Goal: Task Accomplishment & Management: Manage account settings

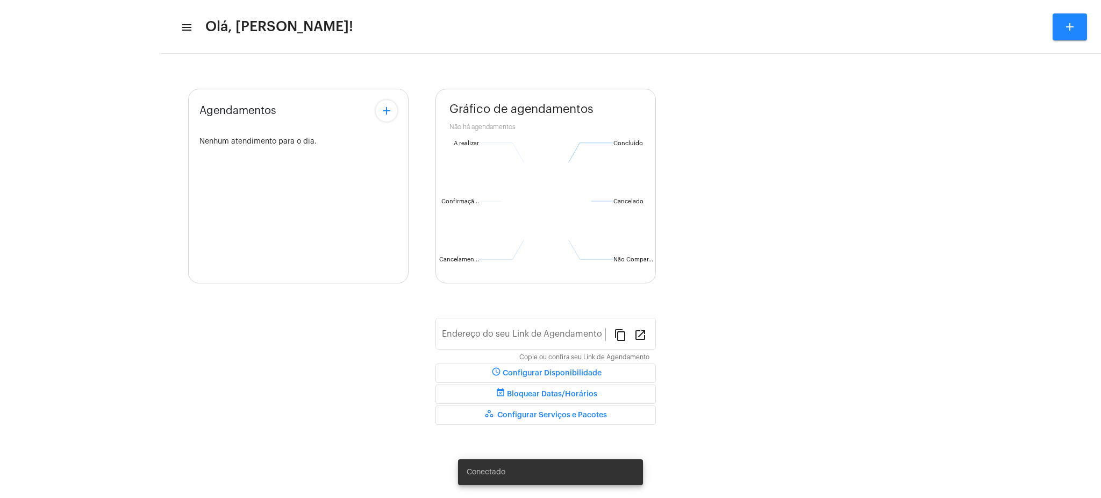
type input "[URL][DOMAIN_NAME][PERSON_NAME]"
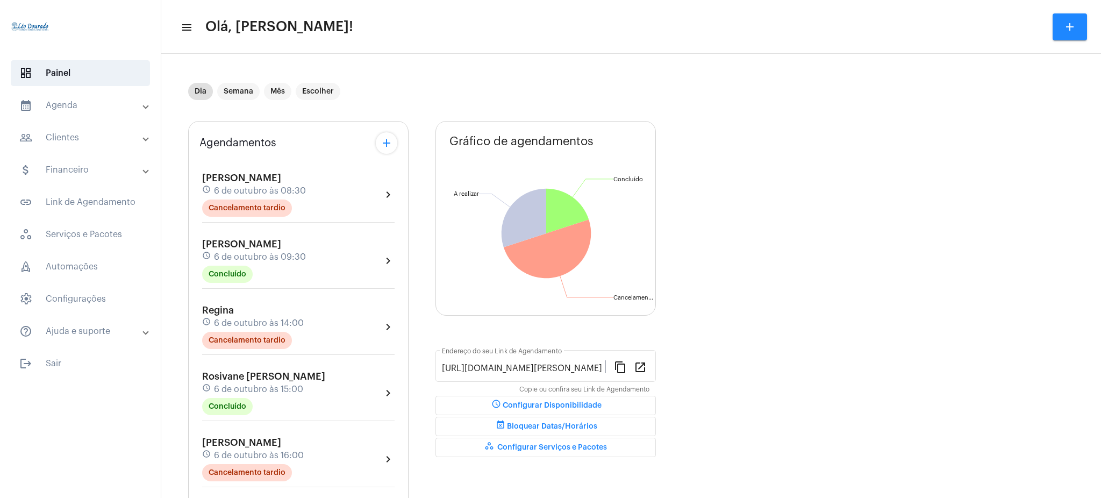
click at [139, 112] on mat-expansion-panel-header "calendar_month_outlined Agenda" at bounding box center [83, 106] width 154 height 26
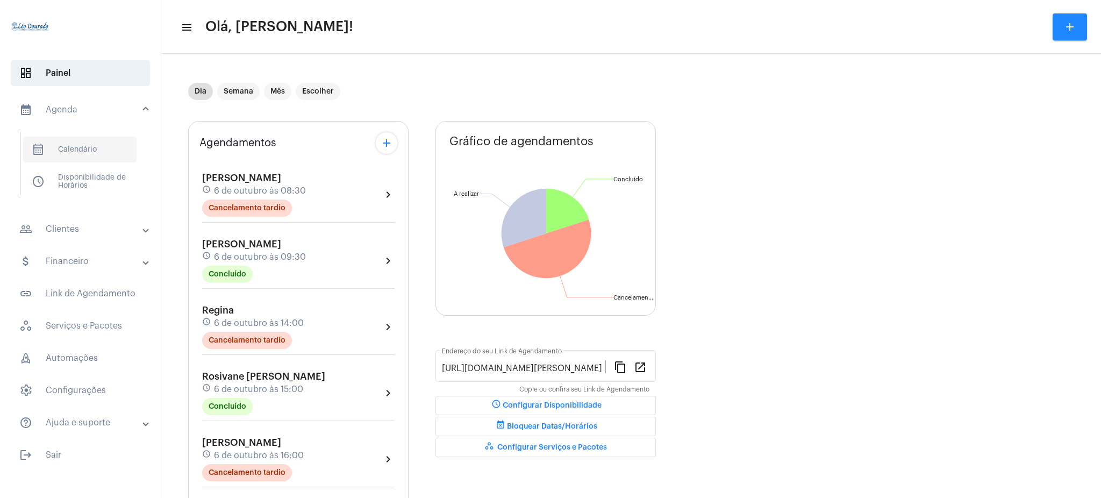
click at [105, 140] on span "calendar_month_outlined Calendário" at bounding box center [79, 150] width 113 height 26
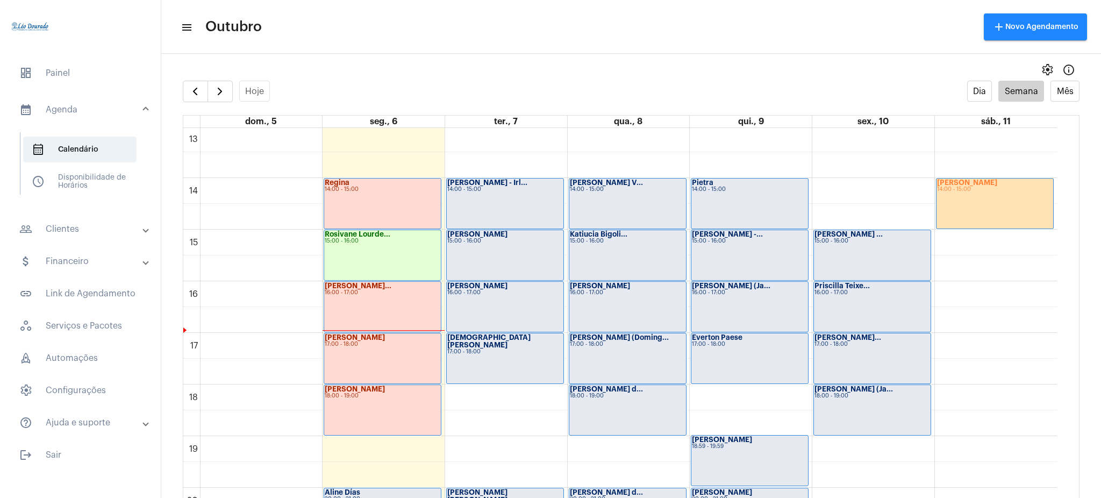
scroll to position [677, 0]
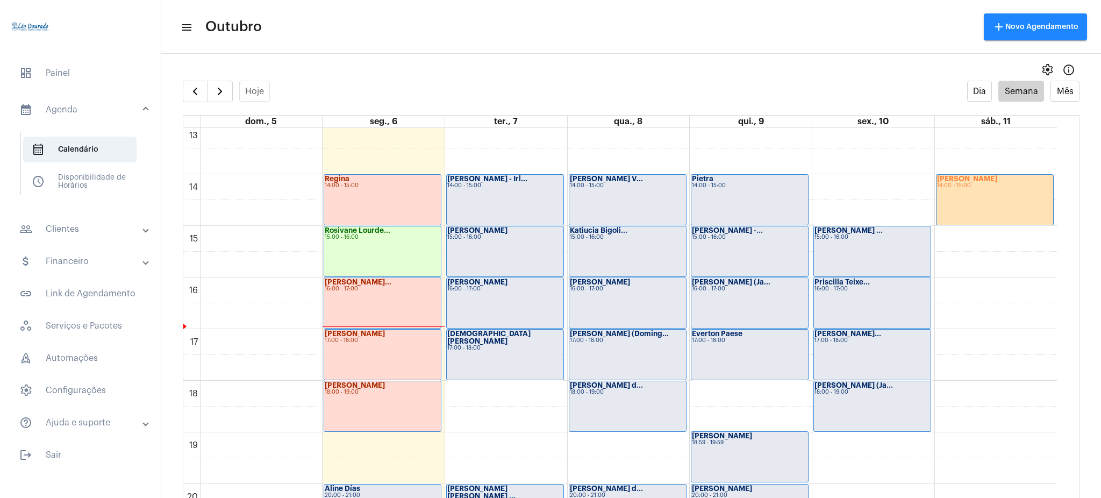
click at [591, 358] on div "[PERSON_NAME] (Doming... 17:00 - 18:00" at bounding box center [628, 355] width 117 height 50
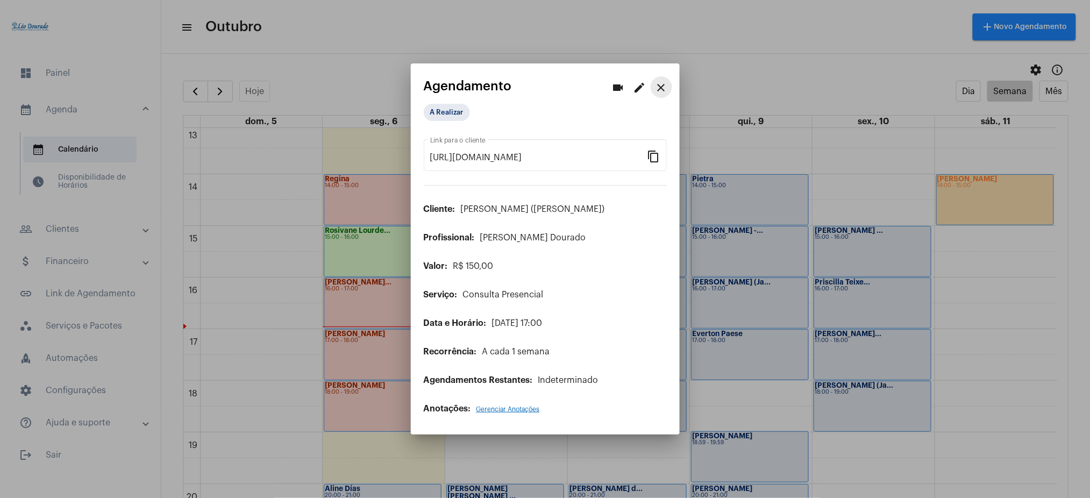
click at [660, 83] on mat-icon "close" at bounding box center [661, 87] width 13 height 13
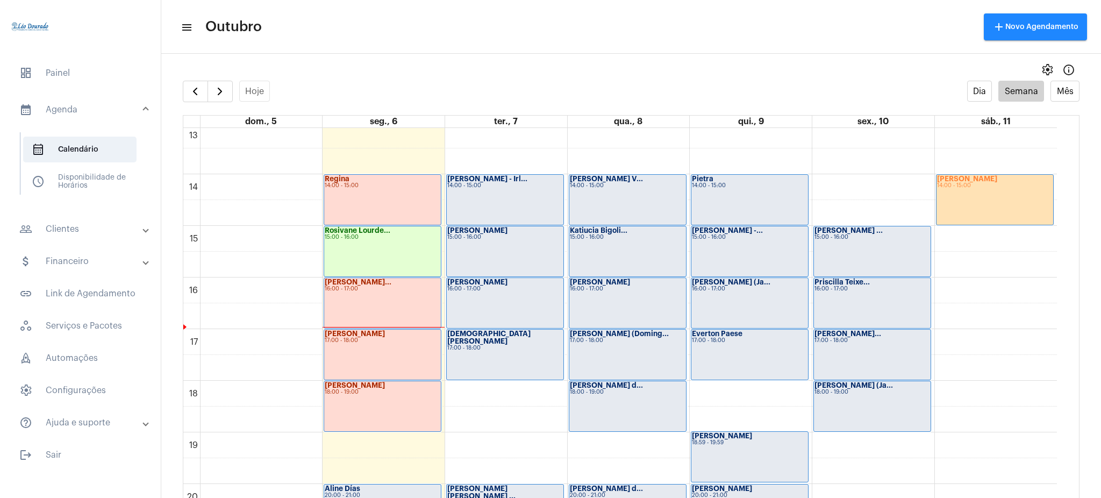
click at [609, 316] on div "[PERSON_NAME] 16:00 - 17:00" at bounding box center [628, 303] width 117 height 50
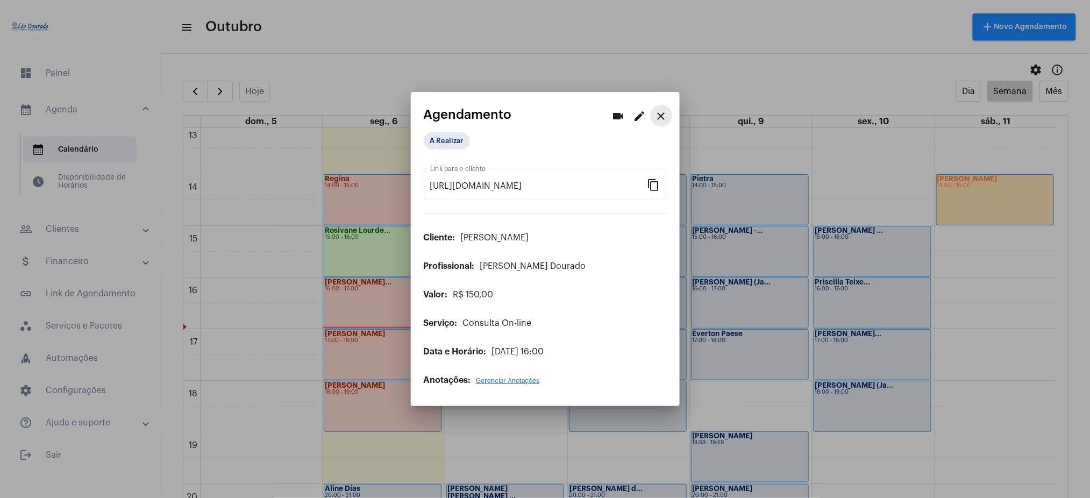
click at [657, 112] on mat-icon "close" at bounding box center [661, 116] width 13 height 13
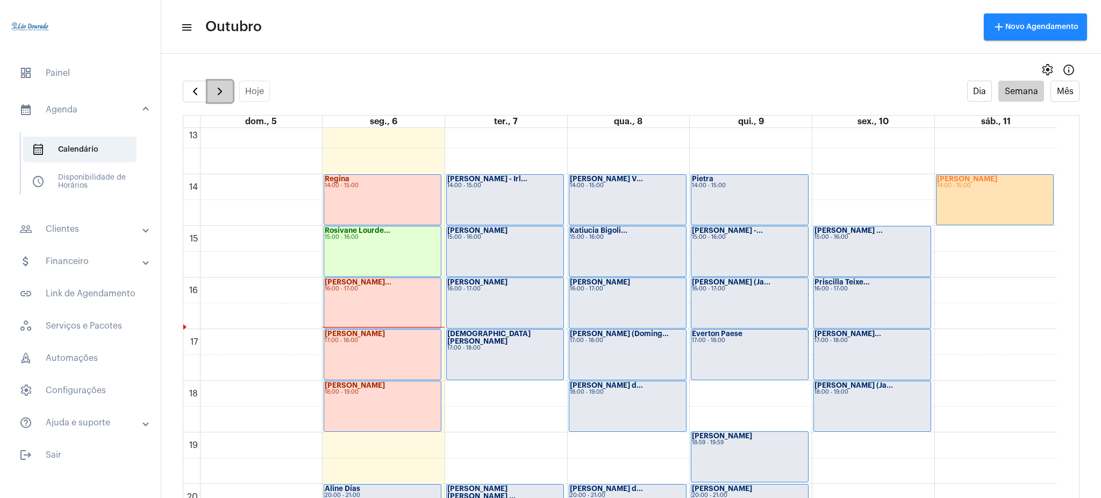
click at [209, 92] on button "button" at bounding box center [220, 92] width 25 height 22
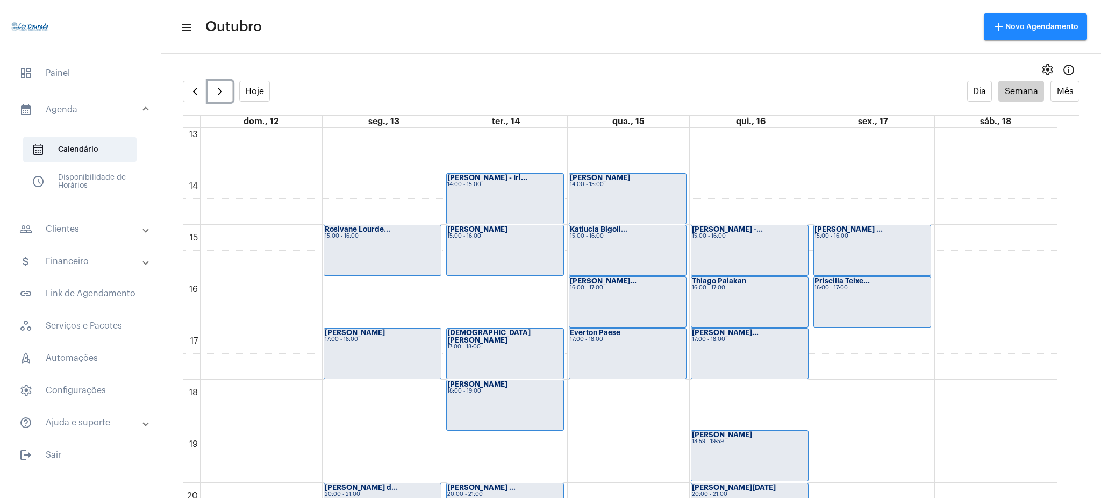
scroll to position [670, 0]
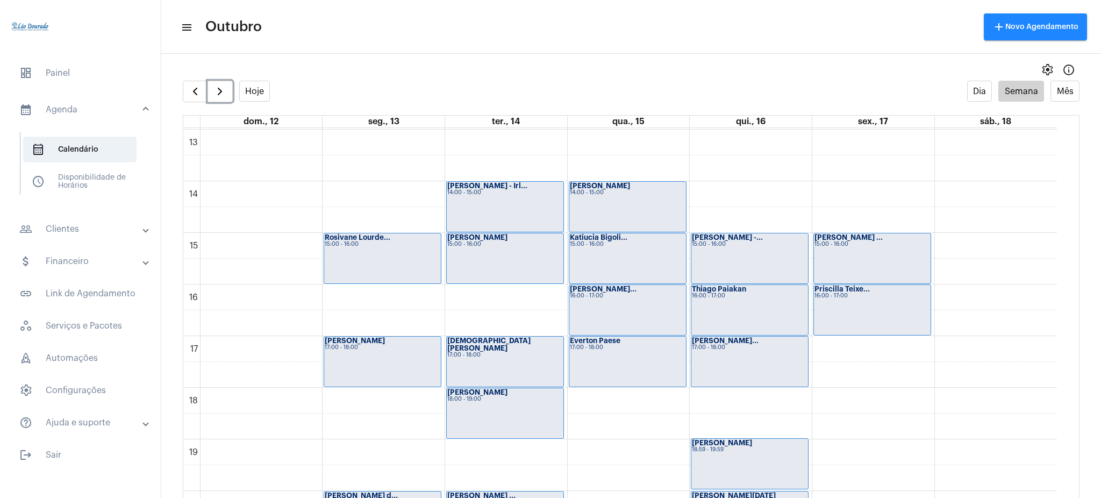
click at [626, 286] on strong "[PERSON_NAME]..." at bounding box center [603, 289] width 67 height 7
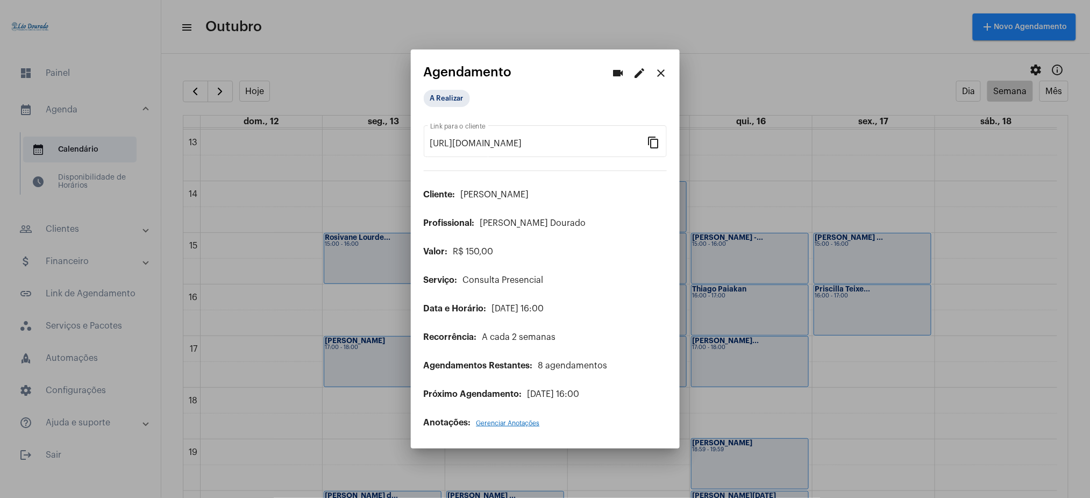
click at [662, 74] on mat-icon "close" at bounding box center [661, 73] width 13 height 13
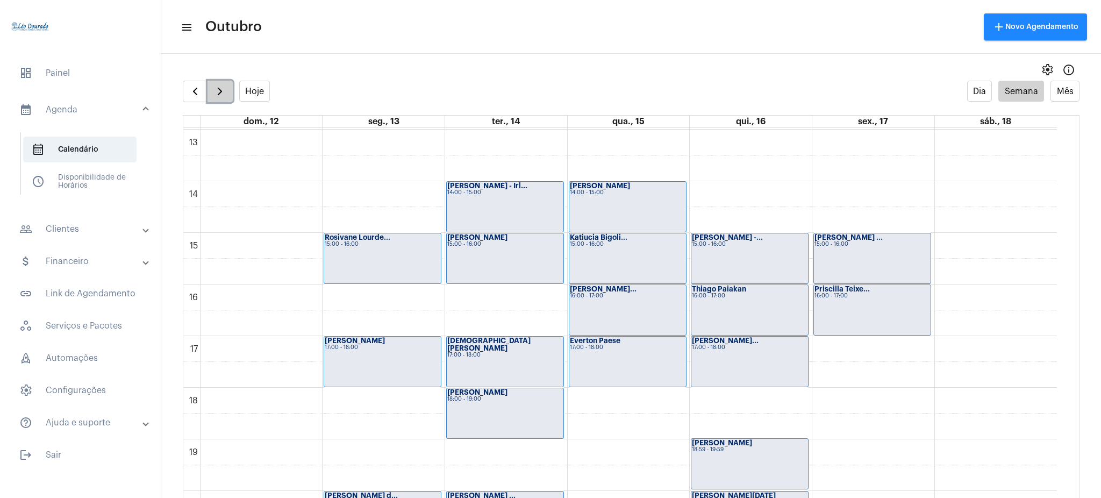
click at [224, 89] on span "button" at bounding box center [220, 91] width 13 height 13
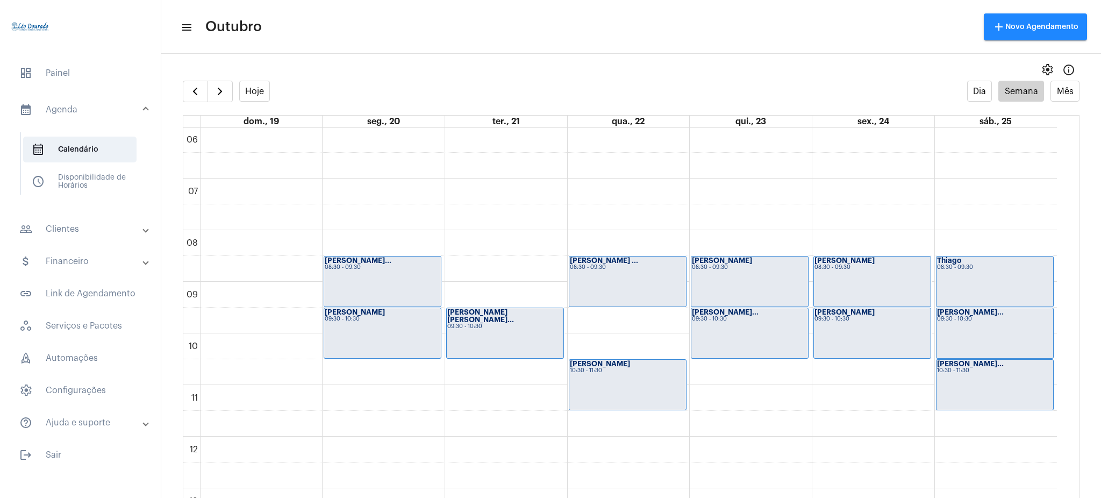
drag, startPoint x: 1070, startPoint y: 274, endPoint x: 1063, endPoint y: 271, distance: 7.7
click at [1063, 271] on full-calendar "Hoje Dia Semana Mês dom., 19 seg., 20 ter., 21 qua., 22 qui., 23 sex., 24 sáb.,…" at bounding box center [631, 300] width 940 height 439
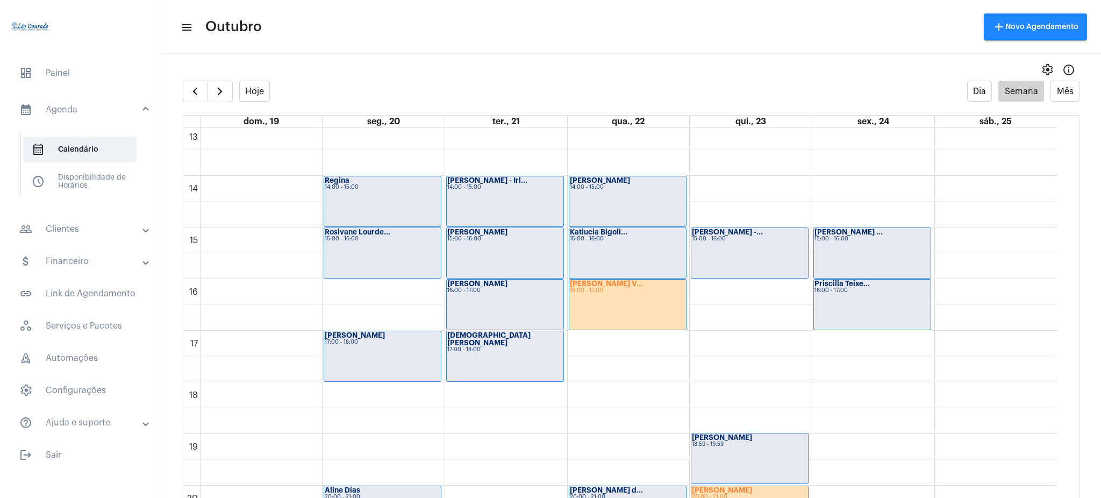
scroll to position [703, 0]
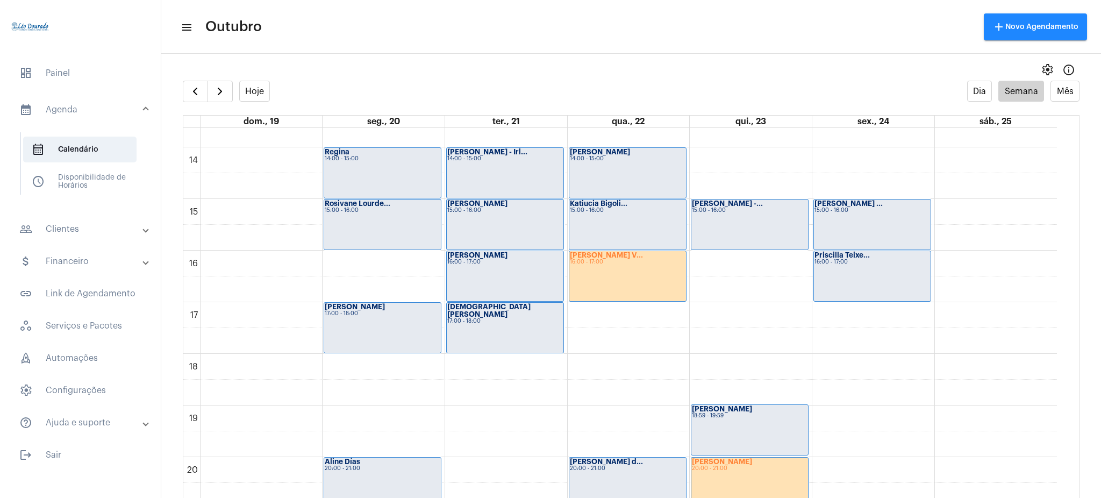
click at [608, 269] on div "[PERSON_NAME] V... 16:00 - 17:00" at bounding box center [628, 276] width 117 height 50
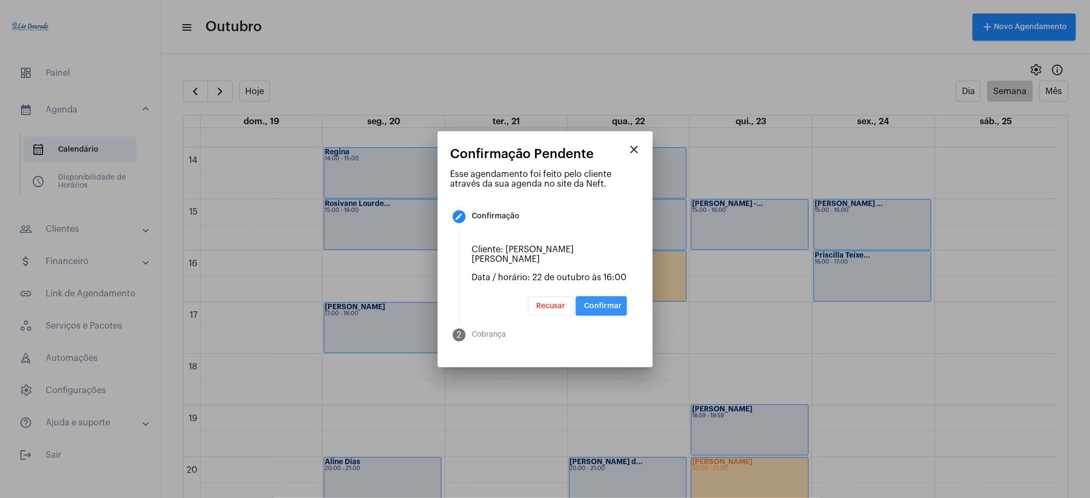
click at [596, 304] on span "Confirmar" at bounding box center [604, 306] width 38 height 8
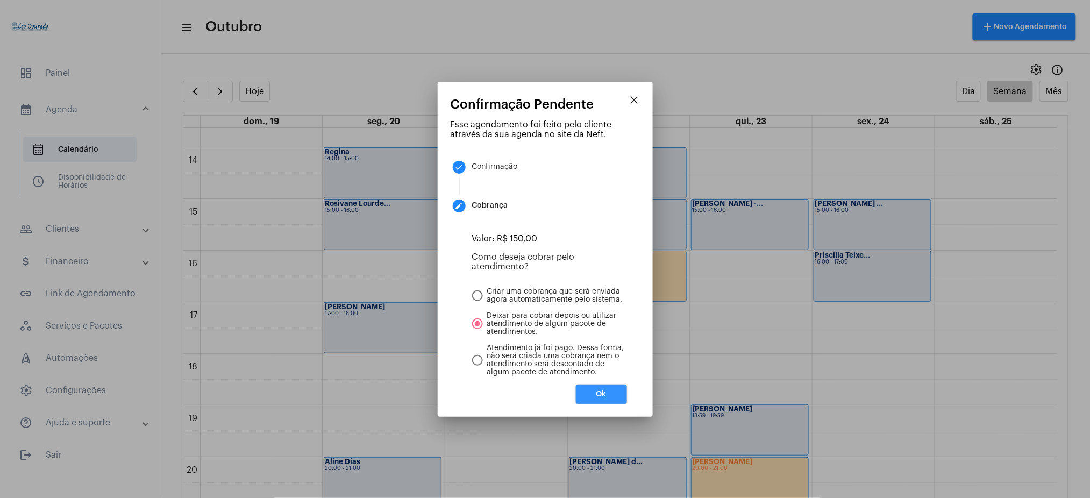
click at [603, 387] on button "Ok" at bounding box center [601, 394] width 51 height 19
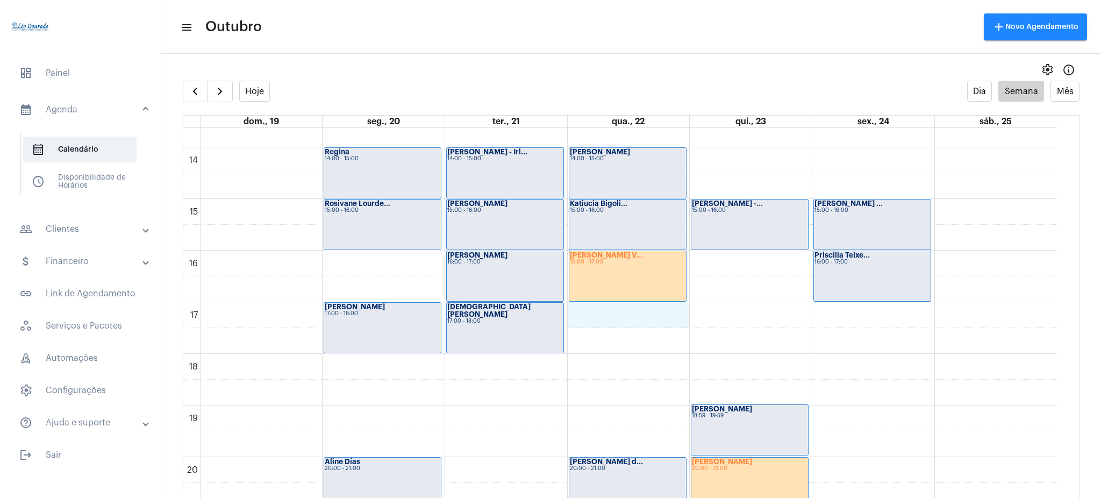
click at [626, 324] on div "00 01 02 03 04 05 06 07 08 09 10 11 12 13 14 15 16 17 18 19 20 21 22 23 [PERSON…" at bounding box center [620, 44] width 874 height 1239
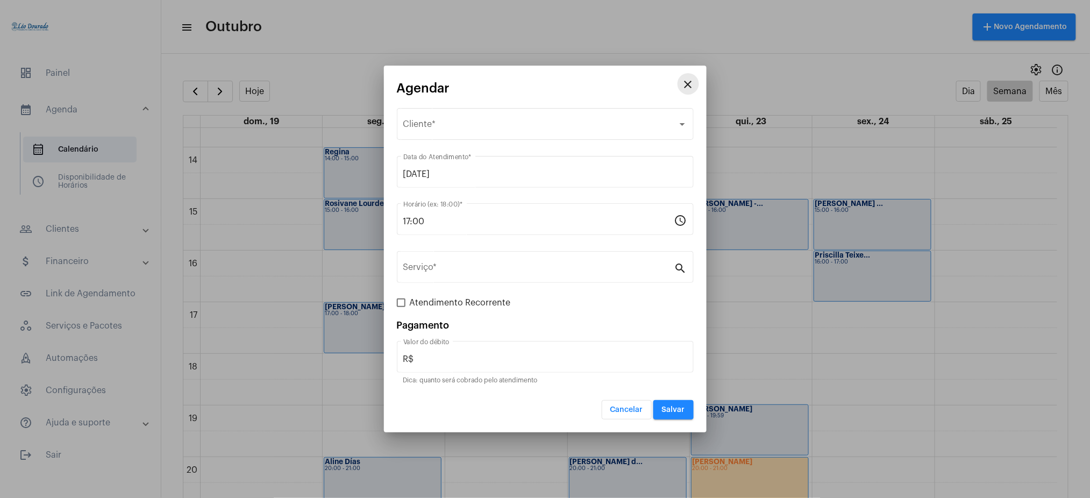
click at [687, 82] on mat-icon "close" at bounding box center [688, 84] width 13 height 13
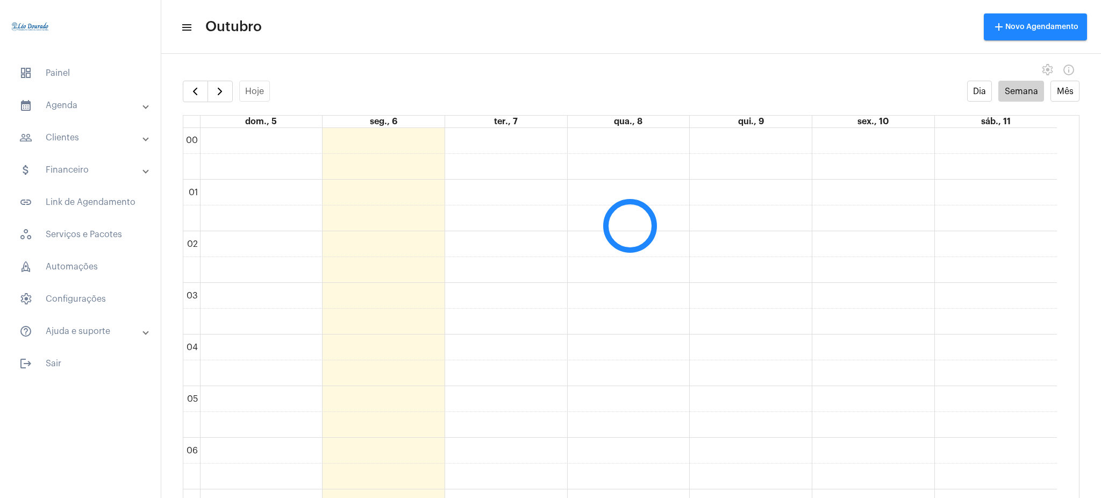
scroll to position [311, 0]
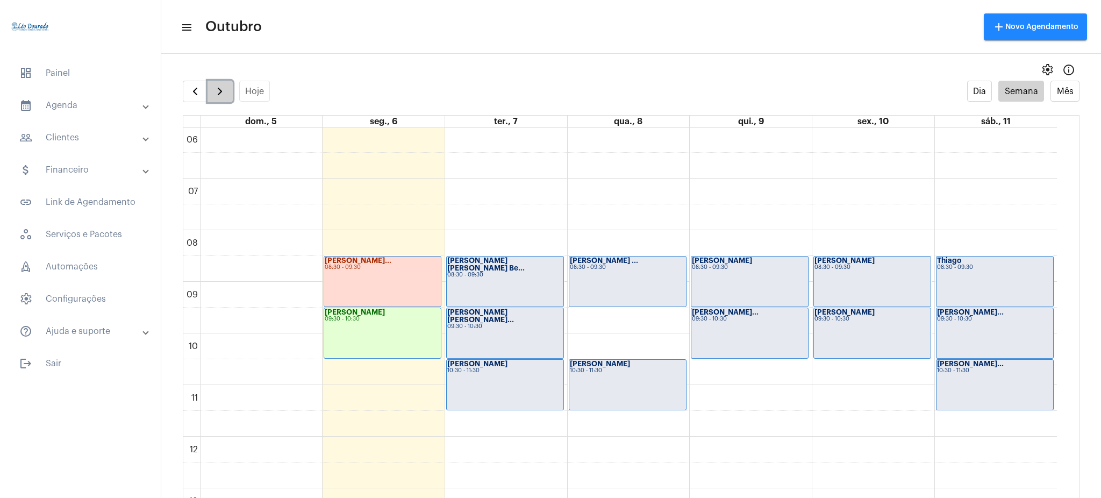
click at [217, 94] on span "button" at bounding box center [220, 91] width 13 height 13
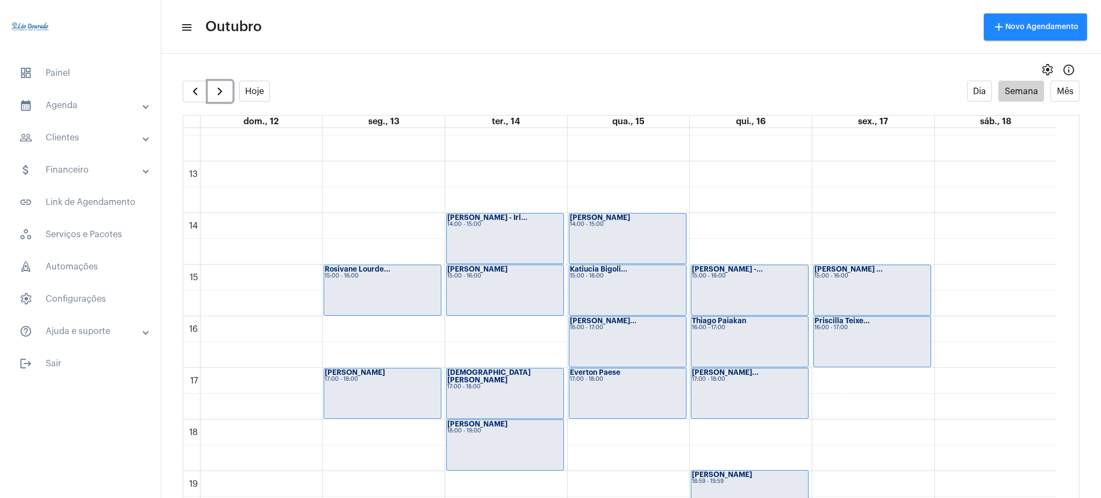
scroll to position [632, 0]
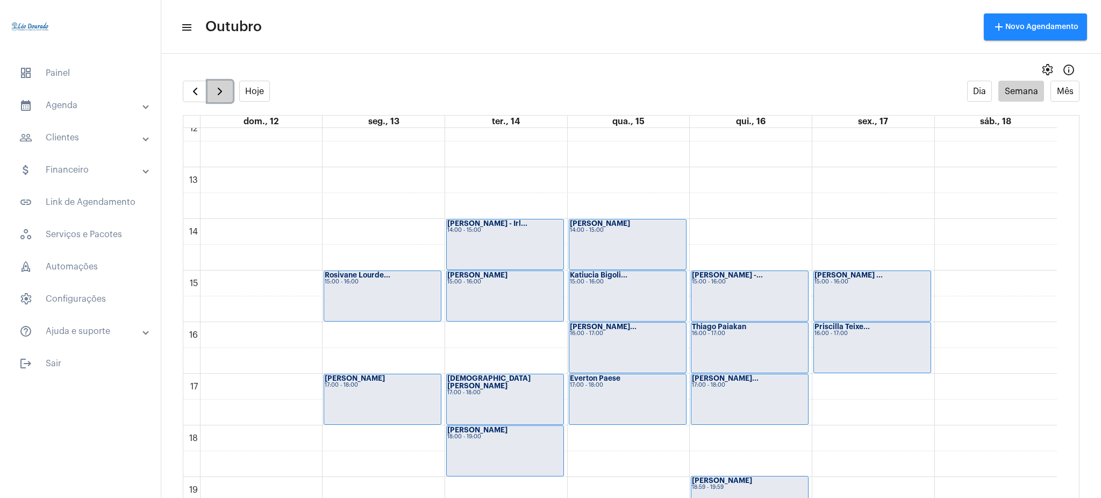
click at [210, 89] on button "button" at bounding box center [220, 92] width 25 height 22
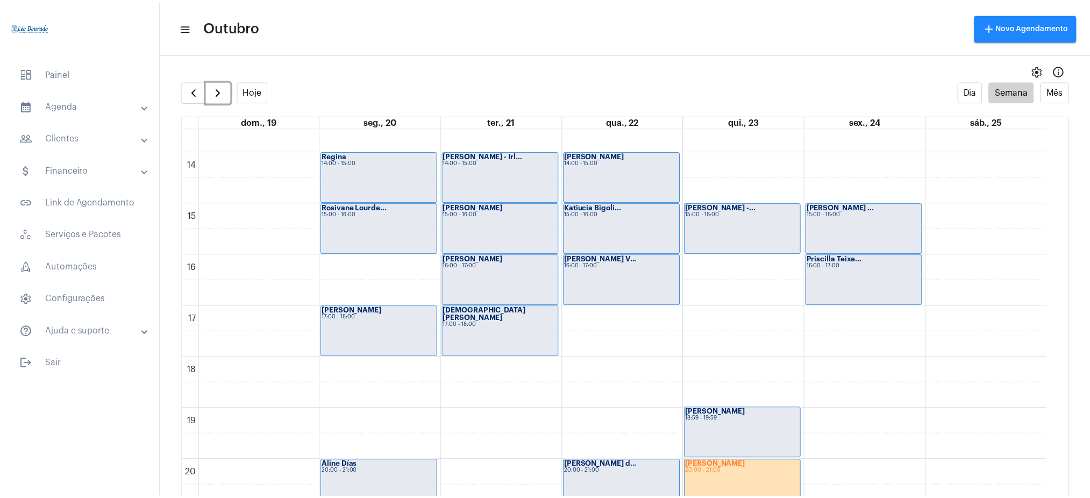
scroll to position [688, 0]
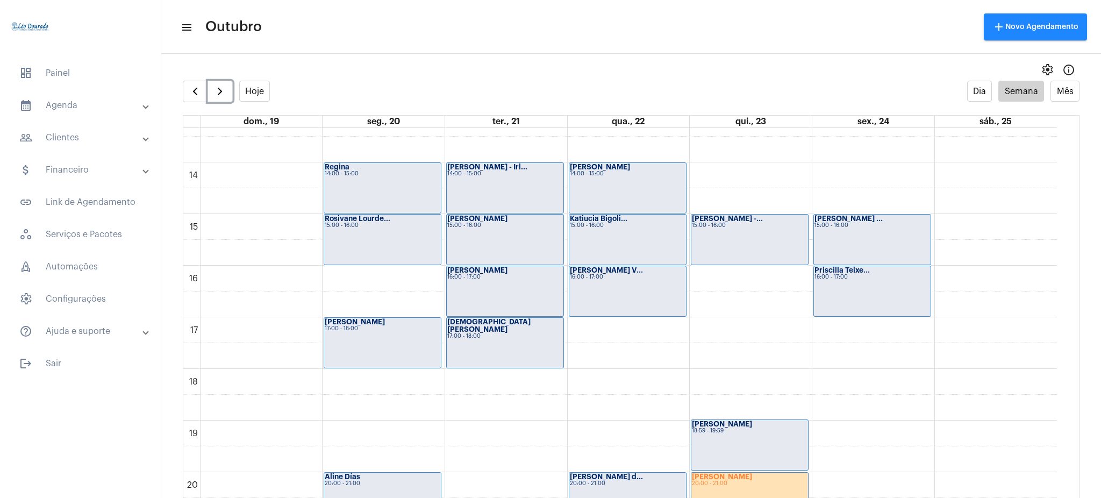
click at [586, 280] on div "[PERSON_NAME] V... 16:00 - 17:00" at bounding box center [628, 291] width 117 height 50
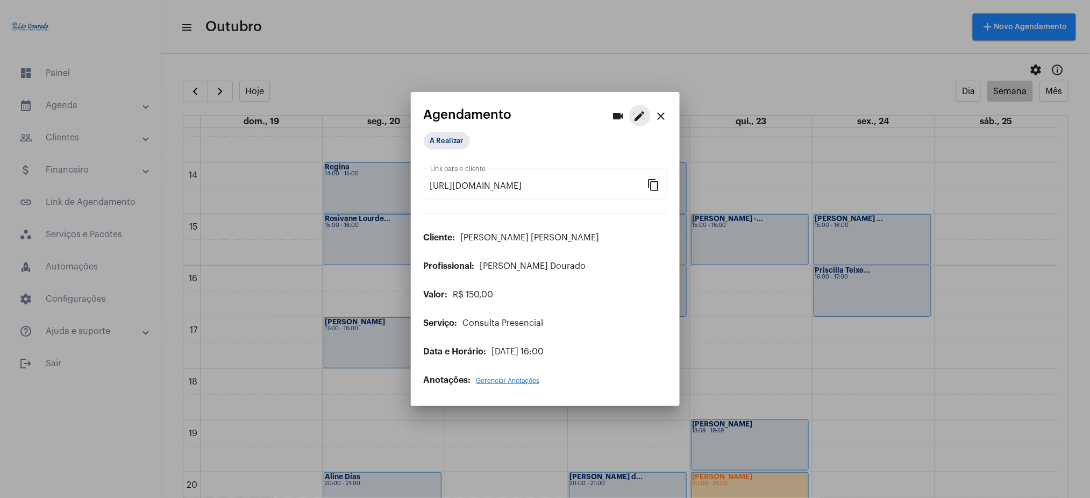
click at [641, 116] on mat-icon "edit" at bounding box center [640, 116] width 13 height 13
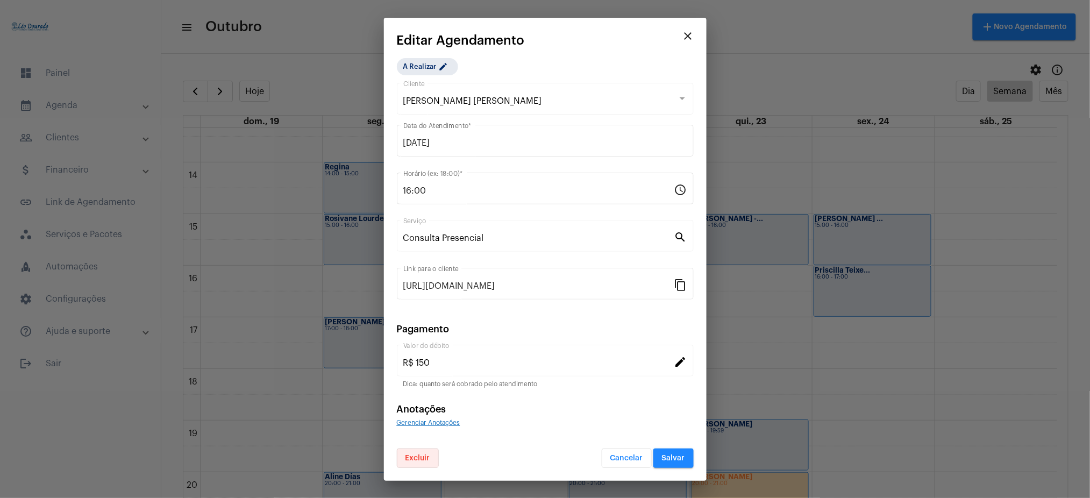
click at [406, 456] on span "Excluir" at bounding box center [418, 458] width 25 height 8
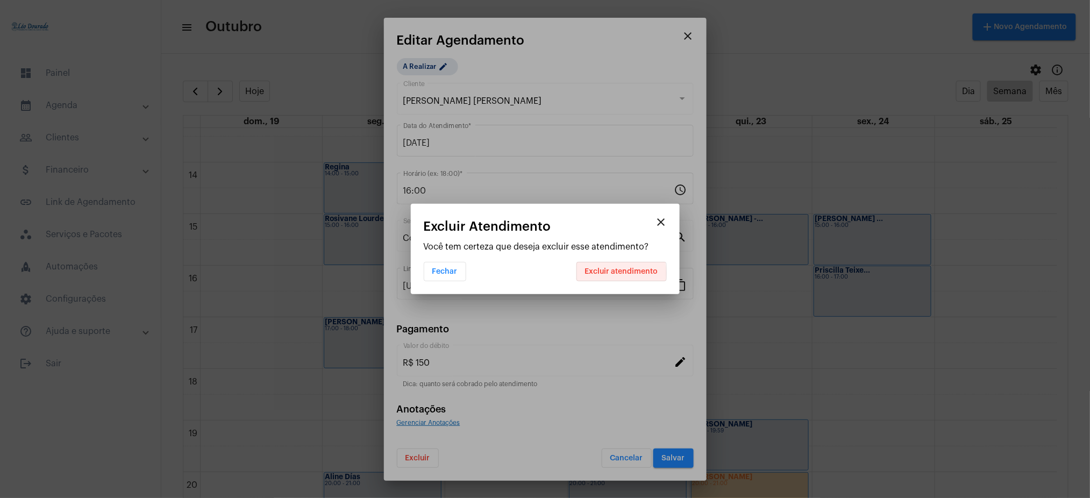
click at [615, 273] on span "Excluir atendimento" at bounding box center [621, 272] width 73 height 8
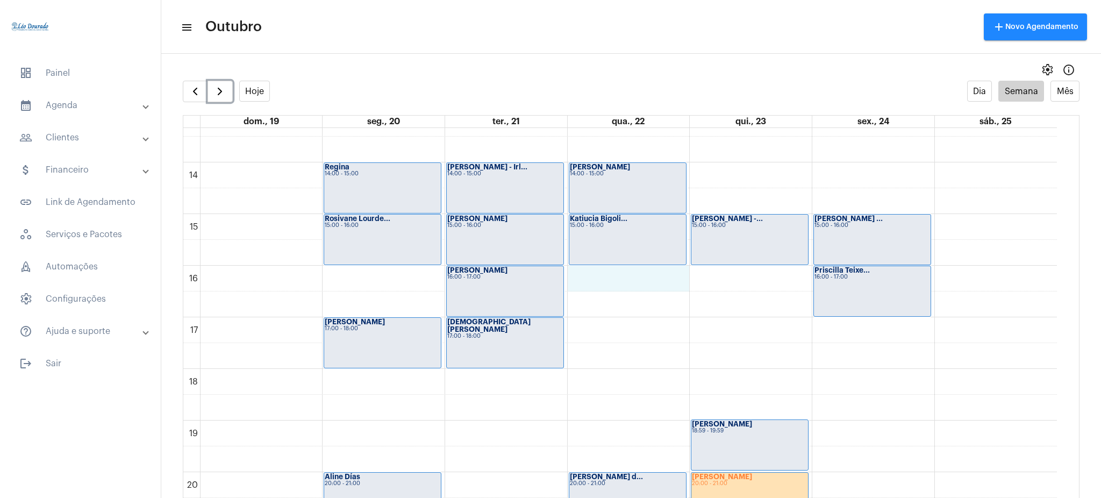
click at [620, 286] on div "00 01 02 03 04 05 06 07 08 09 10 11 12 13 14 15 16 17 18 19 20 21 22 23 [PERSON…" at bounding box center [620, 59] width 874 height 1239
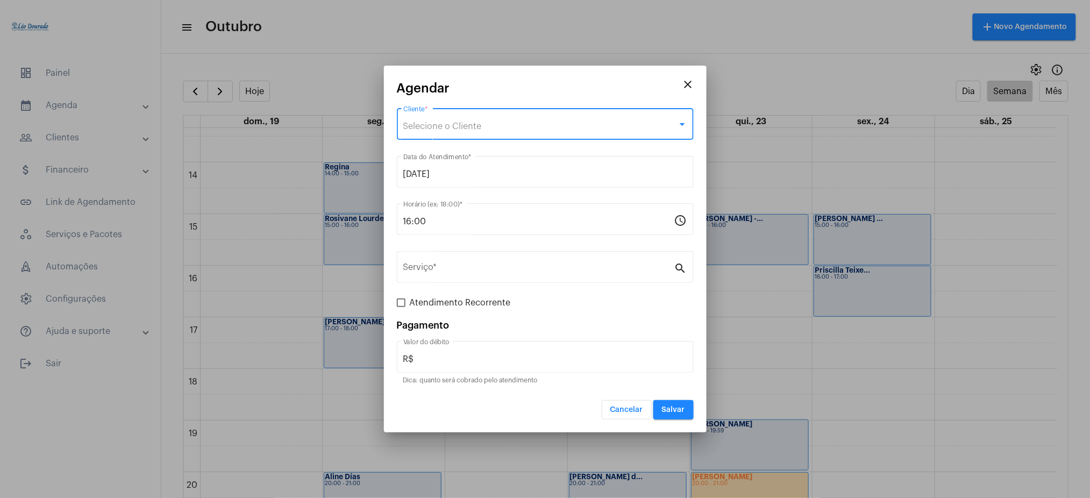
click at [437, 124] on span "Selecione o Cliente" at bounding box center [442, 126] width 79 height 9
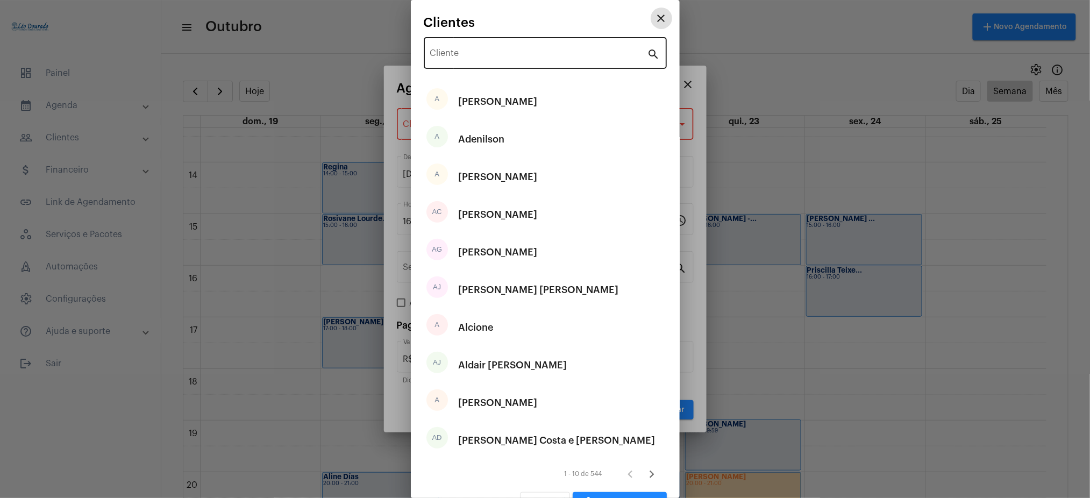
click at [479, 59] on input "Cliente" at bounding box center [538, 56] width 217 height 10
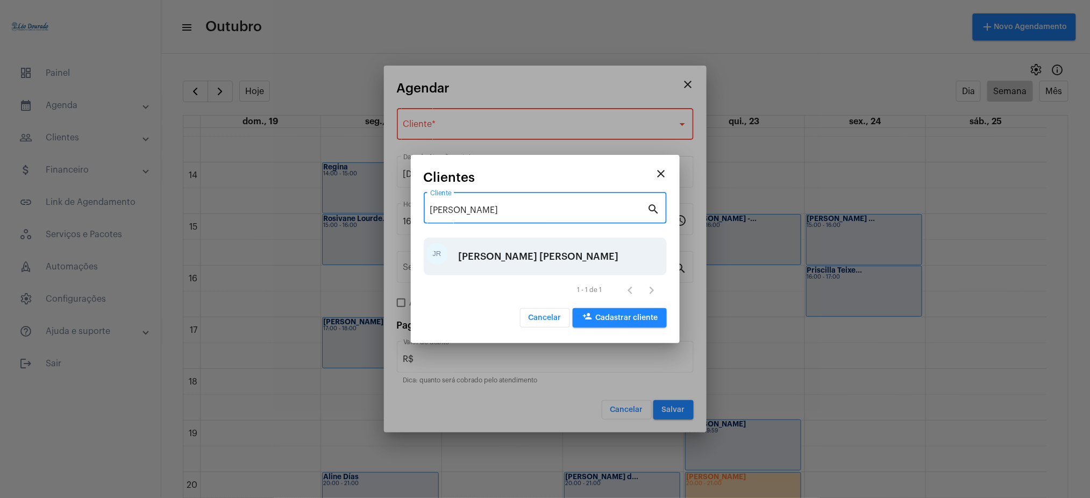
type input "jean"
click at [500, 267] on div "Jean Riccieri Vieira" at bounding box center [539, 256] width 160 height 32
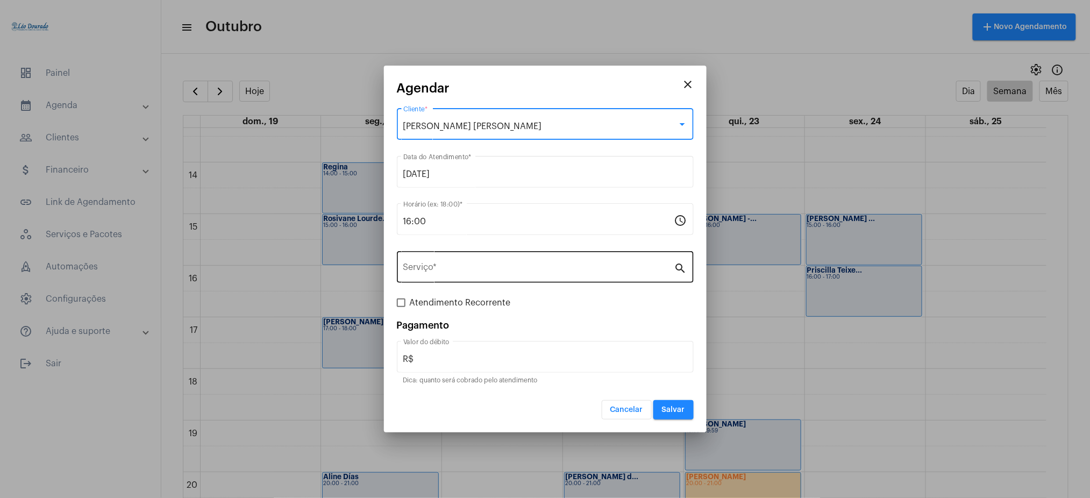
click at [439, 269] on input "Serviço *" at bounding box center [538, 270] width 271 height 10
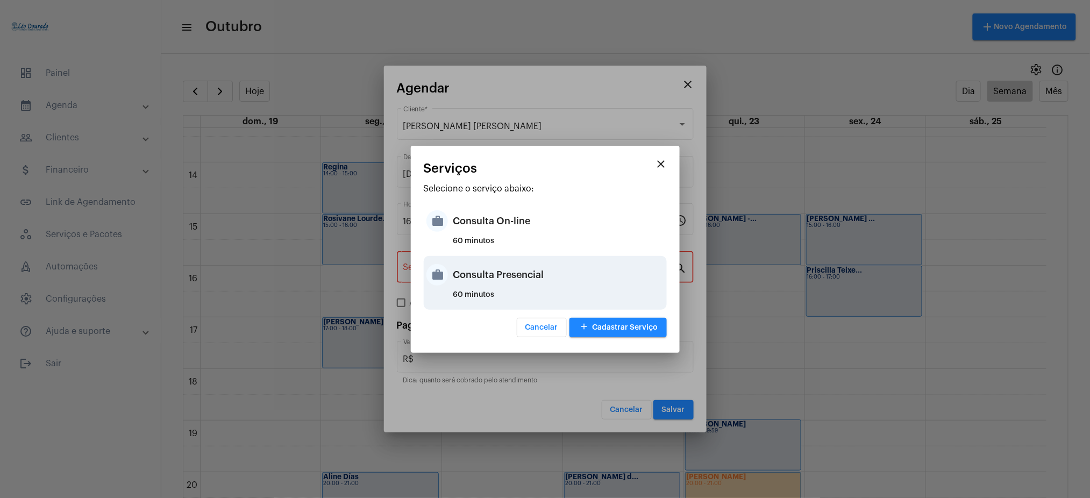
click at [513, 271] on div "Consulta Presencial" at bounding box center [558, 275] width 211 height 32
type input "Consulta Presencial"
type input "R$ 150"
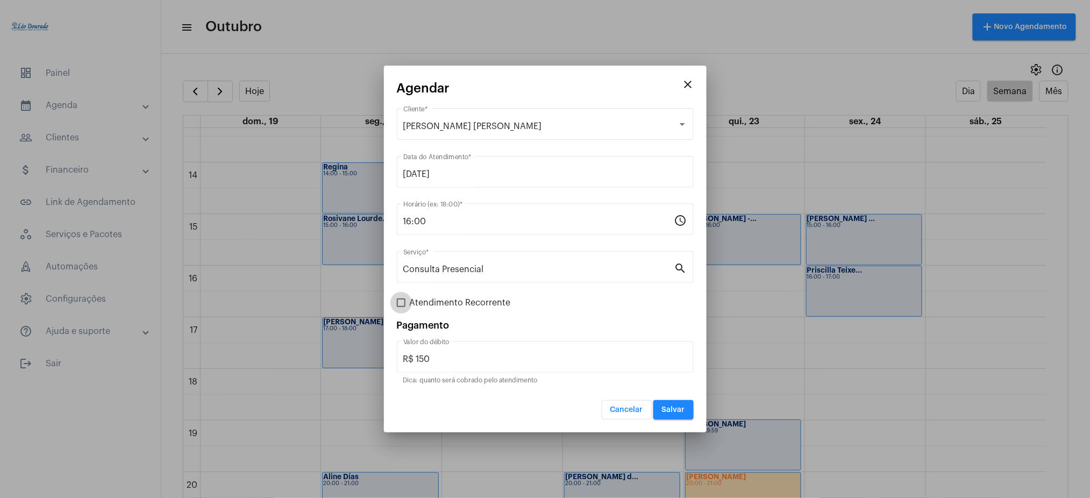
click at [408, 299] on label "Atendimento Recorrente" at bounding box center [454, 302] width 114 height 13
click at [401, 307] on input "Atendimento Recorrente" at bounding box center [401, 307] width 1 height 1
checkbox input "true"
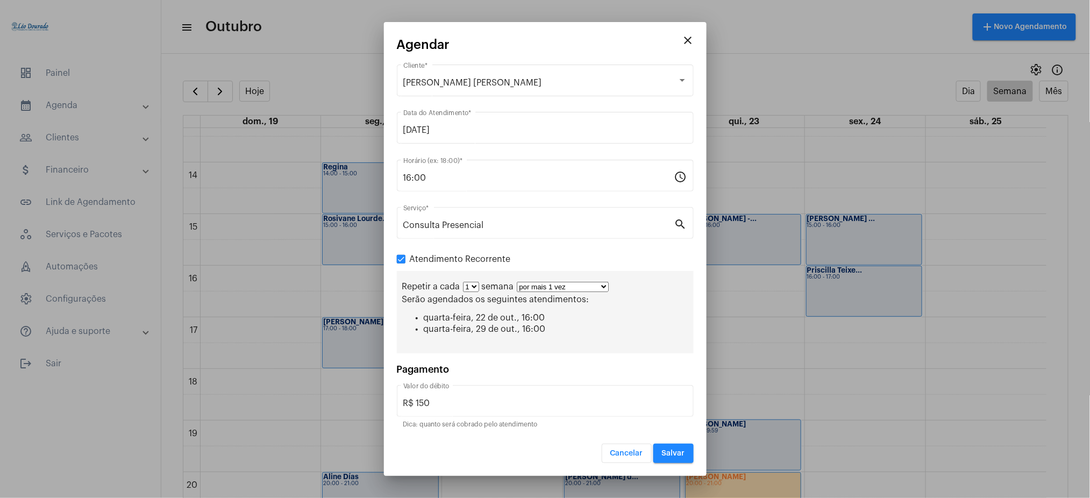
click at [541, 283] on select "por mais 1 vez por mais 2 vezes por mais 3 vezes por mais 4 vezes por mais 5 ve…" at bounding box center [563, 287] width 92 height 10
select select "10: 0"
click at [517, 282] on select "por mais 1 vez por mais 2 vezes por mais 3 vezes por mais 4 vezes por mais 5 ve…" at bounding box center [563, 287] width 92 height 10
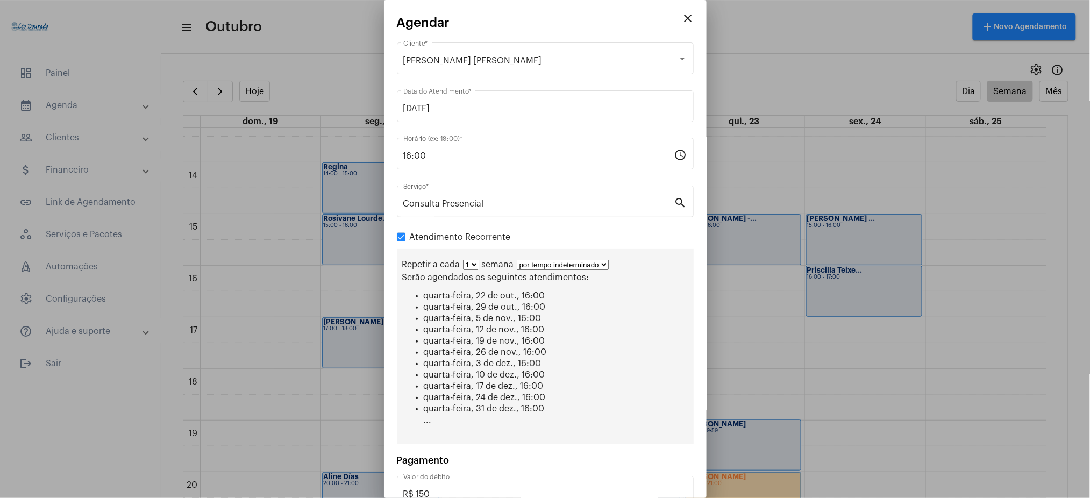
click at [471, 262] on select "1 2 3 4 5 6 7 8" at bounding box center [471, 265] width 16 height 10
click at [469, 266] on select "1 2 3 4 5 6 7 8" at bounding box center [471, 265] width 16 height 10
select select "1: 2"
click at [463, 260] on select "1 2 3 4 5 6 7 8" at bounding box center [471, 265] width 16 height 10
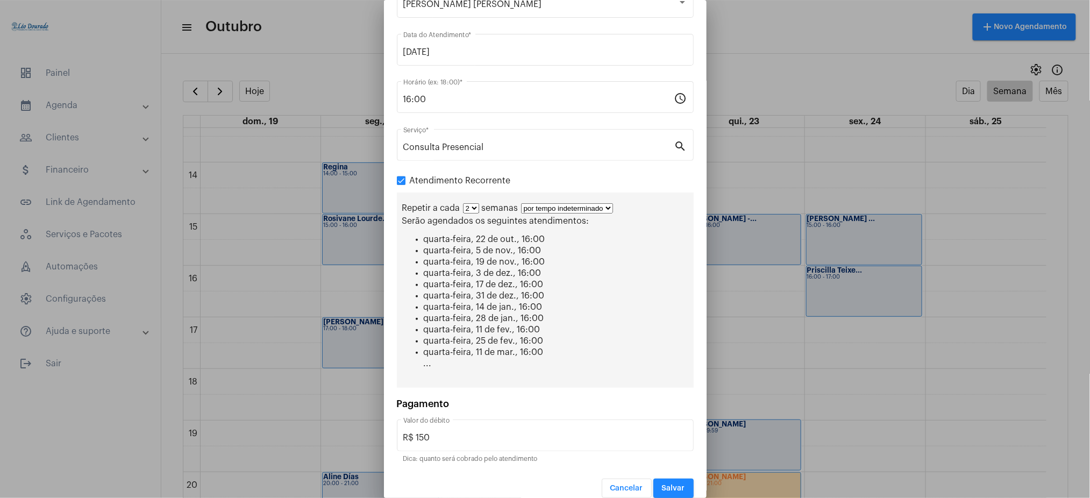
scroll to position [68, 0]
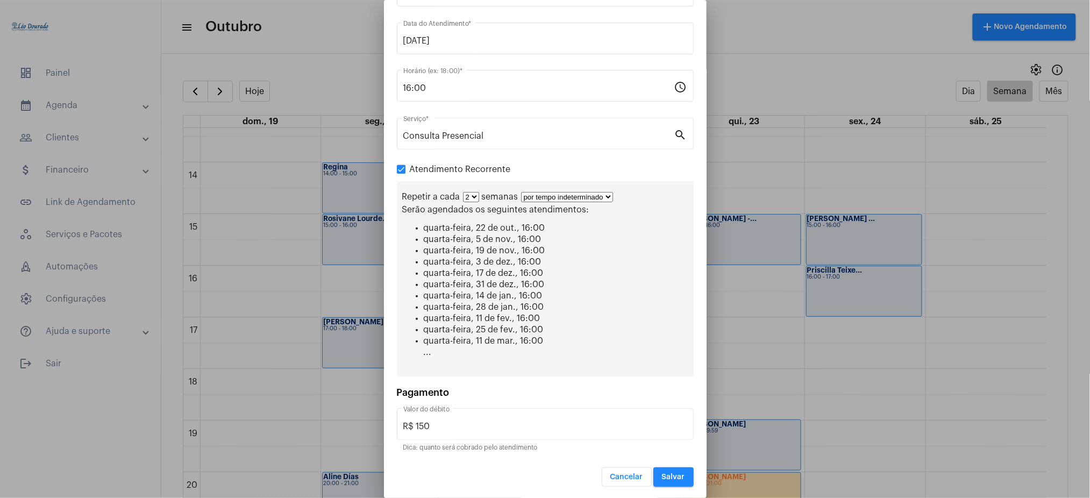
click at [659, 470] on button "Salvar" at bounding box center [673, 476] width 40 height 19
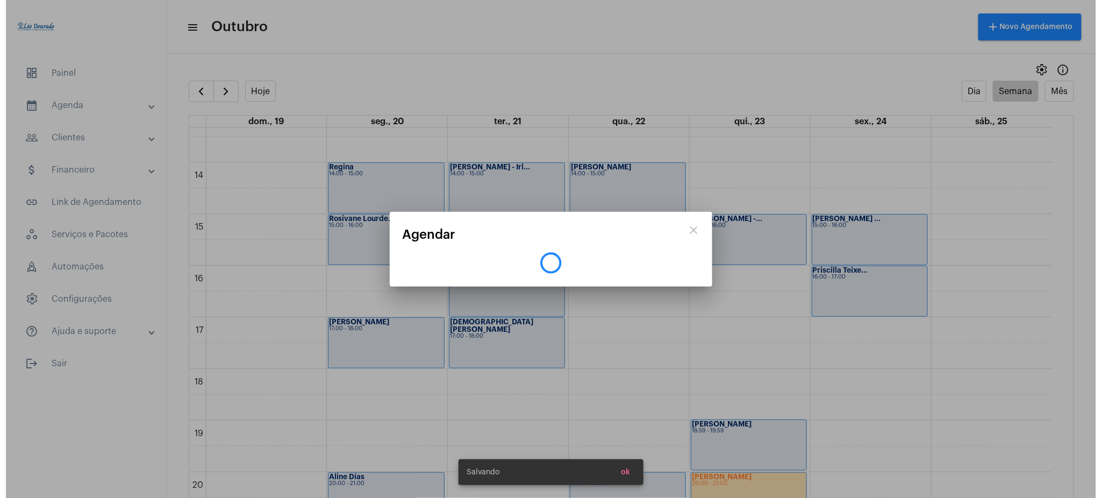
scroll to position [0, 0]
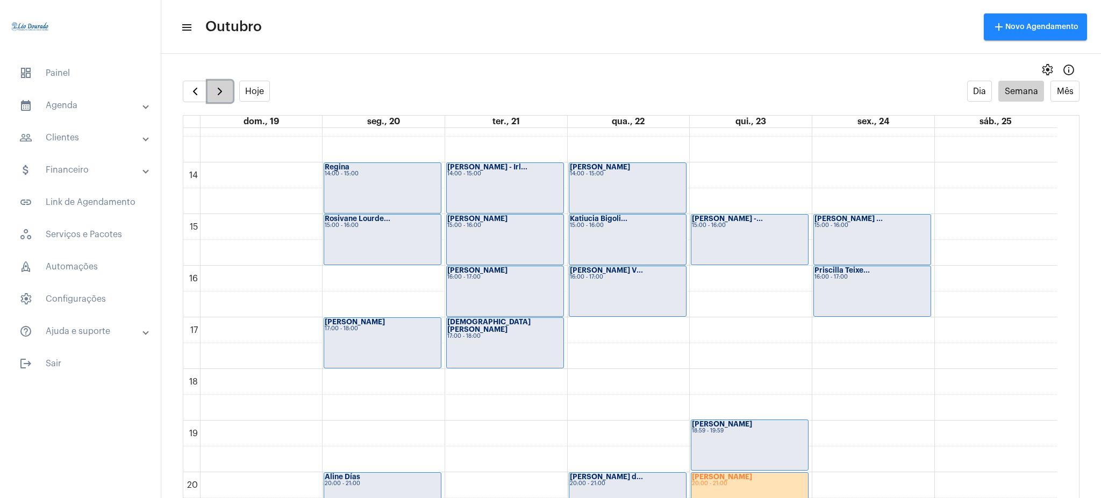
click at [212, 93] on button "button" at bounding box center [220, 92] width 25 height 22
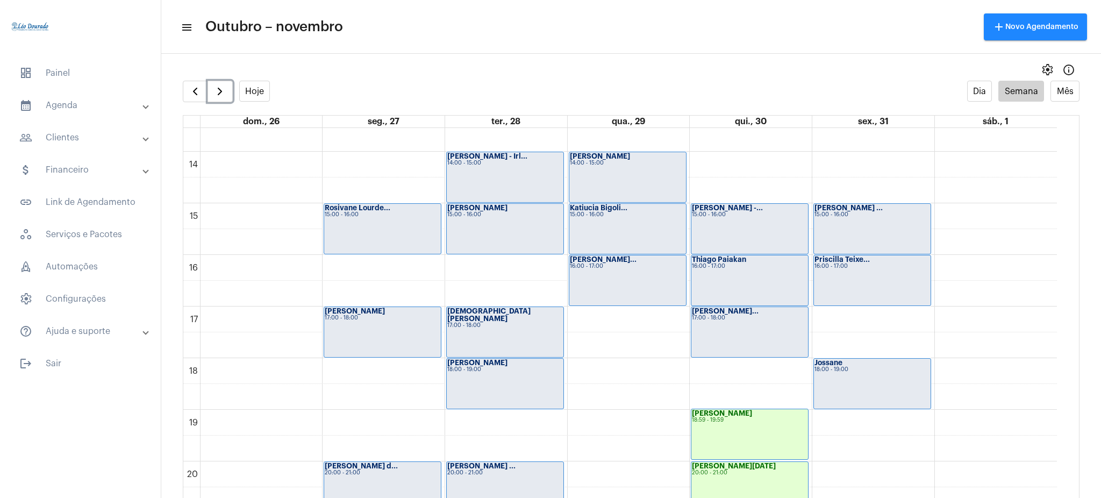
scroll to position [698, 0]
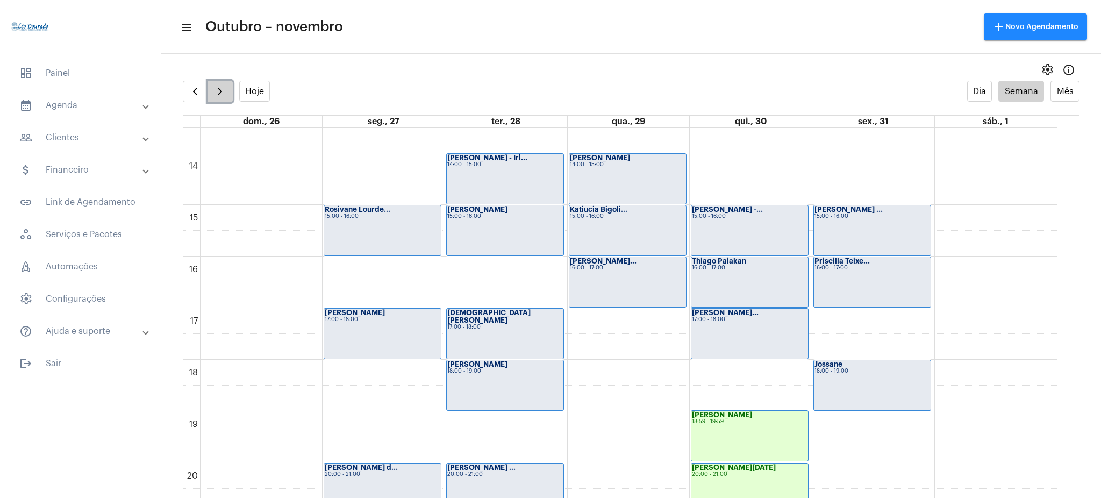
click at [218, 85] on span "button" at bounding box center [220, 91] width 13 height 13
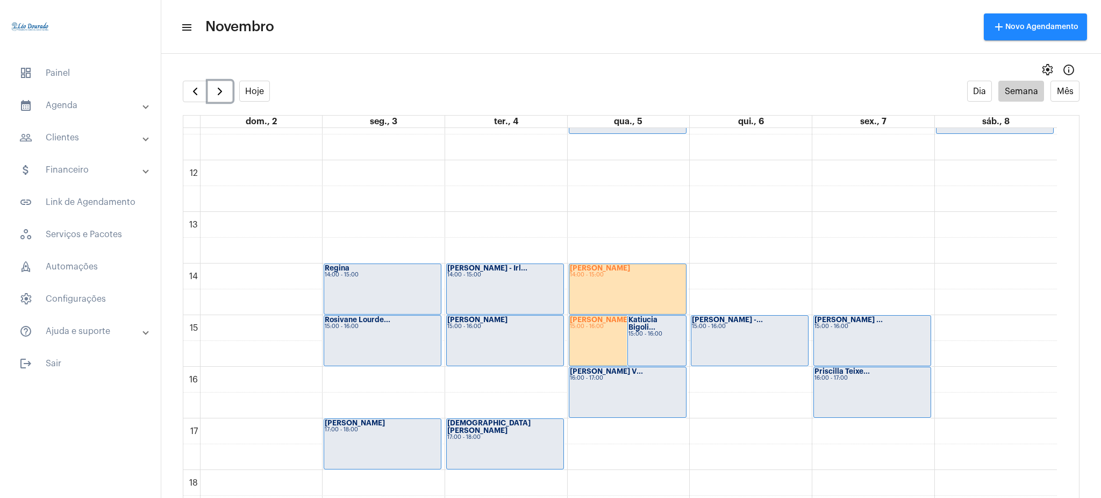
scroll to position [585, 0]
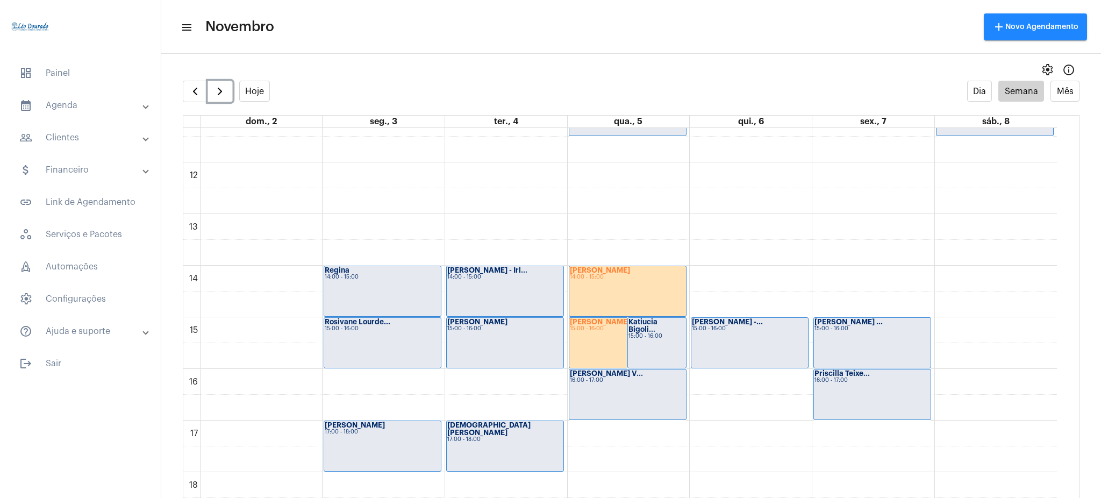
click at [606, 305] on div "Gustavo Lima 14:00 - 15:00" at bounding box center [628, 291] width 117 height 50
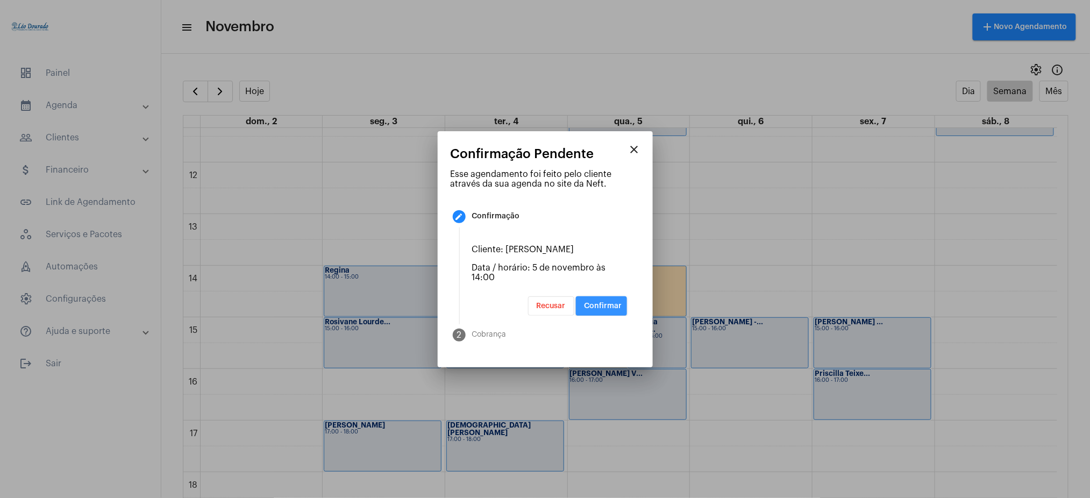
click at [596, 307] on span "Confirmar" at bounding box center [604, 306] width 38 height 8
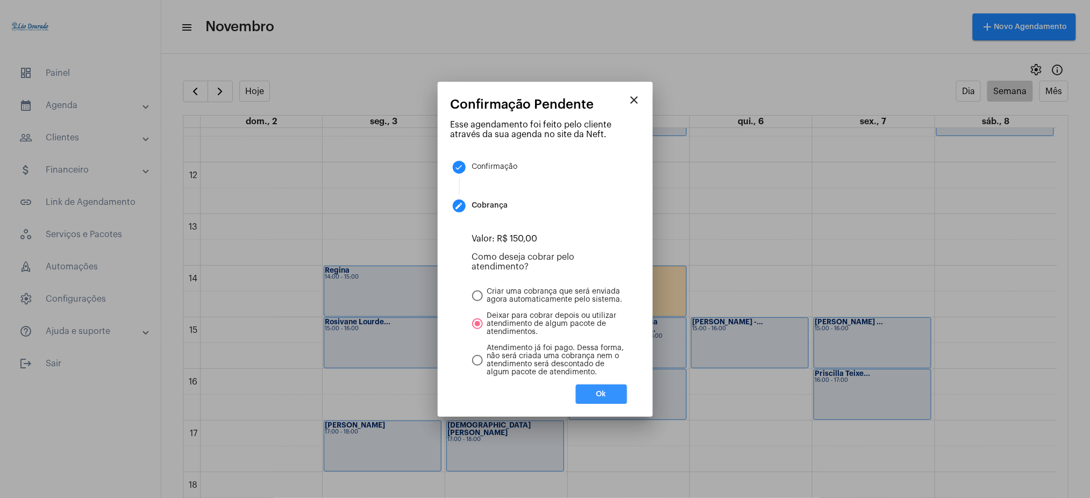
click at [594, 394] on button "Ok" at bounding box center [601, 394] width 51 height 19
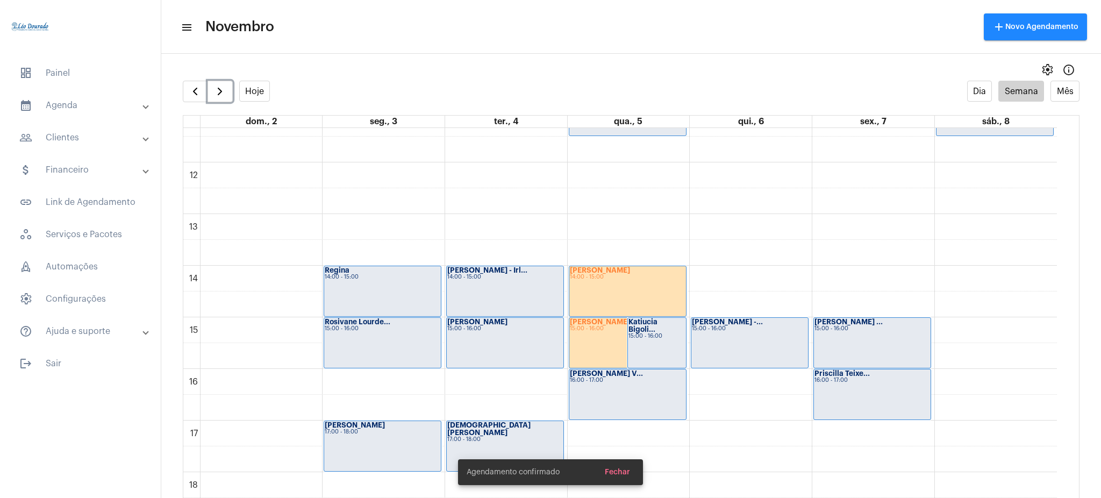
click at [601, 336] on div "Gustavo Lima 15:00 - 16:00" at bounding box center [628, 343] width 117 height 50
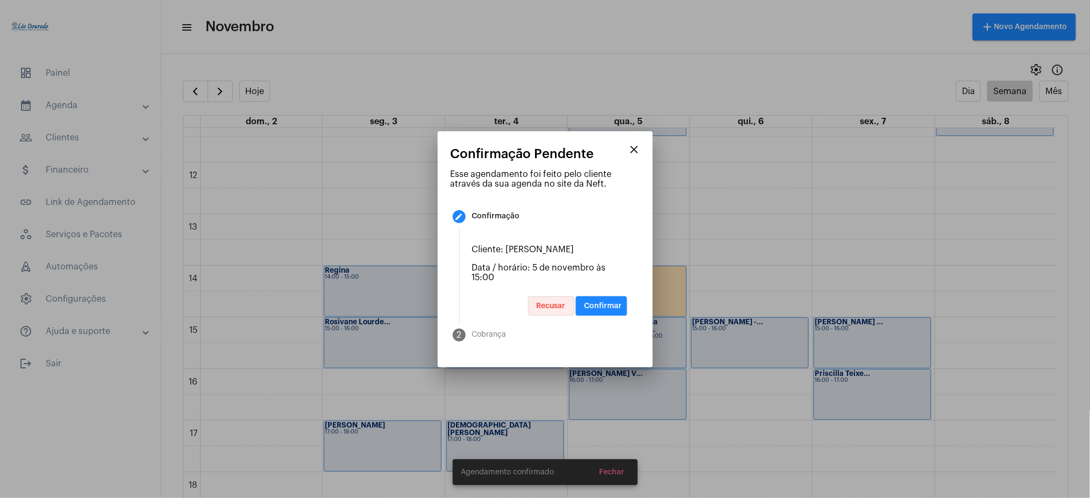
click at [541, 296] on button "Recusar" at bounding box center [551, 305] width 46 height 19
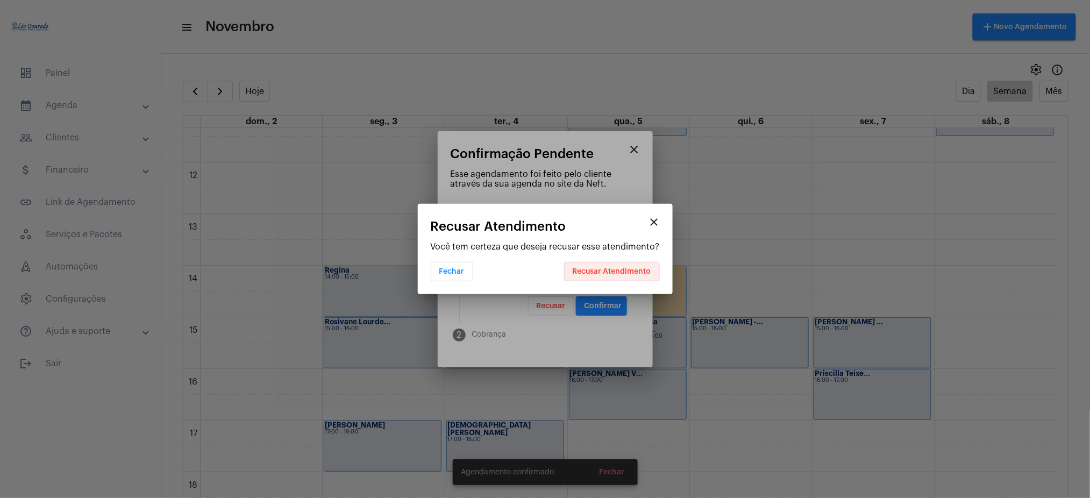
click at [620, 275] on span "Recusar Atendimento" at bounding box center [612, 272] width 79 height 8
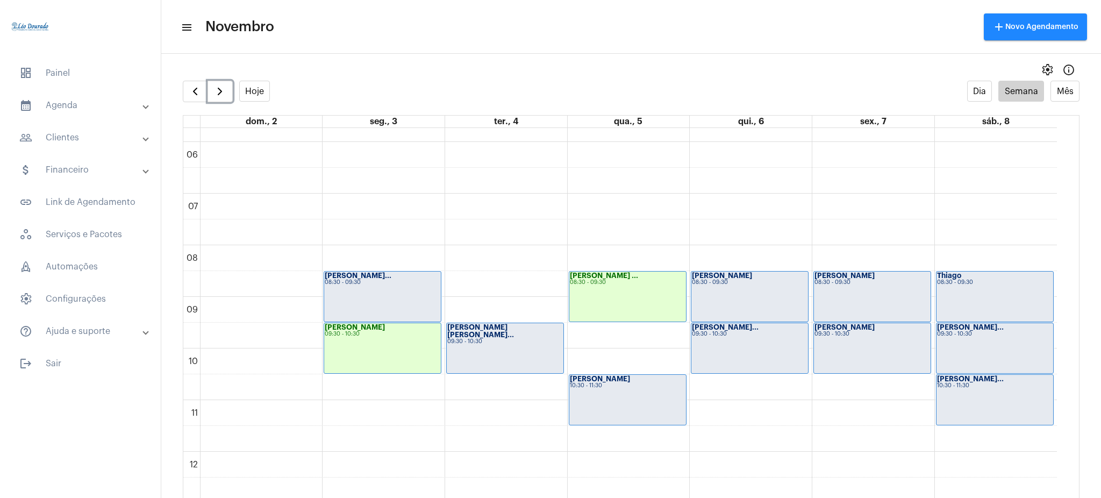
scroll to position [183, 0]
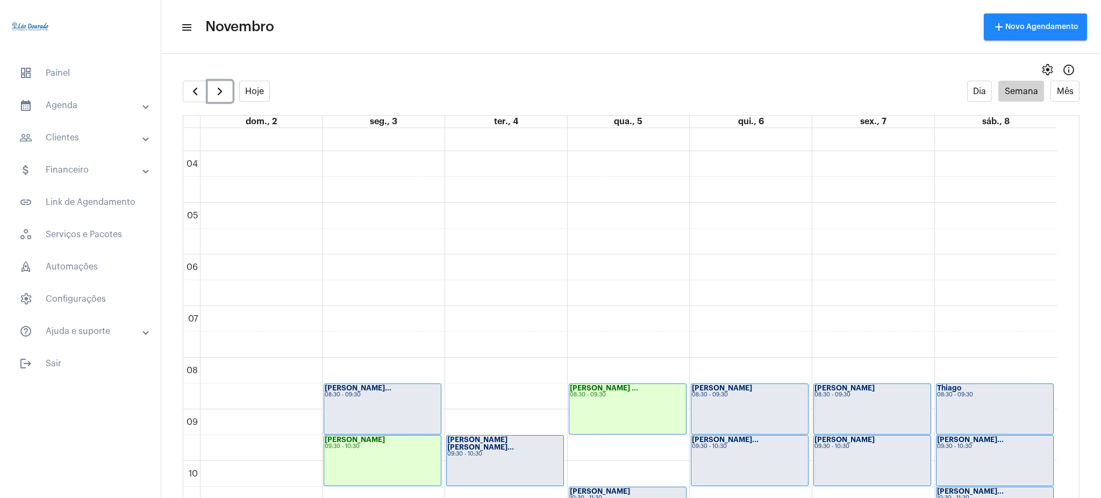
click at [623, 413] on div "Erenaldo Alves ... 08:30 - 09:30" at bounding box center [628, 409] width 117 height 50
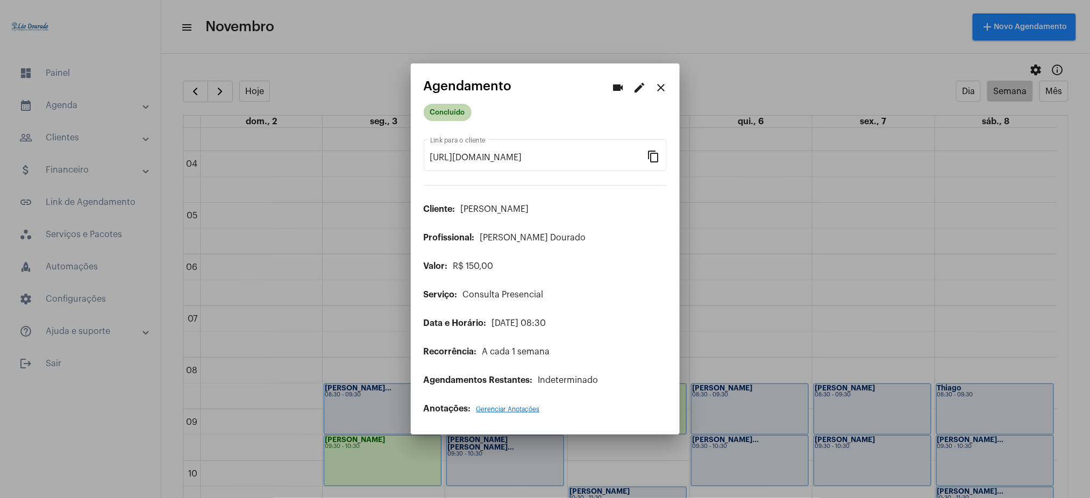
drag, startPoint x: 437, startPoint y: 115, endPoint x: 450, endPoint y: 120, distance: 14.7
click at [450, 120] on mat-chip "Concluído" at bounding box center [448, 112] width 48 height 17
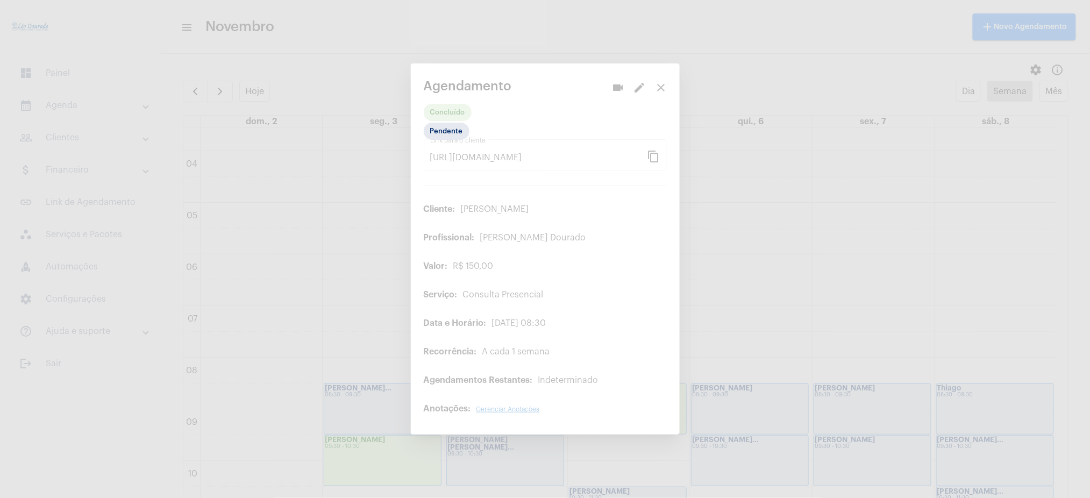
click at [450, 120] on div at bounding box center [545, 249] width 1090 height 498
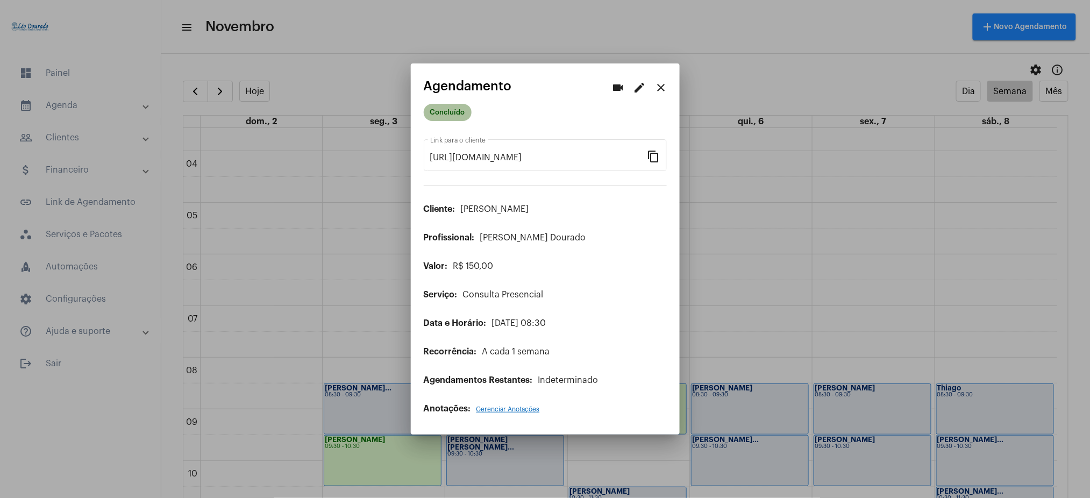
click at [450, 116] on mat-chip "Concluído" at bounding box center [448, 112] width 48 height 17
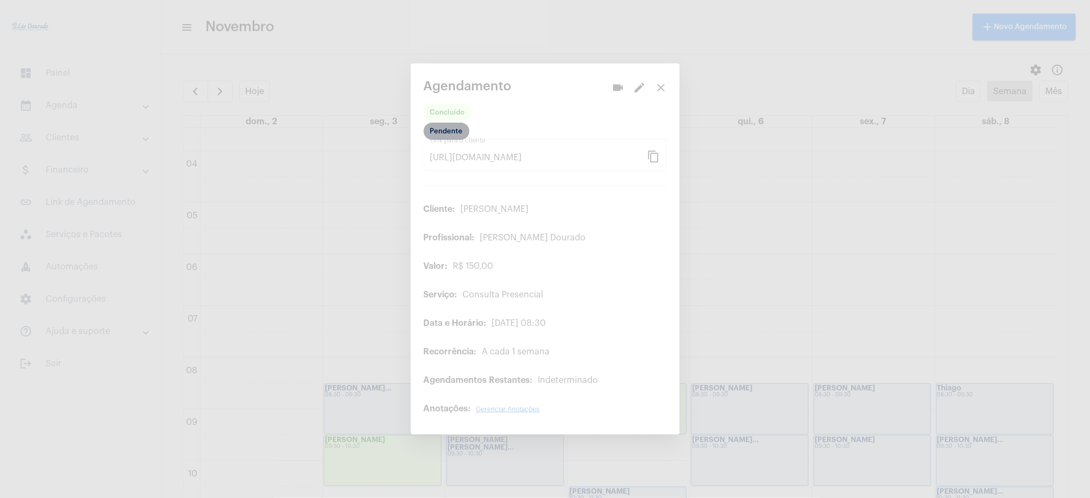
click at [447, 127] on mat-chip "Pendente" at bounding box center [447, 131] width 46 height 17
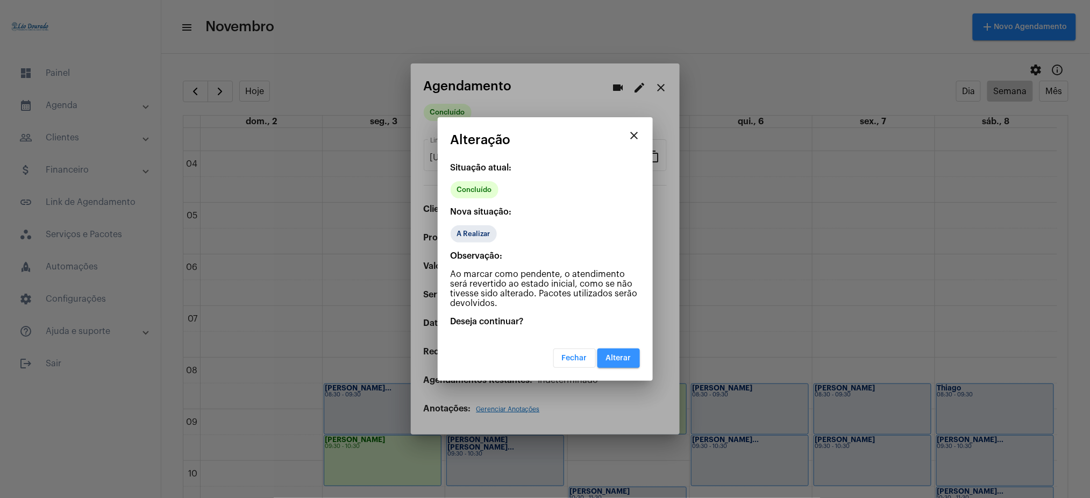
click at [615, 358] on span "Alterar" at bounding box center [618, 358] width 25 height 8
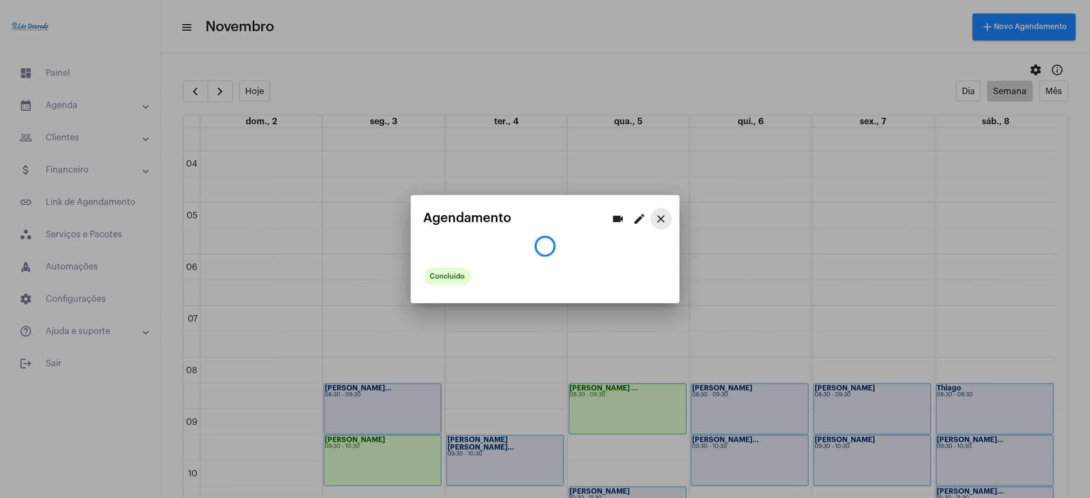
click at [665, 211] on button "close" at bounding box center [662, 219] width 22 height 22
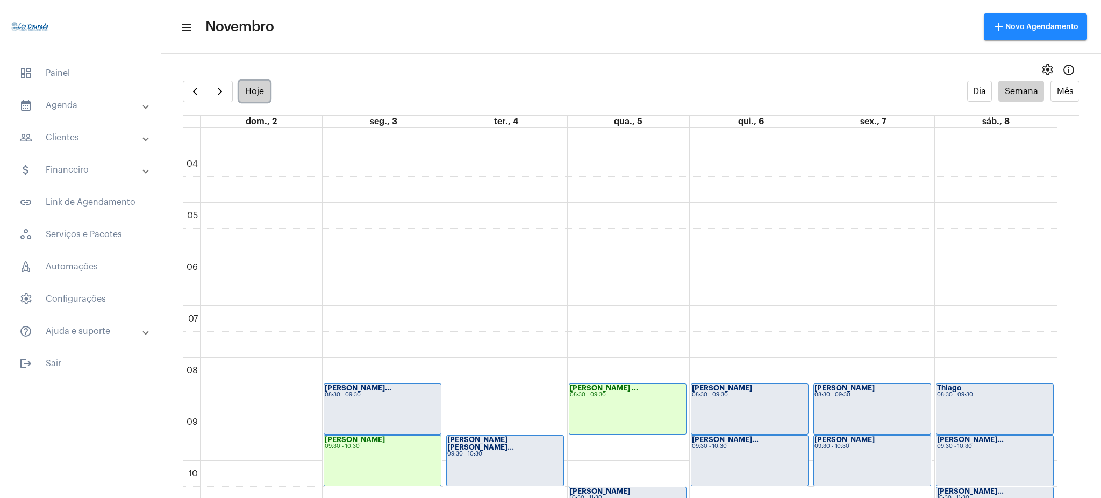
click at [260, 92] on button "Hoje" at bounding box center [254, 91] width 31 height 21
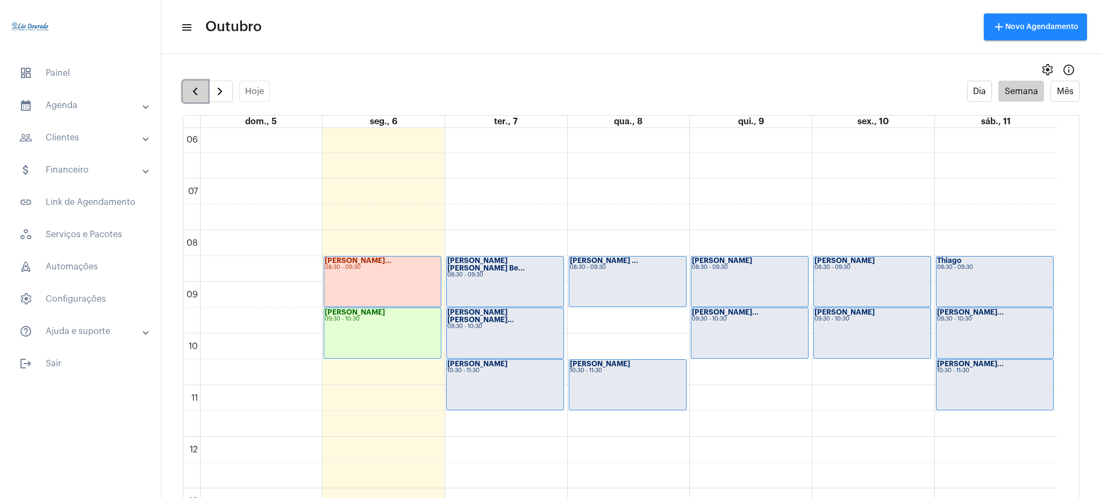
click at [198, 85] on span "button" at bounding box center [195, 91] width 13 height 13
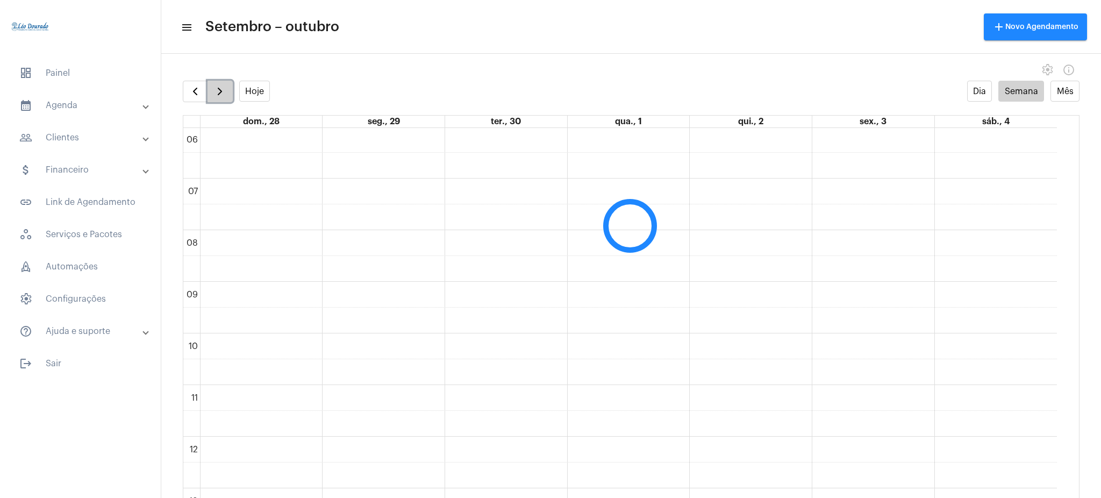
click at [218, 86] on span "button" at bounding box center [220, 91] width 13 height 13
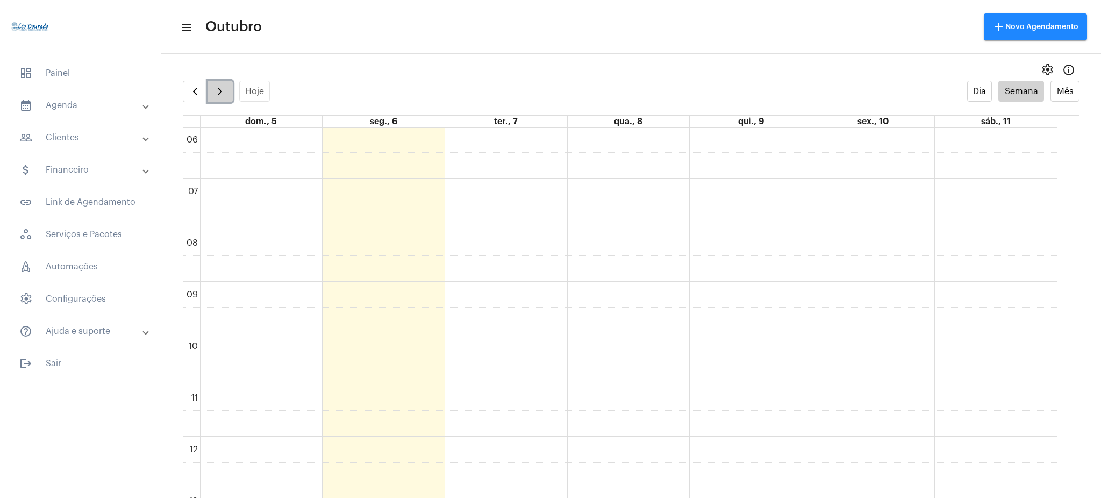
click at [218, 86] on span "button" at bounding box center [220, 91] width 13 height 13
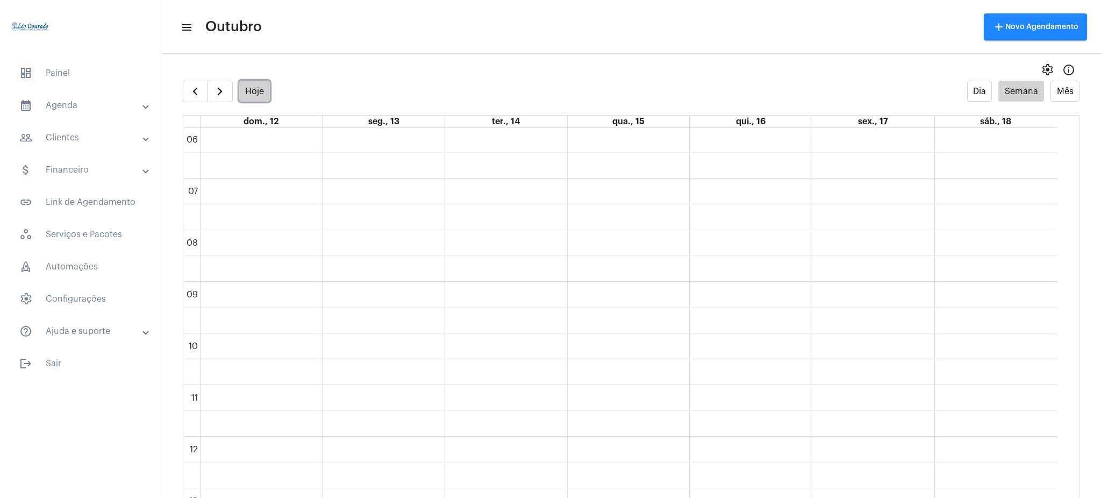
click at [254, 97] on button "Hoje" at bounding box center [254, 91] width 31 height 21
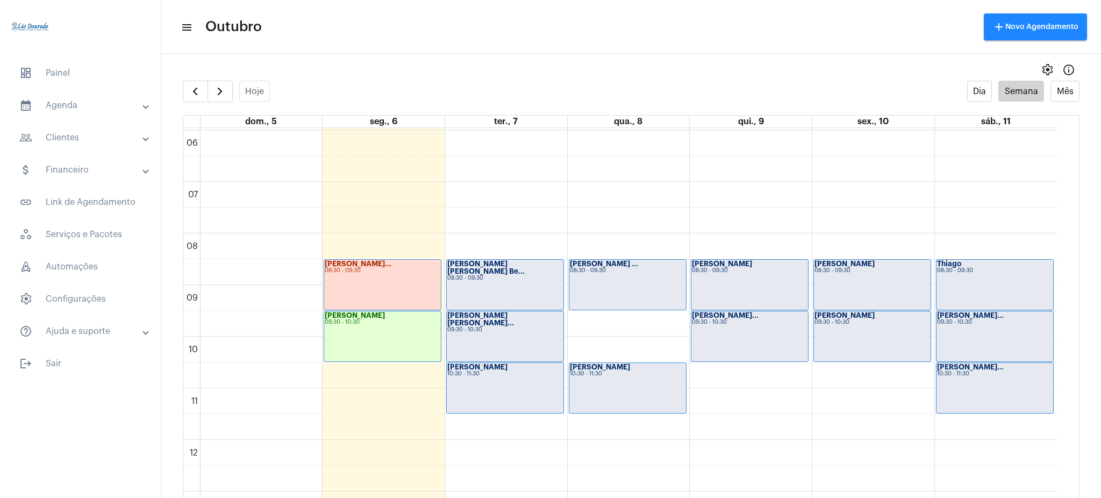
scroll to position [314, 0]
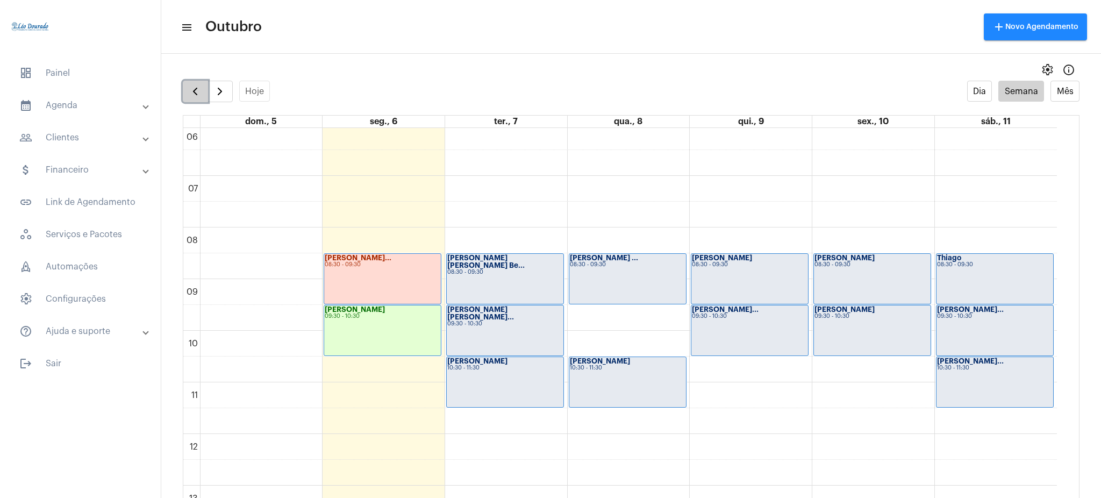
click at [190, 85] on span "button" at bounding box center [195, 91] width 13 height 13
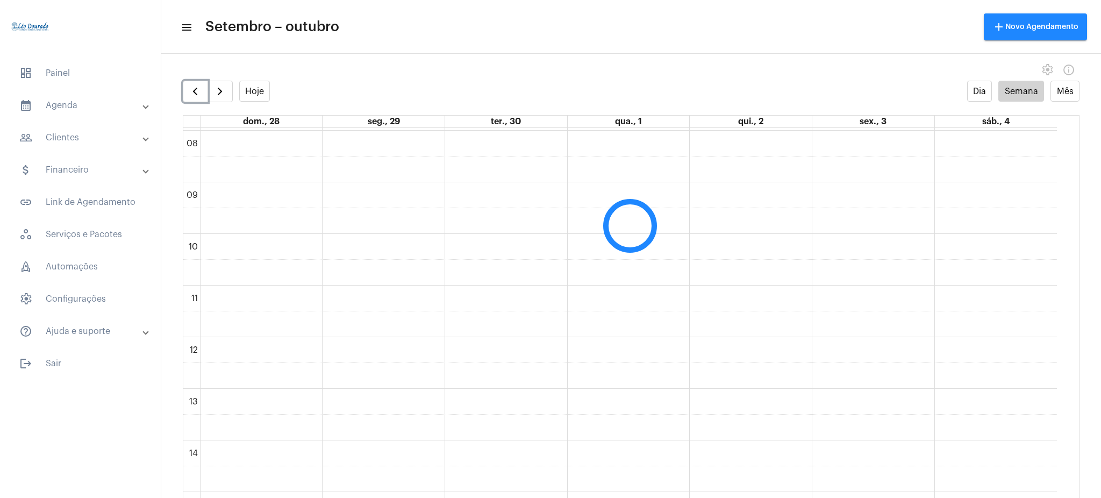
scroll to position [455, 0]
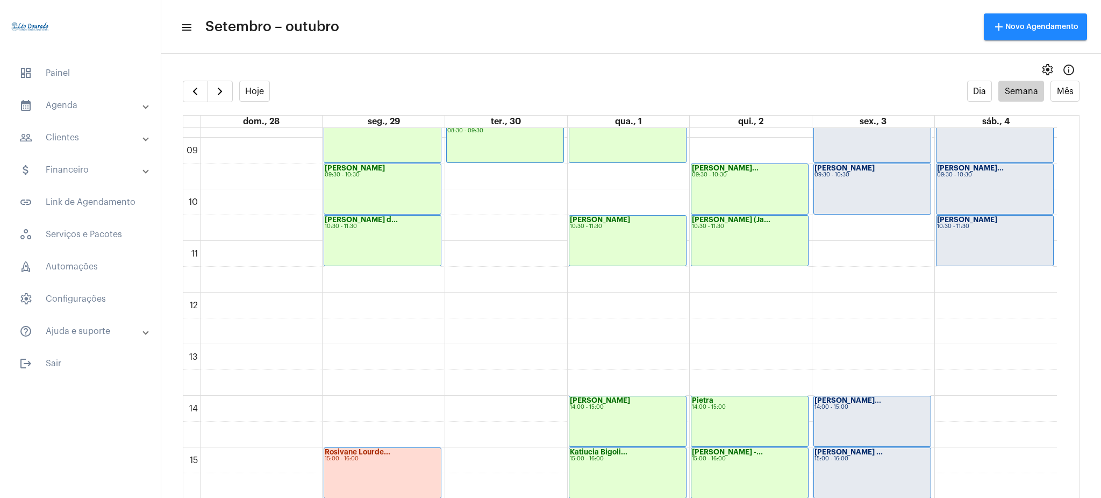
click at [81, 118] on mat-expansion-panel-header "calendar_month_outlined Agenda" at bounding box center [83, 106] width 154 height 26
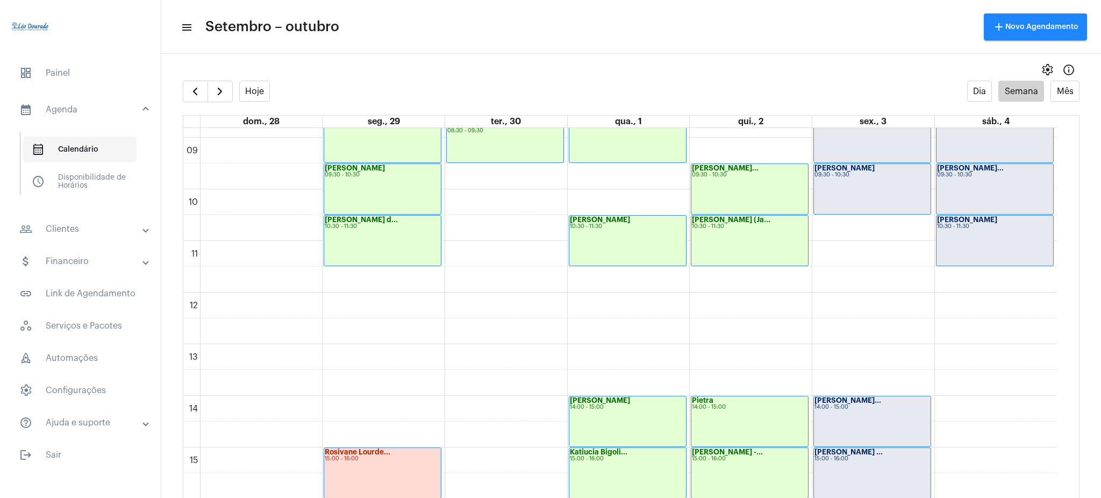
click at [91, 155] on span "calendar_month_outlined Calendário" at bounding box center [79, 150] width 113 height 26
click at [98, 232] on mat-panel-title "people_outline Clientes" at bounding box center [81, 229] width 124 height 13
click at [102, 191] on span "people_outline Meus Clientes" at bounding box center [79, 184] width 113 height 26
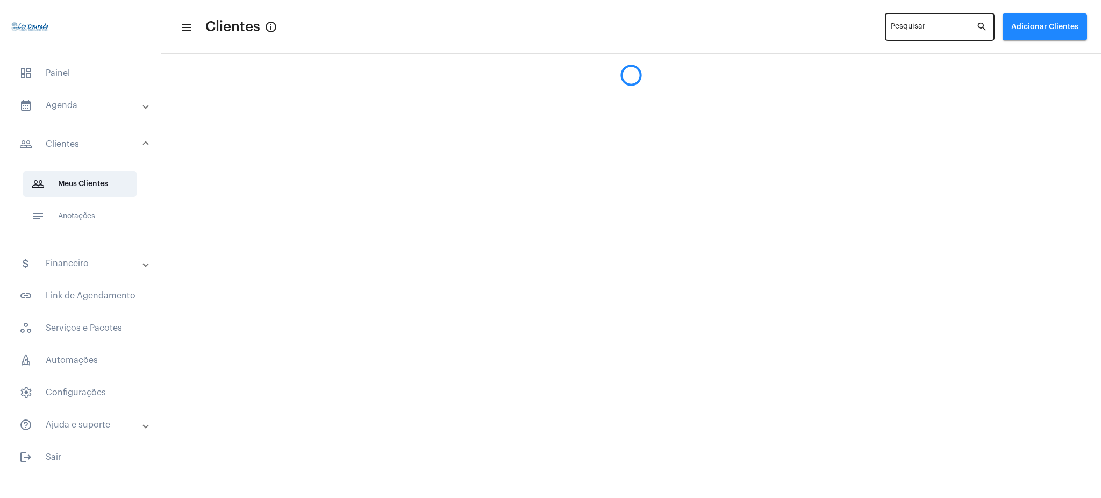
click at [954, 29] on input "Pesquisar" at bounding box center [934, 29] width 86 height 9
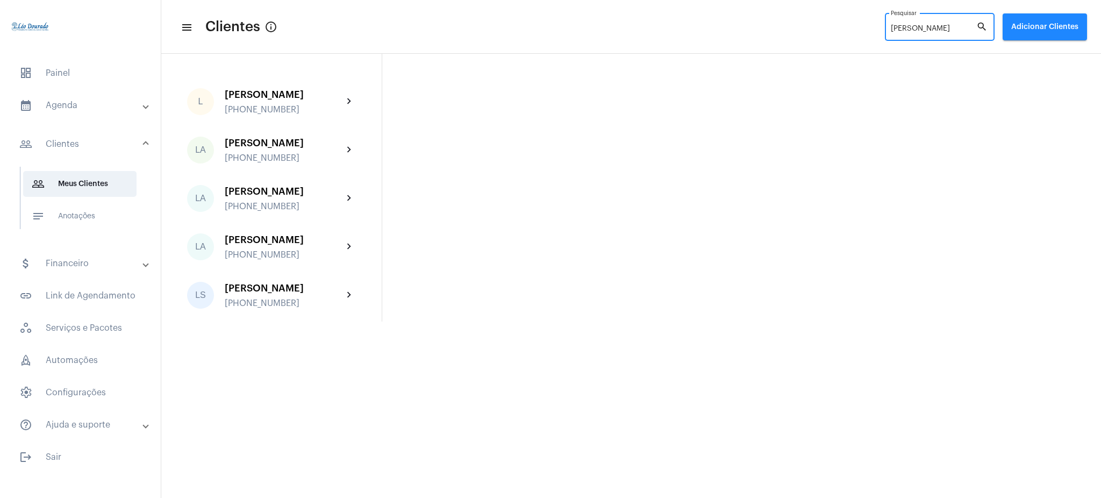
type input "Luciana"
click at [310, 124] on div "L Luciana +5531984831888 chevron_right LA Luciana Alves +5531971545357 chevron_…" at bounding box center [271, 199] width 177 height 238
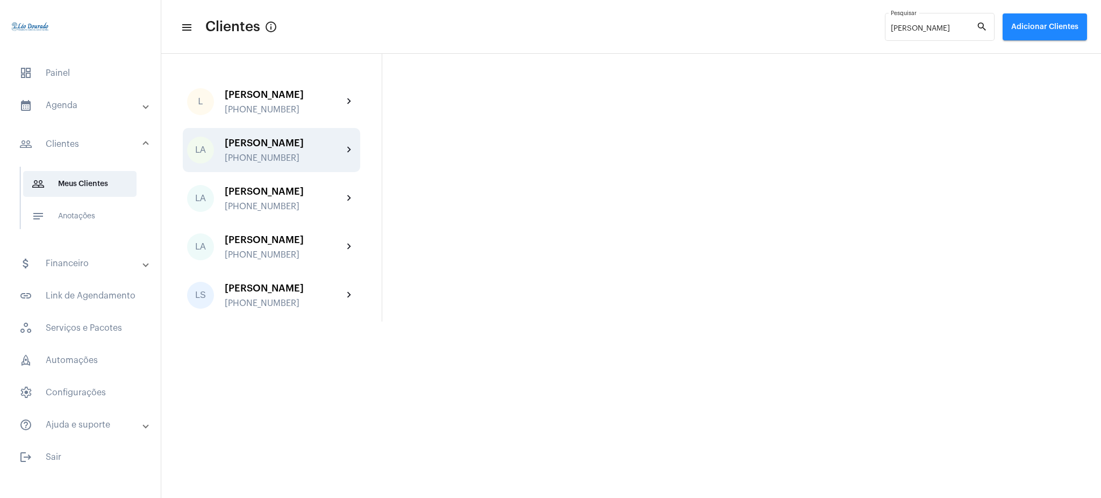
click at [319, 148] on div "Luciana Alves +5531971545357" at bounding box center [284, 150] width 118 height 25
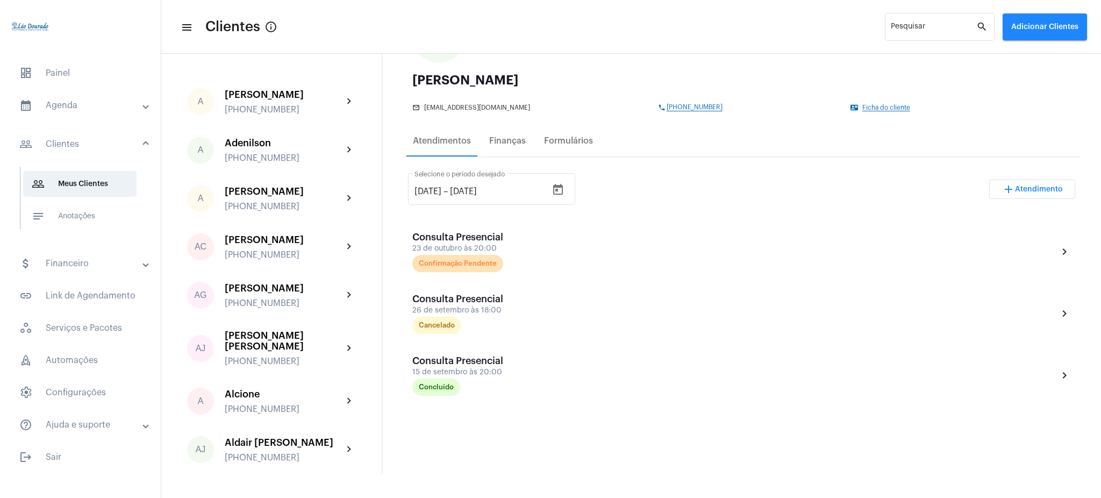
scroll to position [112, 0]
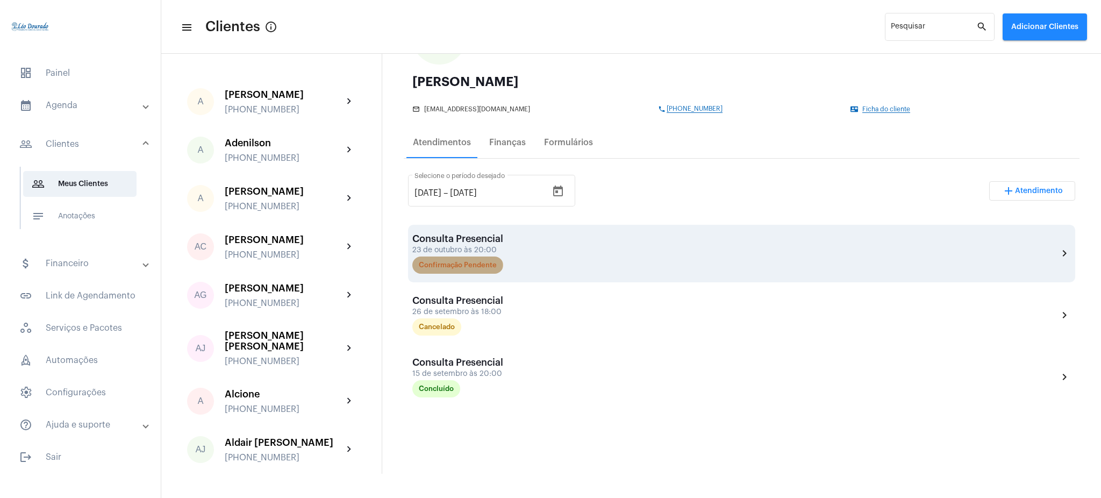
click at [443, 264] on mat-chip "Confirmação Pendente" at bounding box center [458, 265] width 91 height 17
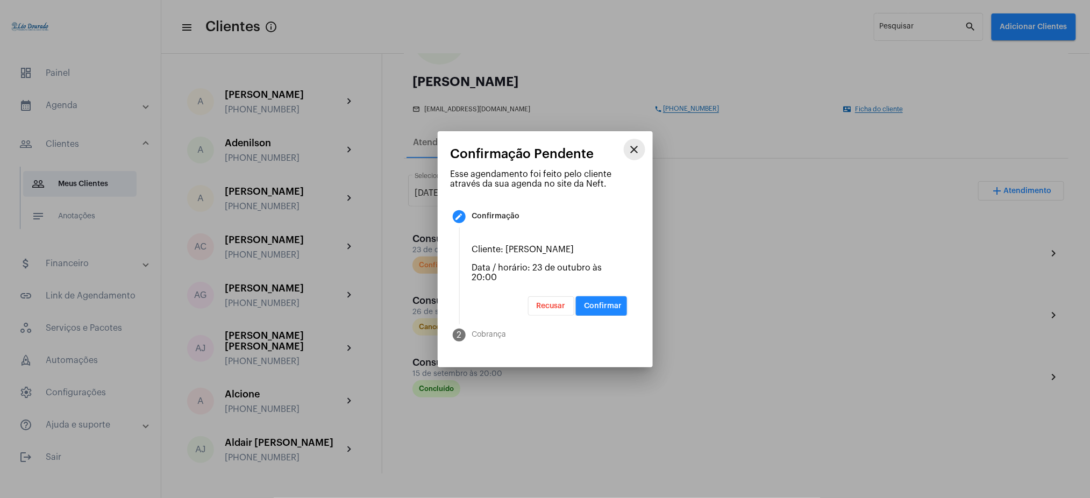
click at [639, 145] on mat-icon "close" at bounding box center [634, 149] width 13 height 13
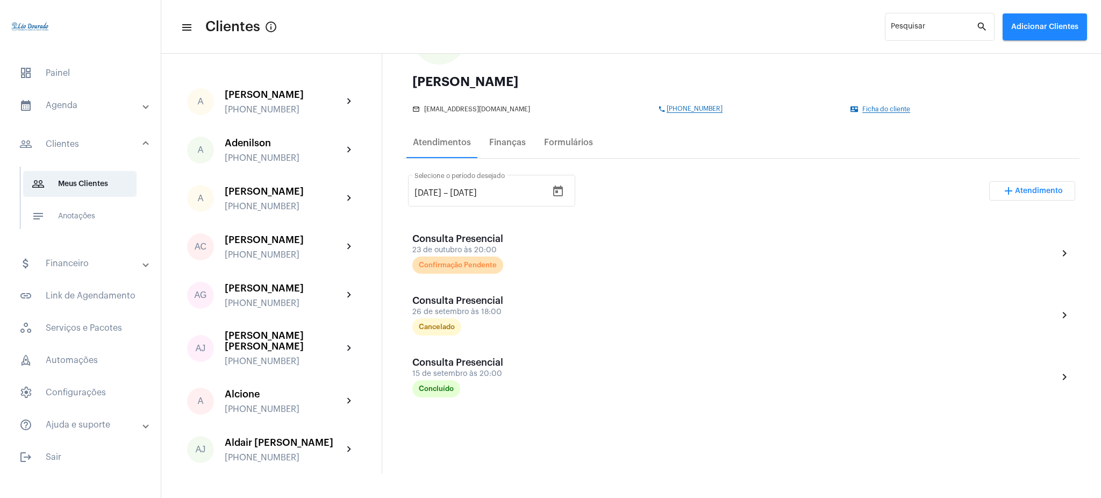
click at [77, 111] on mat-panel-title "calendar_month_outlined Agenda" at bounding box center [81, 105] width 124 height 13
click at [84, 151] on span "calendar_month_outlined Calendário" at bounding box center [79, 150] width 113 height 26
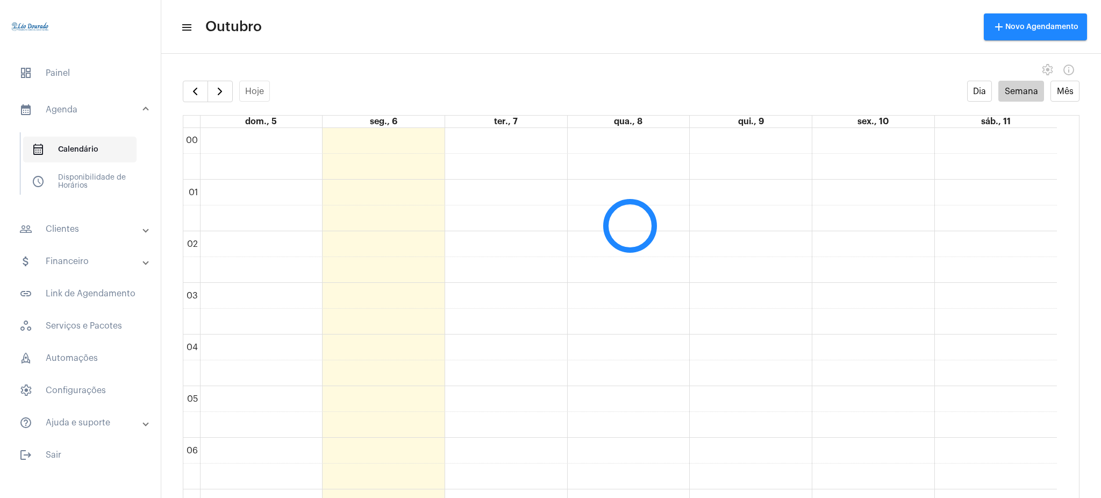
scroll to position [310, 0]
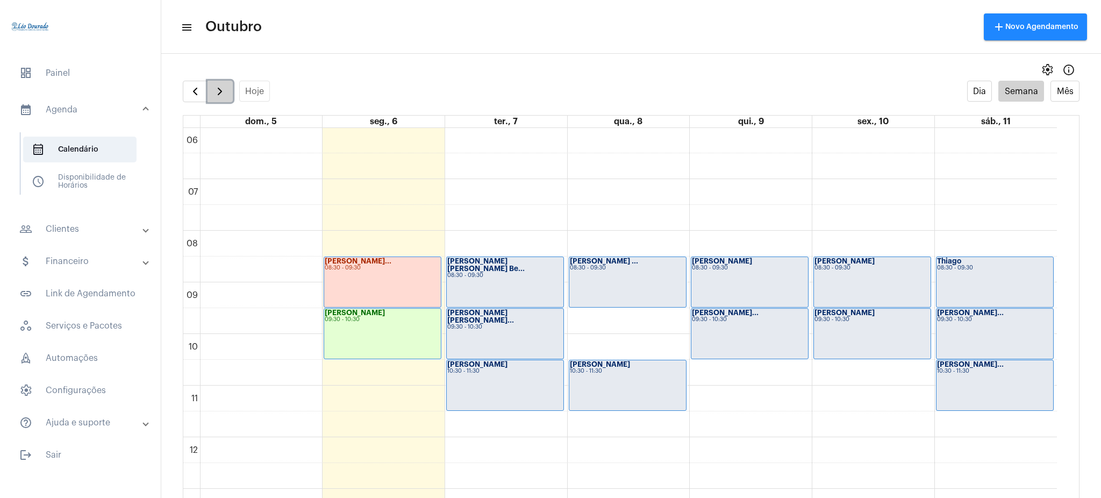
click at [226, 90] on span "button" at bounding box center [220, 91] width 13 height 13
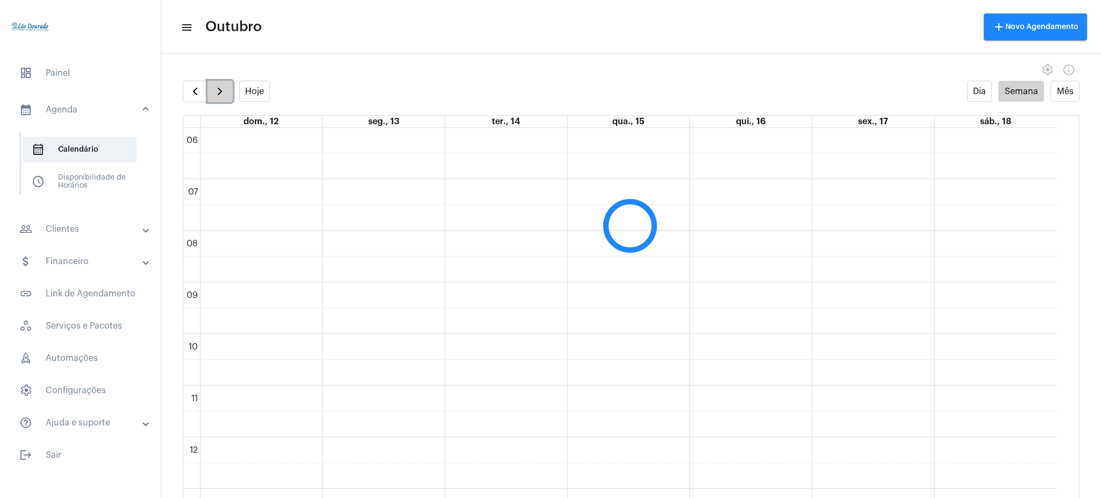
scroll to position [311, 0]
click at [226, 90] on span "button" at bounding box center [220, 91] width 13 height 13
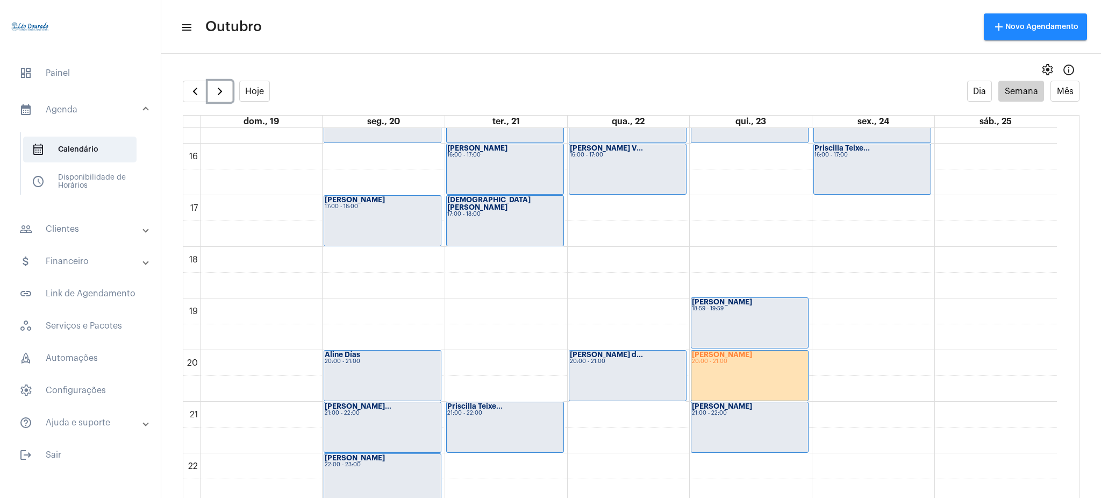
scroll to position [832, 0]
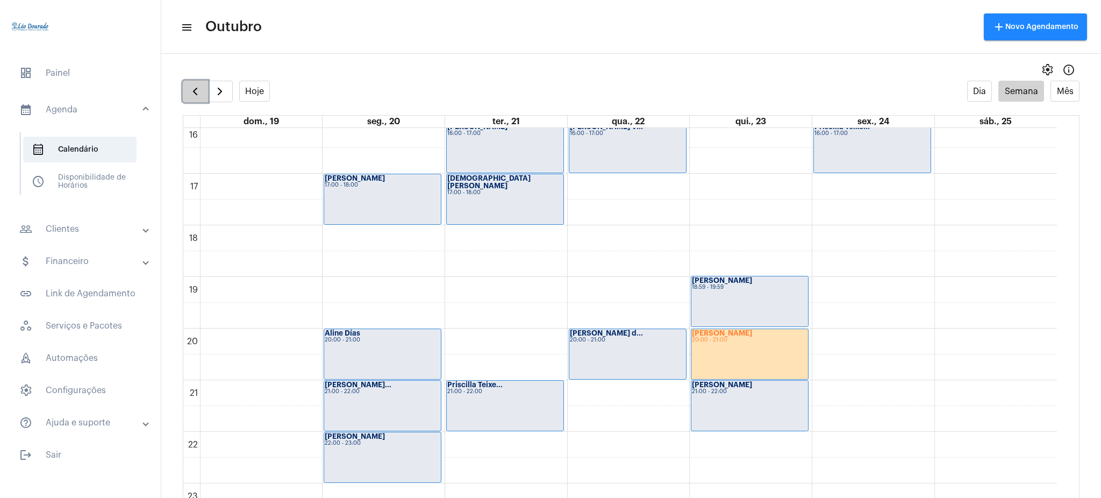
click at [196, 85] on span "button" at bounding box center [195, 91] width 13 height 13
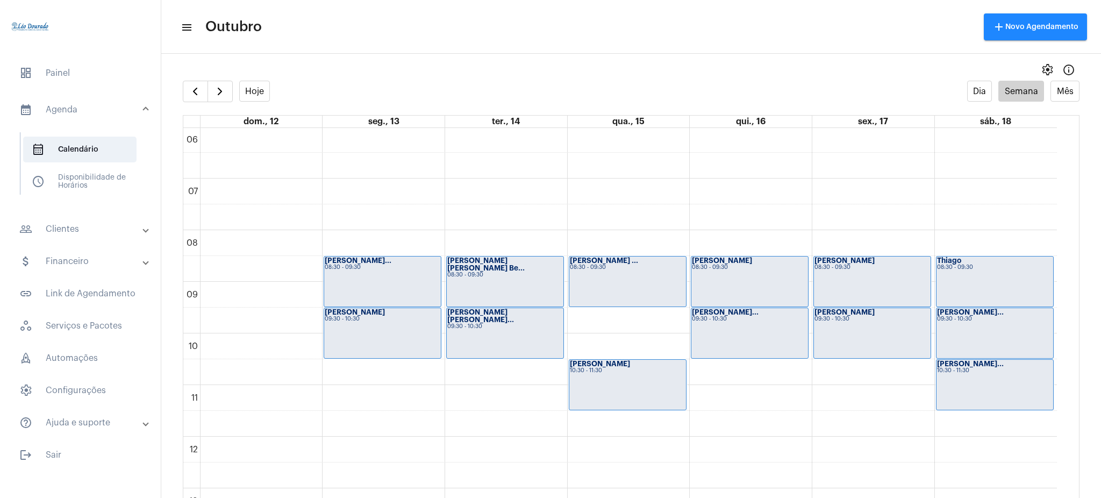
drag, startPoint x: 1069, startPoint y: 338, endPoint x: 1061, endPoint y: 334, distance: 8.7
click at [1061, 334] on td "00 01 02 03 04 05 06 07 08 09 10 11 12 13 14 15 16 17 18 19 20 21 22 23 Isabell…" at bounding box center [631, 324] width 897 height 392
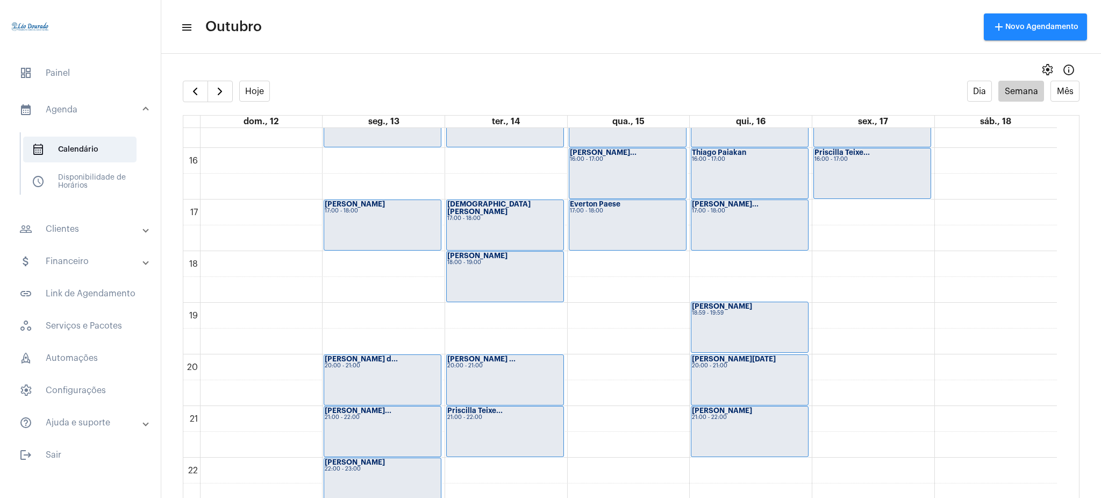
scroll to position [831, 0]
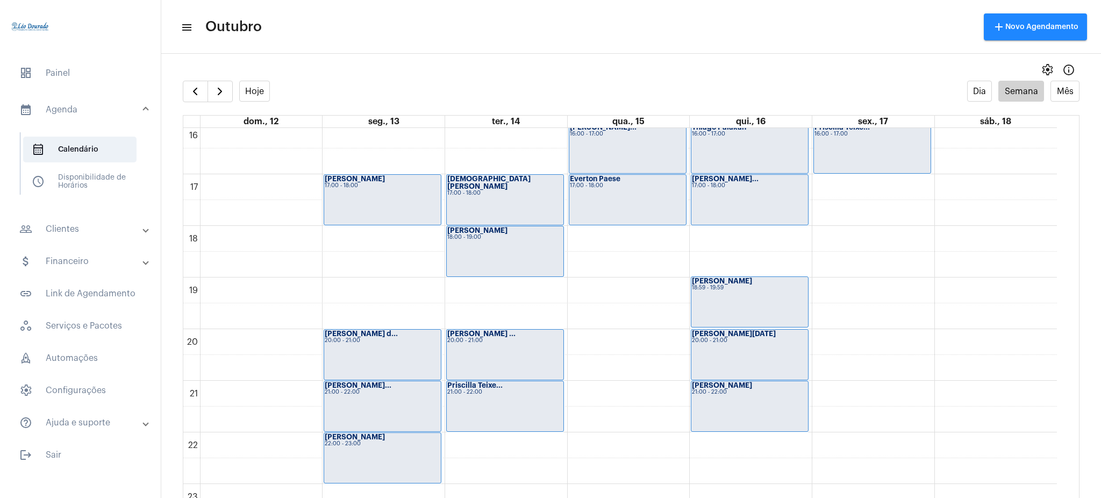
click at [709, 331] on strong "[PERSON_NAME][DATE]" at bounding box center [734, 333] width 84 height 7
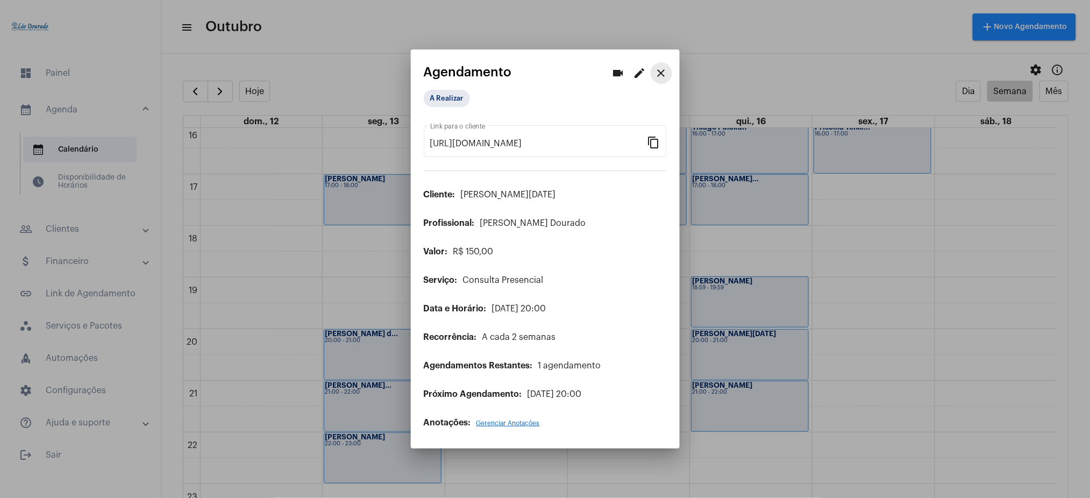
click at [660, 74] on mat-icon "close" at bounding box center [661, 73] width 13 height 13
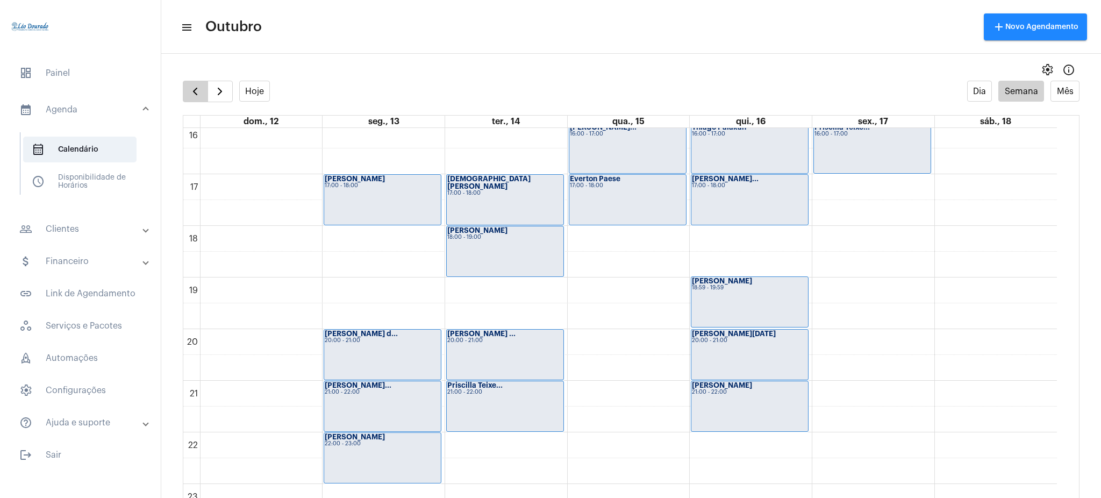
drag, startPoint x: 187, startPoint y: 79, endPoint x: 192, endPoint y: 83, distance: 7.2
click at [192, 83] on div "settings info_outlined Hoje Dia Semana Mês dom., 12 seg., 13 ter., 14 qua., 15 …" at bounding box center [631, 278] width 940 height 439
click at [192, 83] on button "button" at bounding box center [195, 92] width 25 height 22
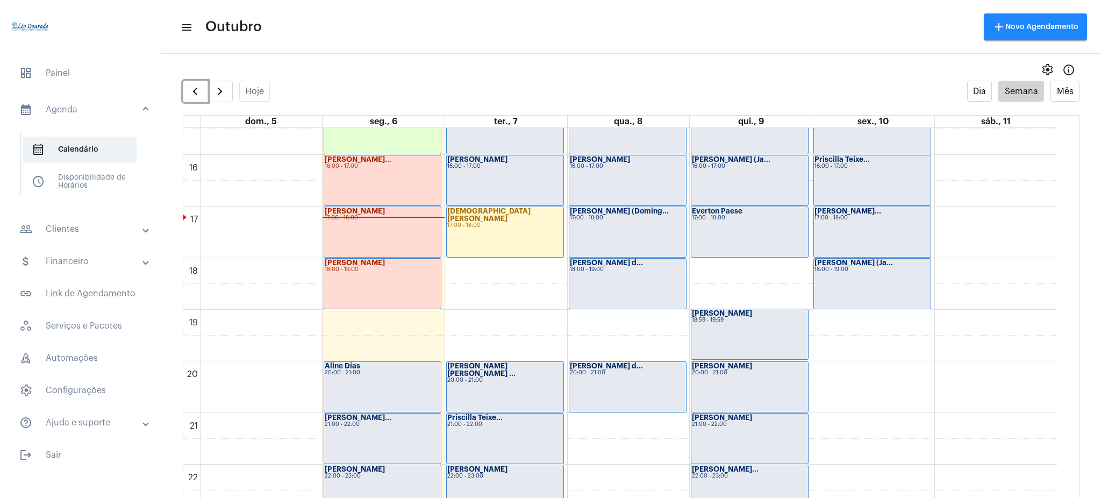
scroll to position [847, 0]
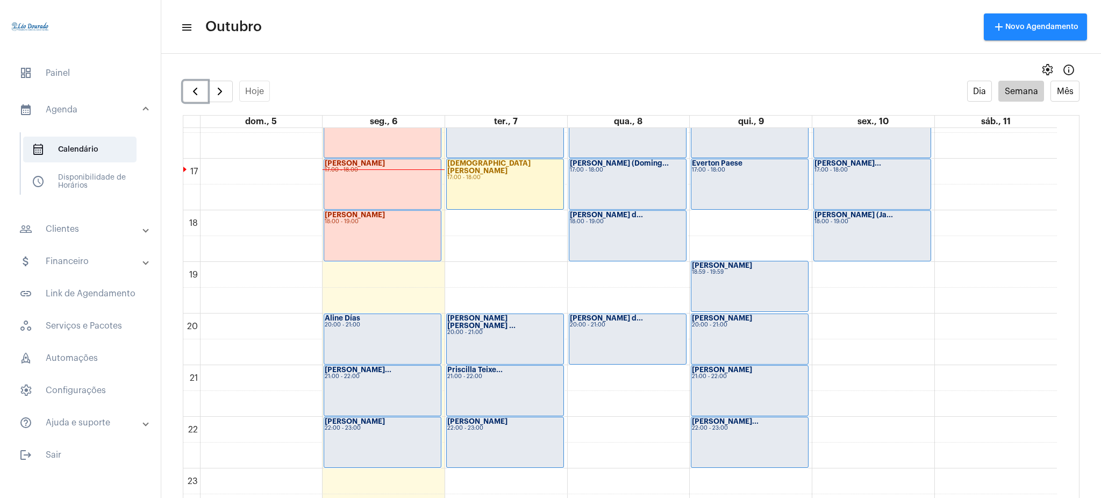
click at [737, 389] on div "Mateus Vinicius 21:00 - 22:00" at bounding box center [750, 391] width 117 height 50
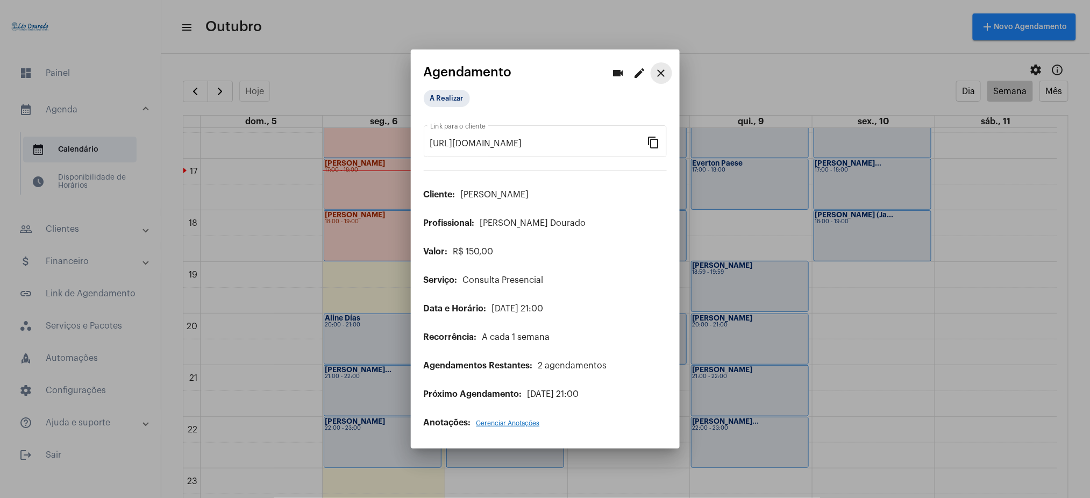
click at [659, 74] on mat-icon "close" at bounding box center [661, 73] width 13 height 13
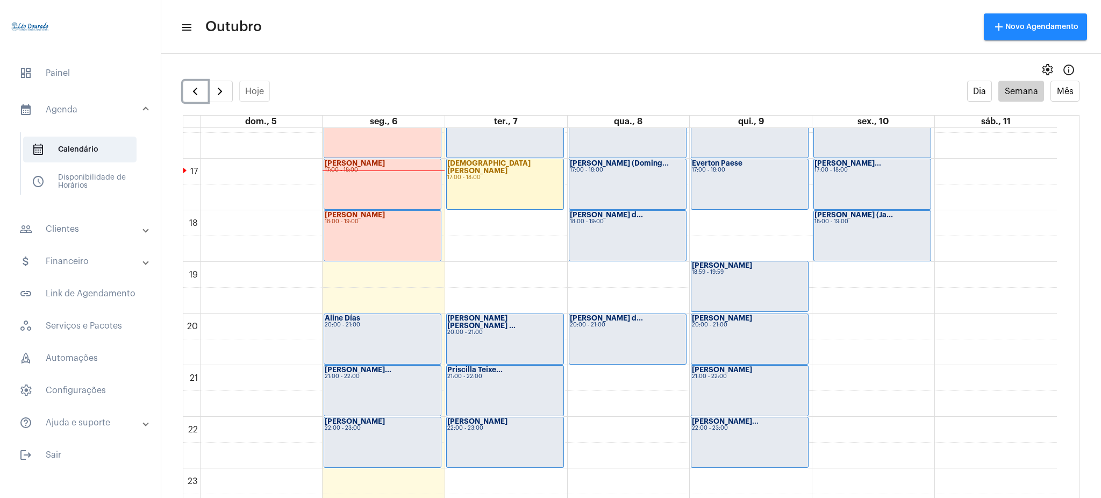
click at [734, 325] on div "20:00 - 21:00" at bounding box center [750, 325] width 116 height 6
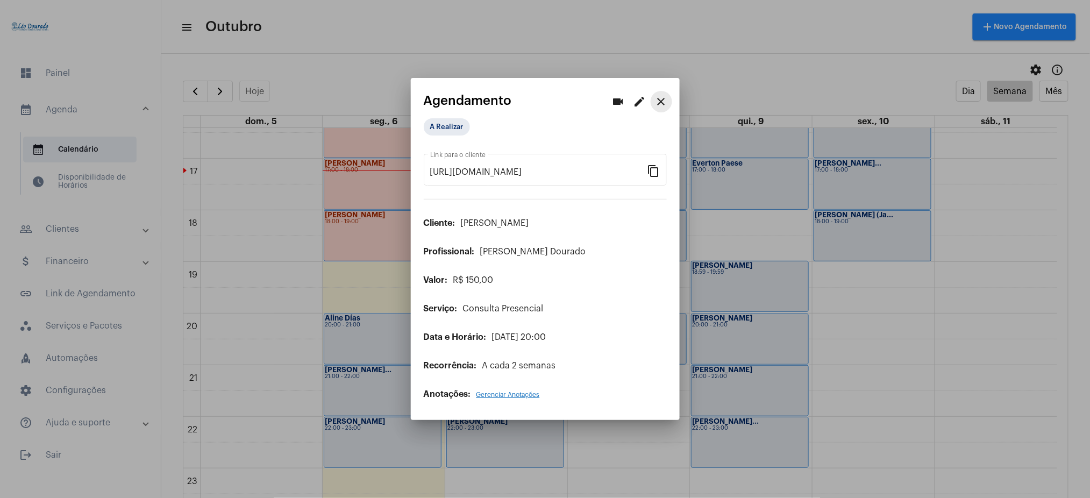
click at [659, 99] on mat-icon "close" at bounding box center [661, 101] width 13 height 13
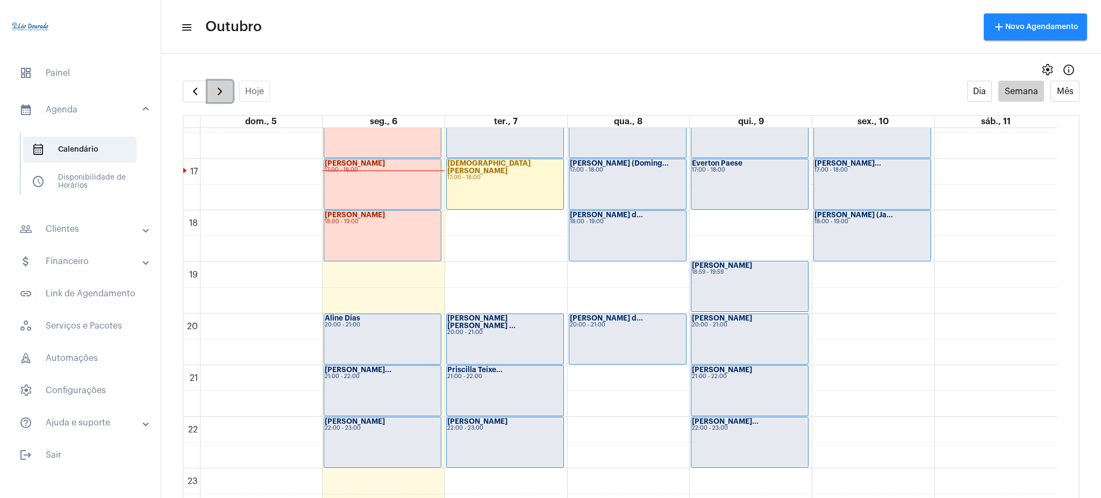
click at [230, 95] on button "button" at bounding box center [220, 92] width 25 height 22
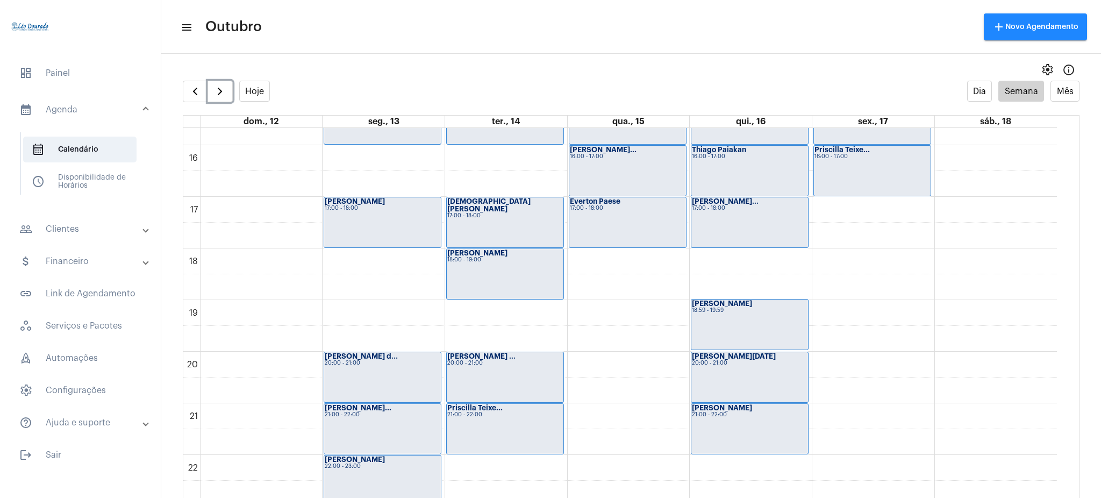
scroll to position [813, 0]
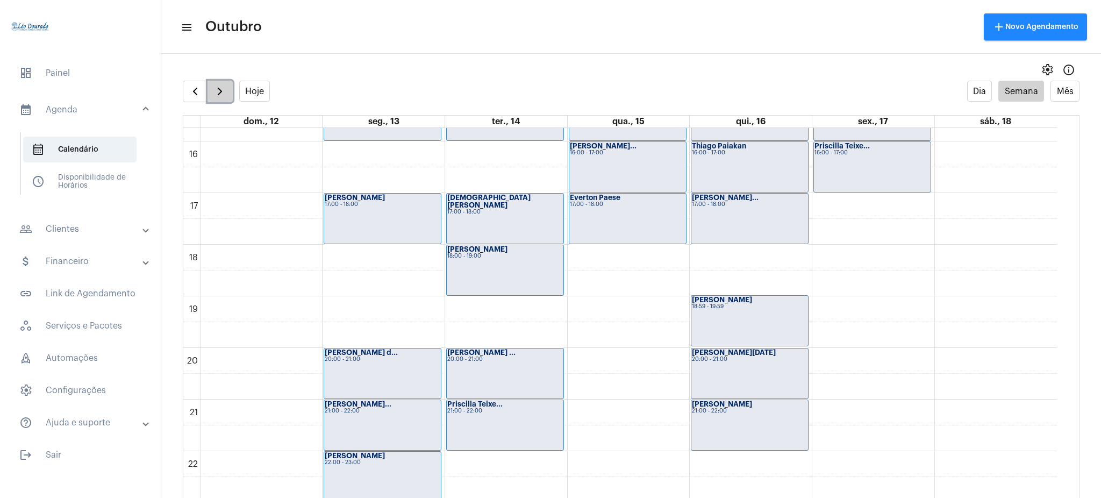
click at [214, 93] on span "button" at bounding box center [220, 91] width 13 height 13
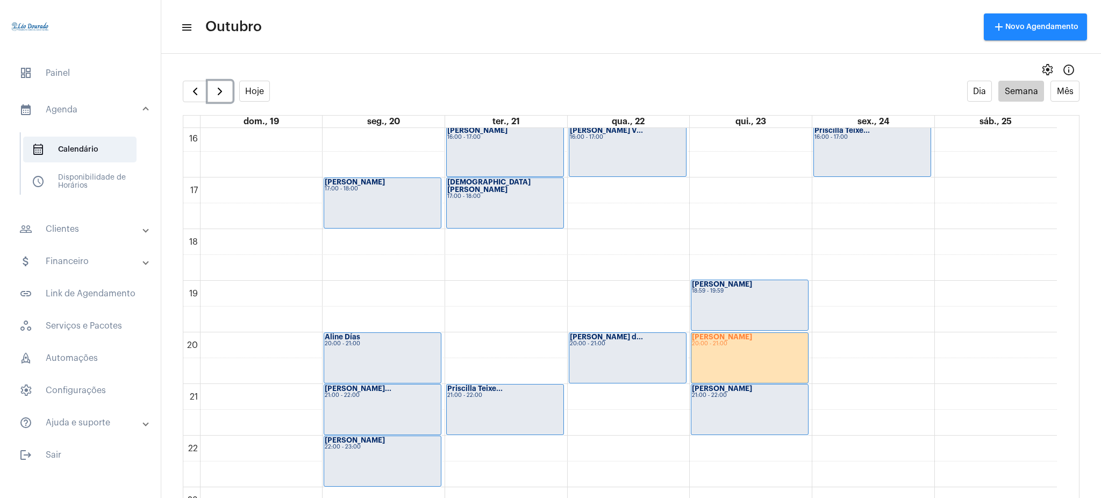
scroll to position [834, 0]
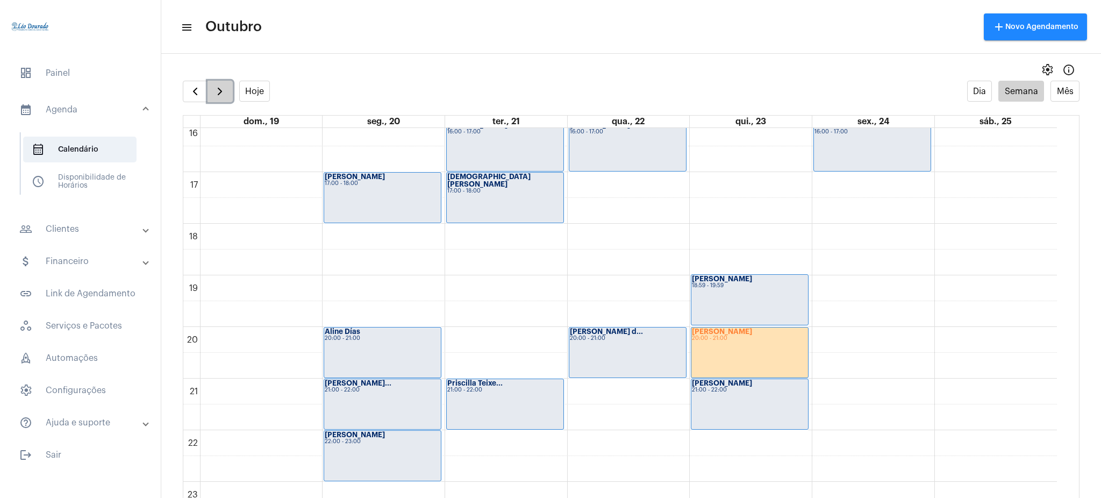
click at [208, 95] on button "button" at bounding box center [220, 92] width 25 height 22
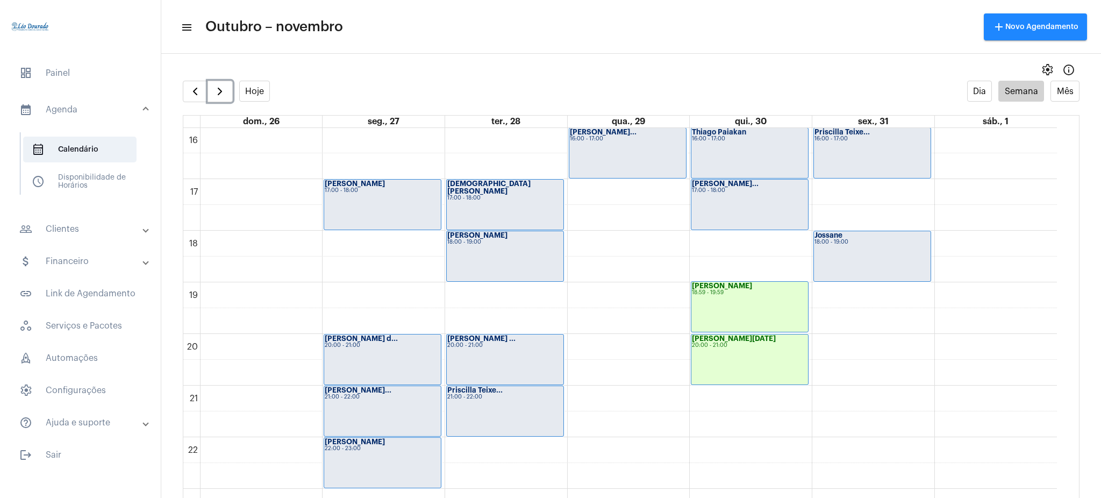
scroll to position [847, 0]
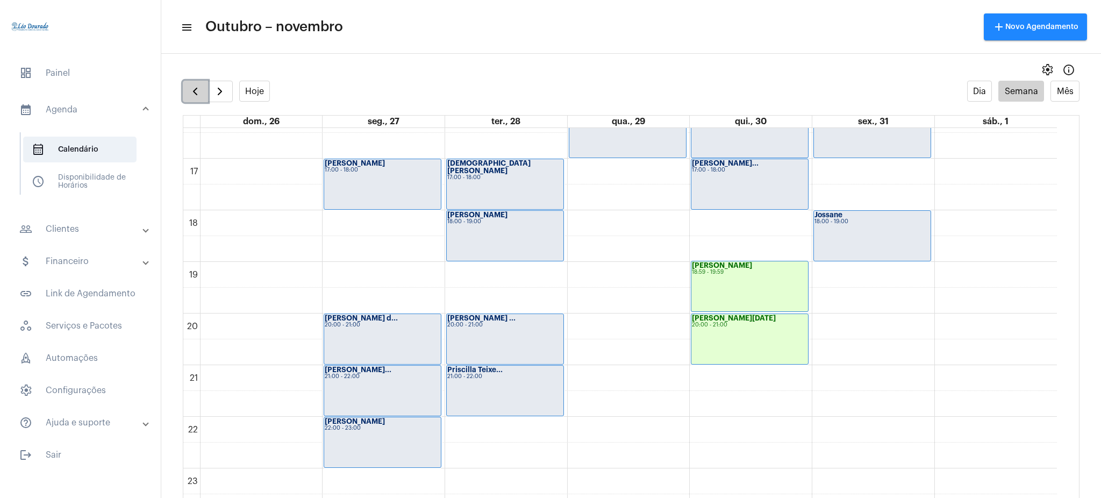
click at [187, 88] on button "button" at bounding box center [195, 92] width 25 height 22
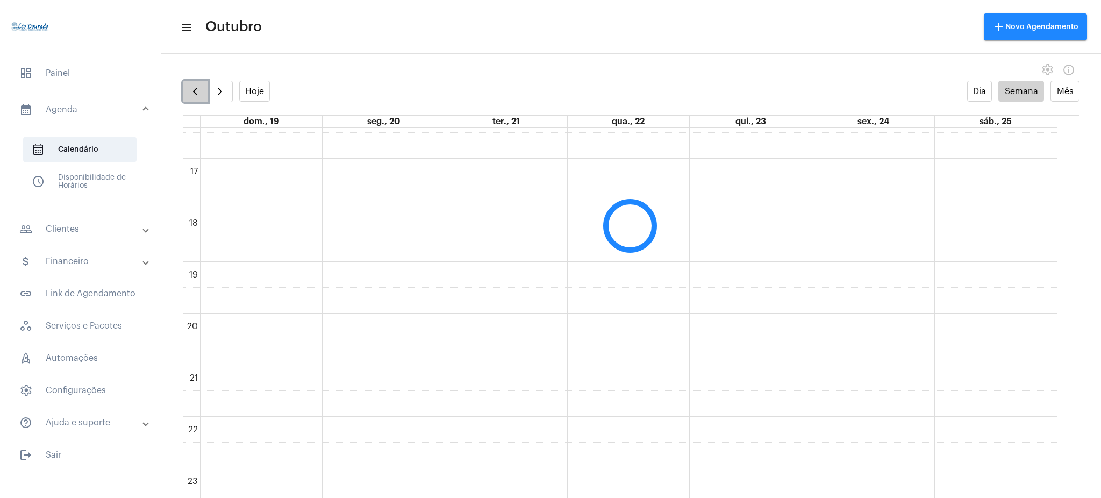
scroll to position [311, 0]
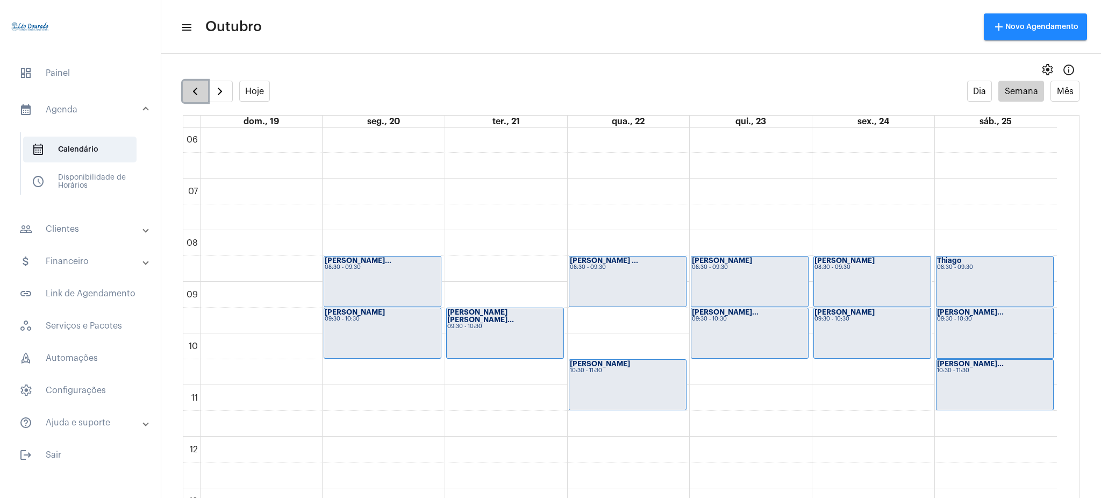
click at [187, 88] on button "button" at bounding box center [195, 92] width 25 height 22
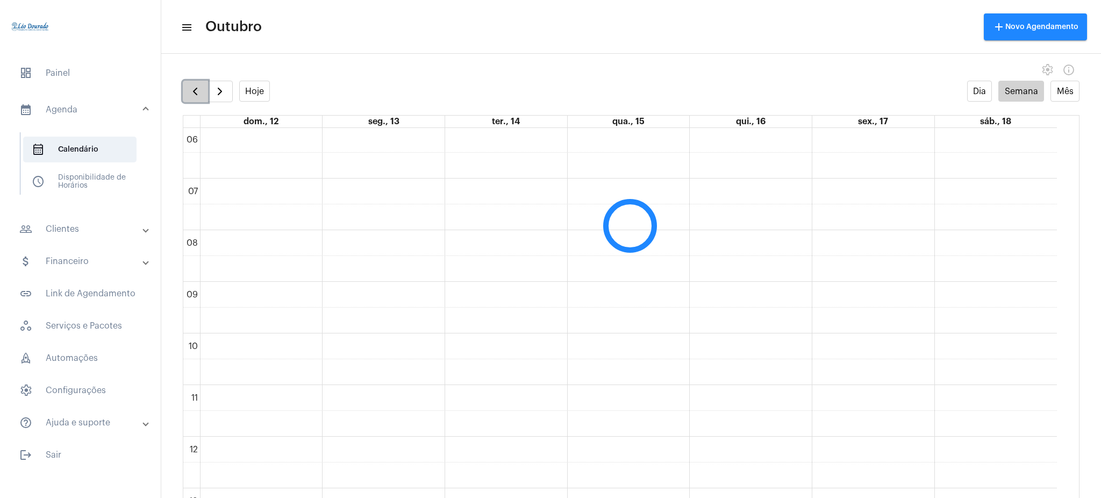
click at [187, 88] on button "button" at bounding box center [195, 92] width 25 height 22
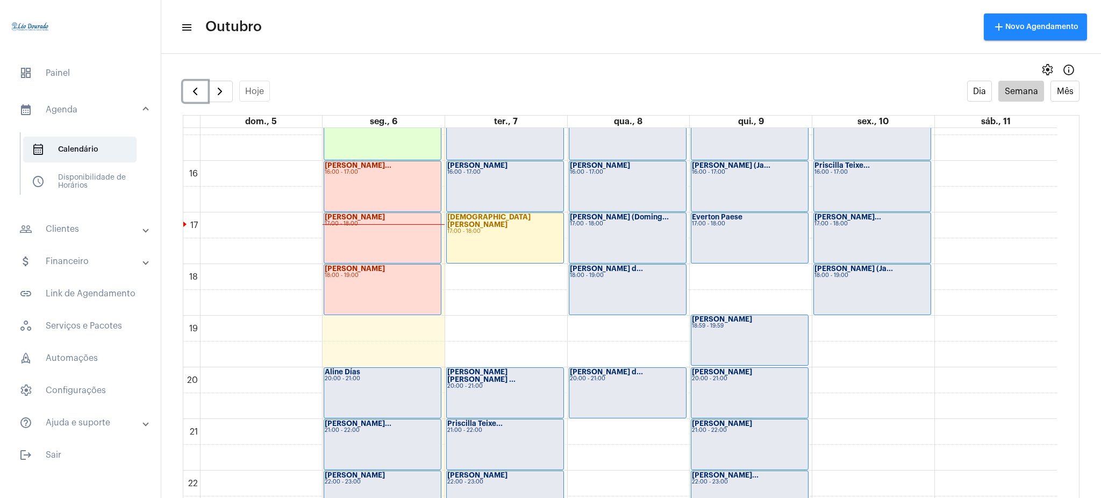
scroll to position [847, 0]
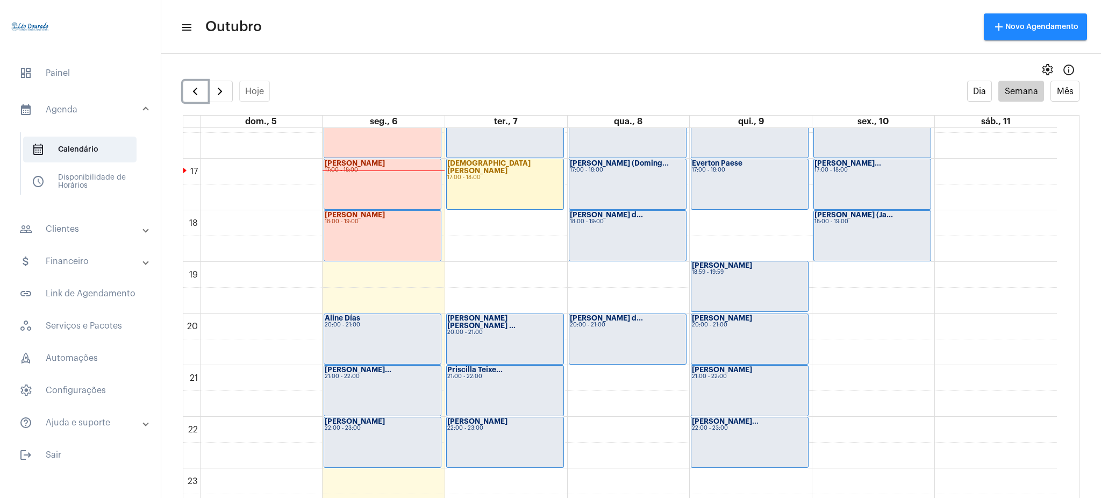
click at [728, 327] on div "20:00 - 21:00" at bounding box center [750, 325] width 116 height 6
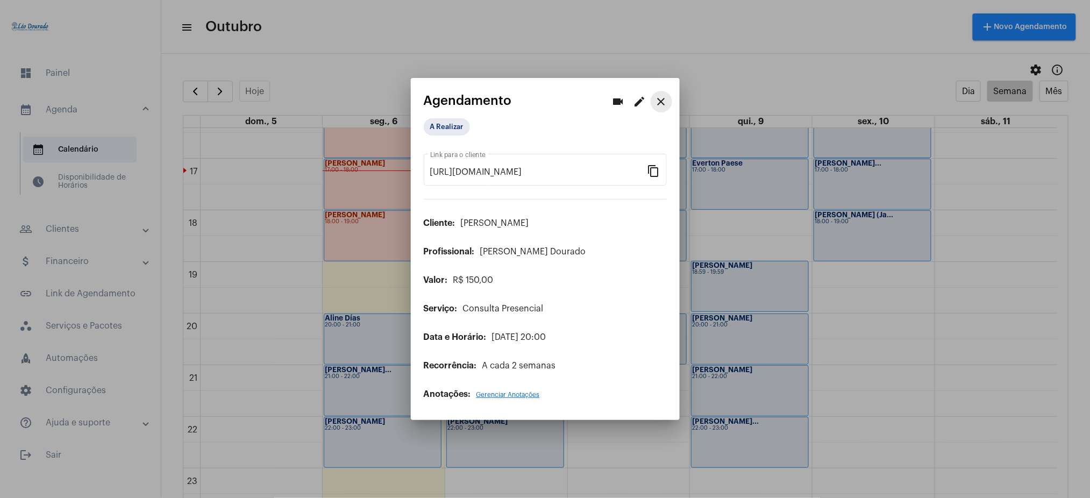
click at [664, 111] on button "close" at bounding box center [662, 102] width 22 height 22
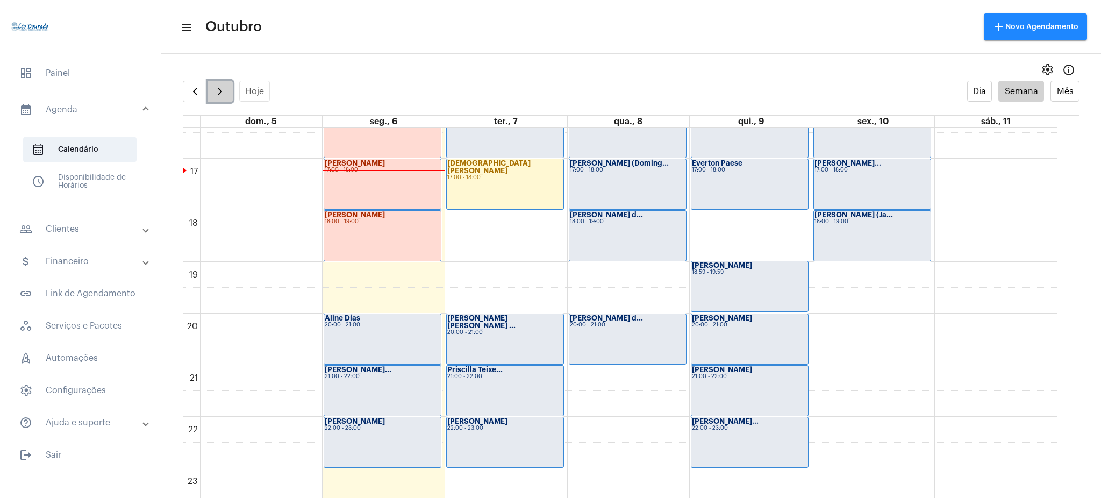
click at [221, 92] on span "button" at bounding box center [220, 91] width 13 height 13
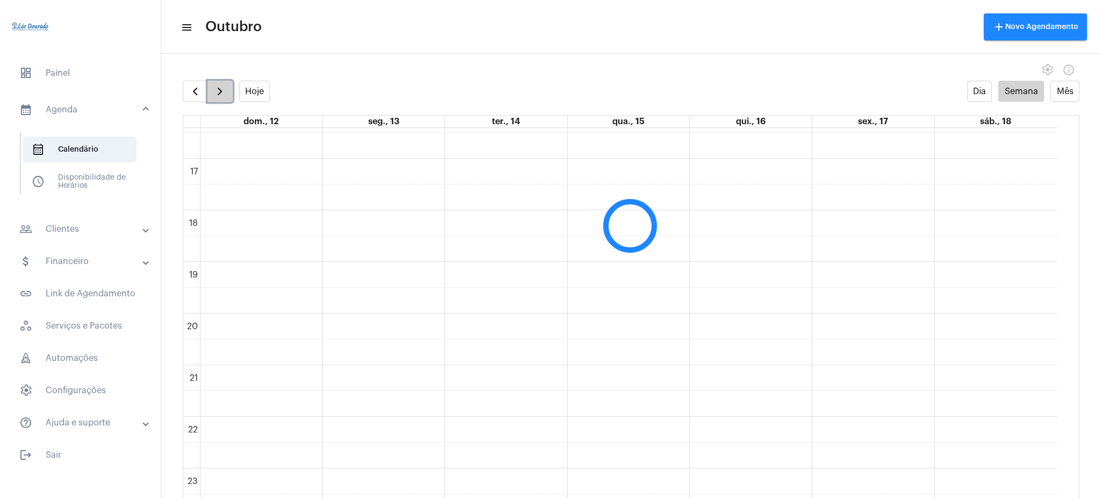
scroll to position [311, 0]
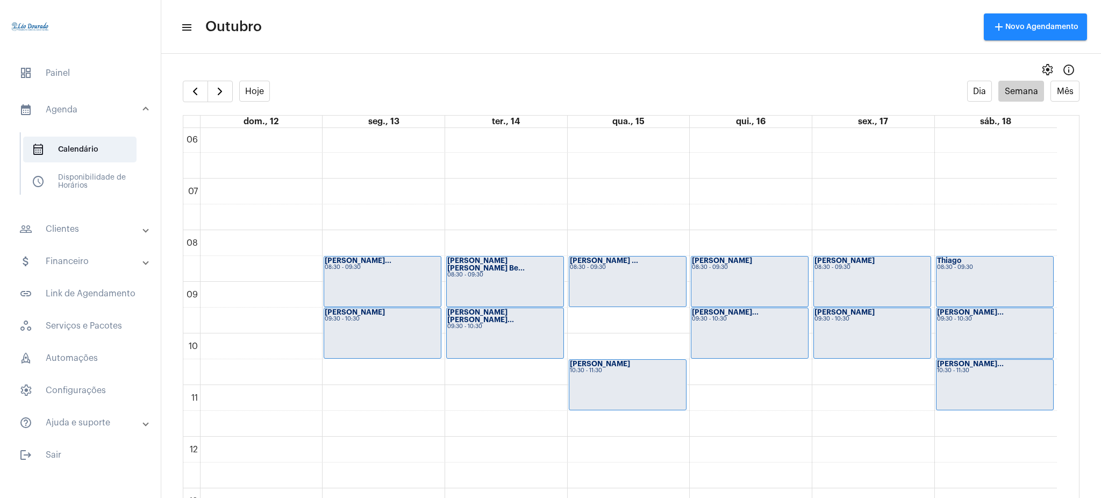
drag, startPoint x: 1070, startPoint y: 282, endPoint x: 1056, endPoint y: 274, distance: 15.9
click at [1056, 274] on full-calendar "Hoje Dia Semana Mês dom., 12 seg., 13 ter., 14 qua., 15 qui., 16 sex., 17 sáb.,…" at bounding box center [631, 300] width 940 height 439
drag, startPoint x: 1056, startPoint y: 274, endPoint x: 1066, endPoint y: 315, distance: 42.1
click at [1066, 315] on div "00 01 02 03 04 05 06 07 08 09 10 11 12 13 14 15 16 17 18 19 20 21 22 23 Isabell…" at bounding box center [631, 323] width 896 height 391
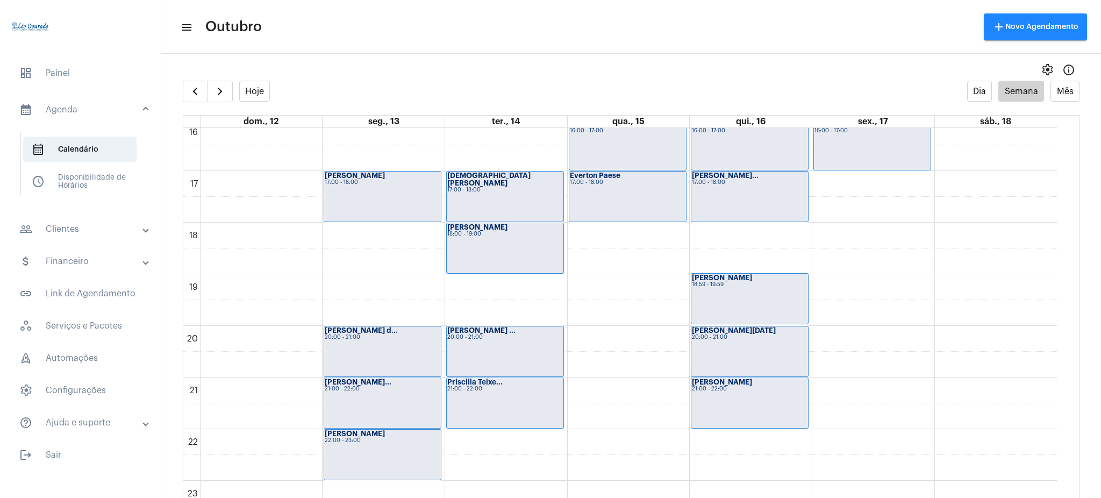
scroll to position [847, 0]
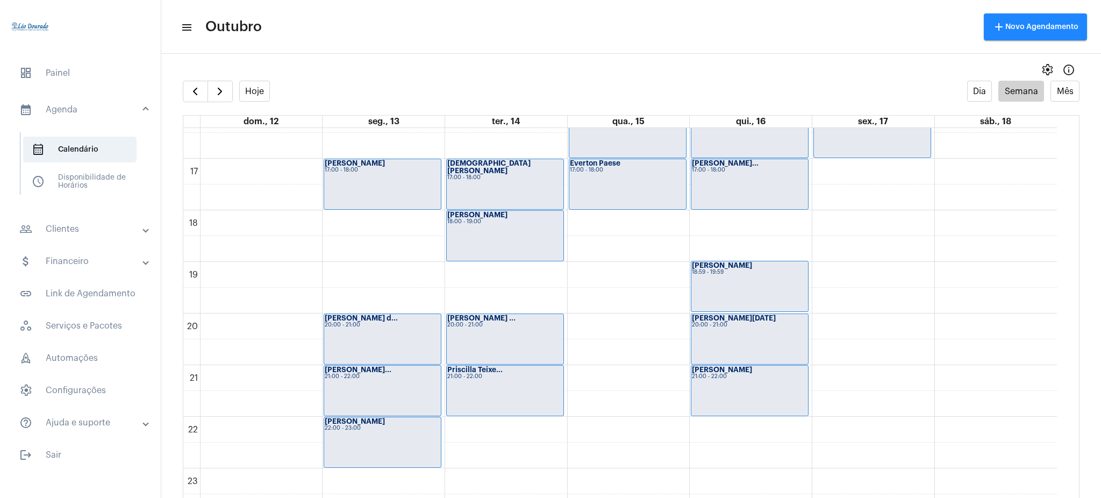
click at [716, 340] on div "Sandra Lucia 20:00 - 21:00" at bounding box center [750, 339] width 117 height 50
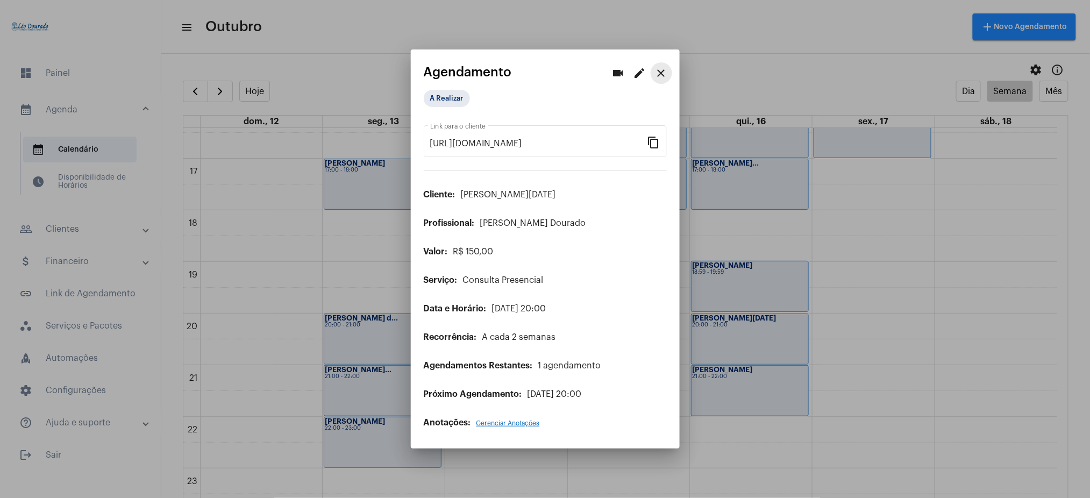
click at [663, 72] on mat-icon "close" at bounding box center [661, 73] width 13 height 13
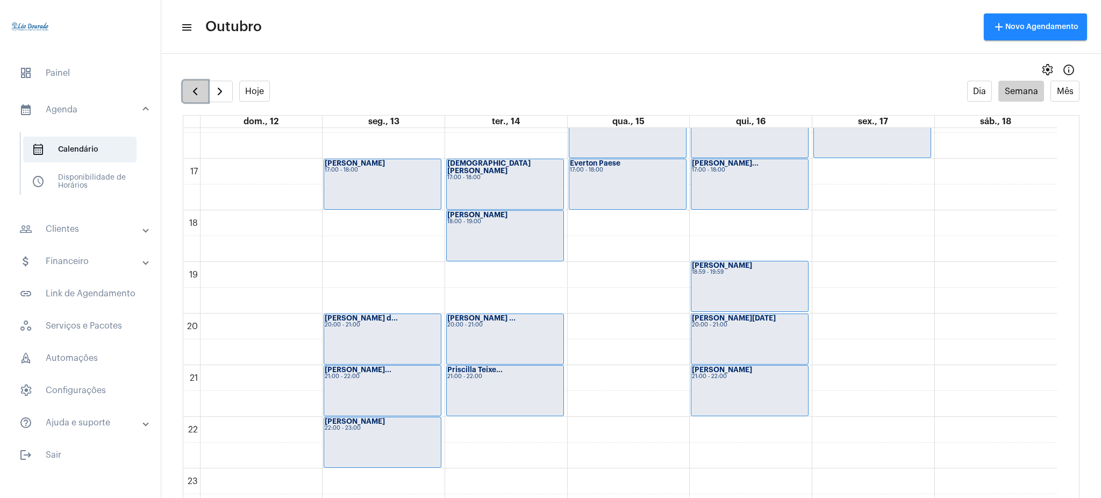
click at [200, 86] on span "button" at bounding box center [195, 91] width 13 height 13
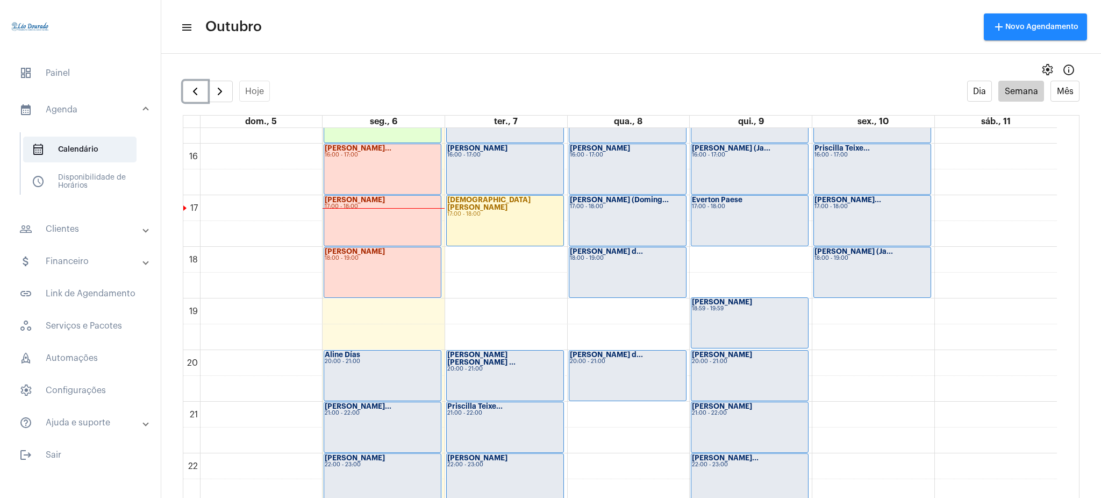
scroll to position [847, 0]
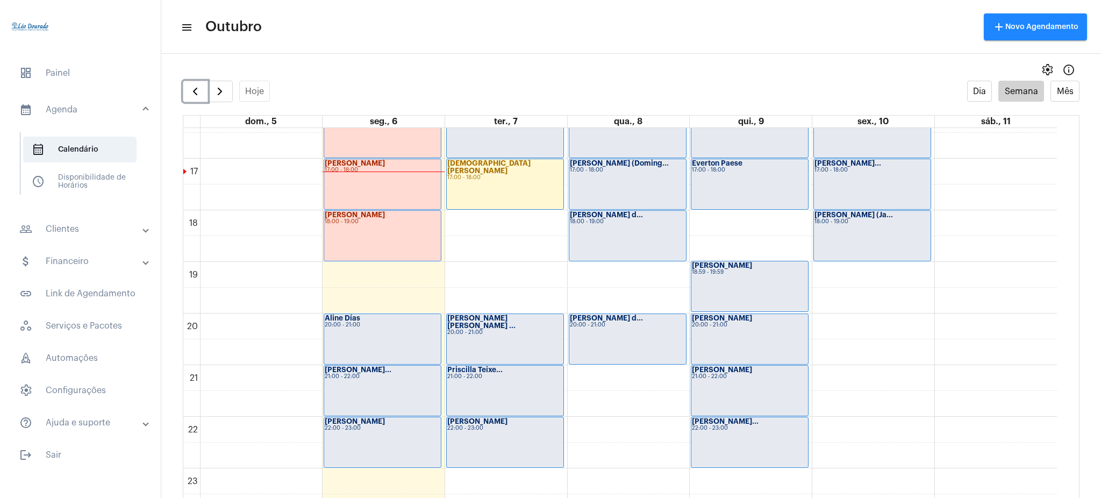
click at [725, 340] on div "Daniel Artur 20:00 - 21:00" at bounding box center [750, 339] width 117 height 50
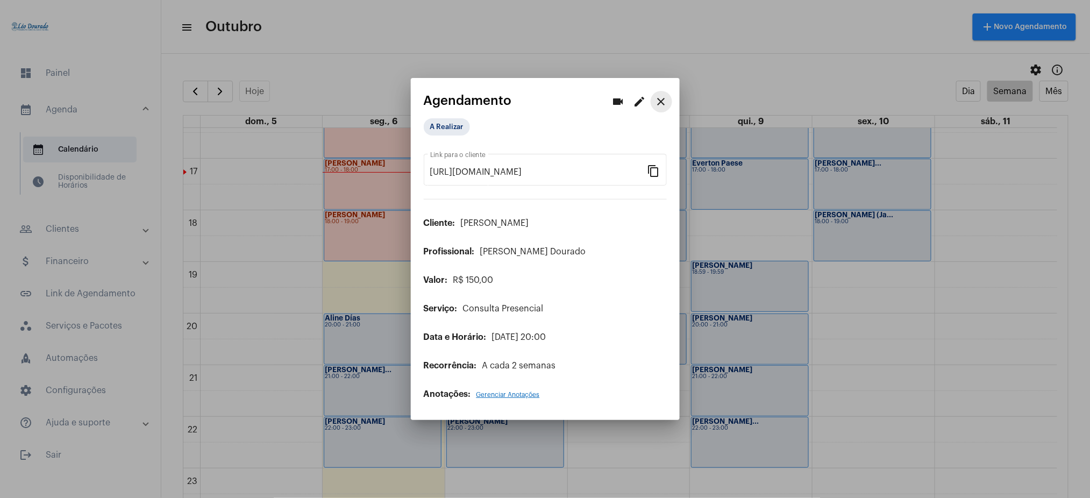
click at [658, 102] on mat-icon "close" at bounding box center [661, 101] width 13 height 13
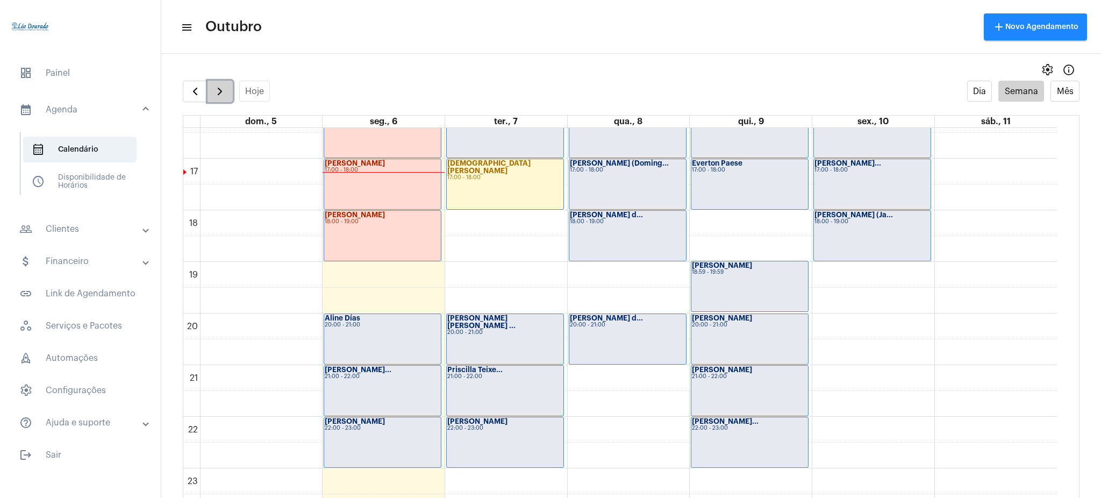
click at [230, 89] on button "button" at bounding box center [220, 92] width 25 height 22
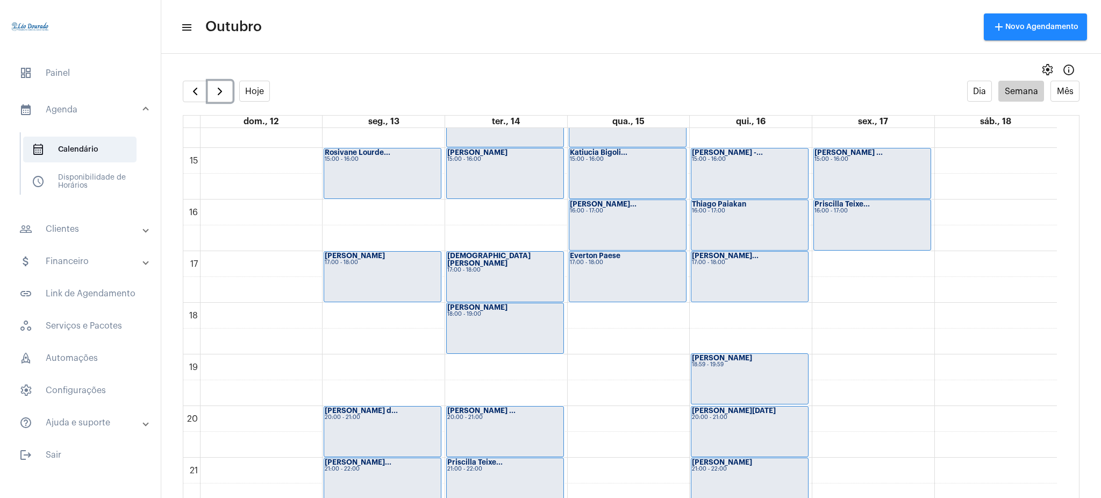
scroll to position [759, 0]
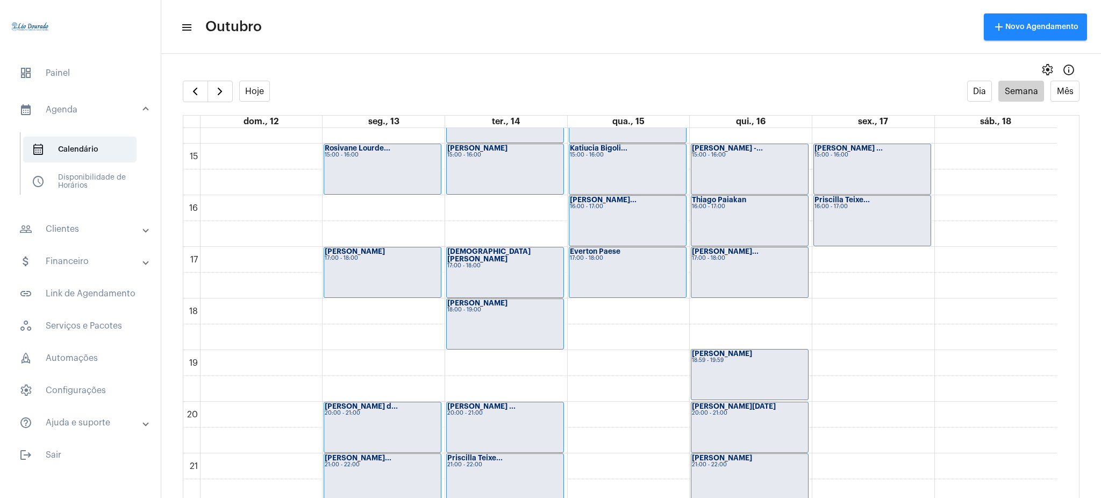
click at [216, 79] on div "settings info_outlined" at bounding box center [631, 70] width 940 height 22
click at [221, 89] on span "button" at bounding box center [220, 91] width 13 height 13
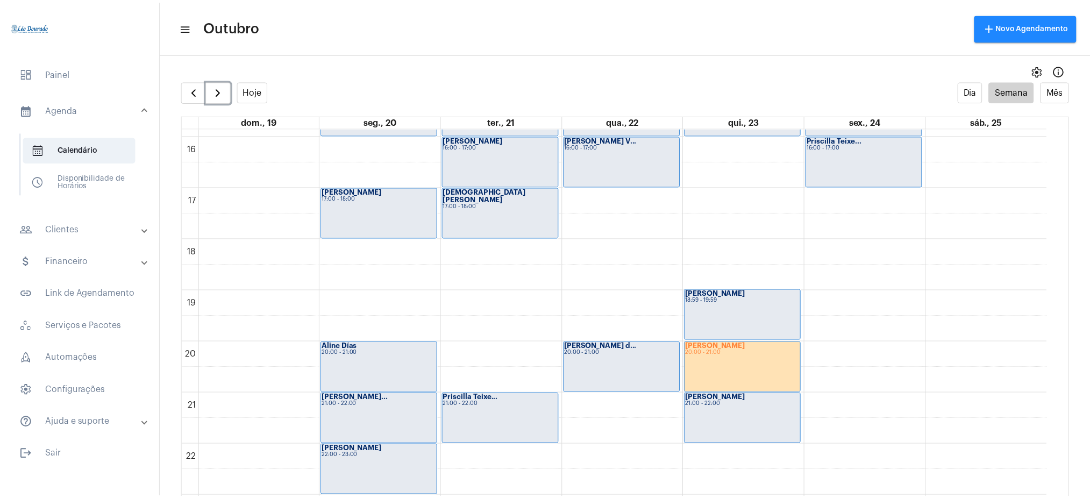
scroll to position [847, 0]
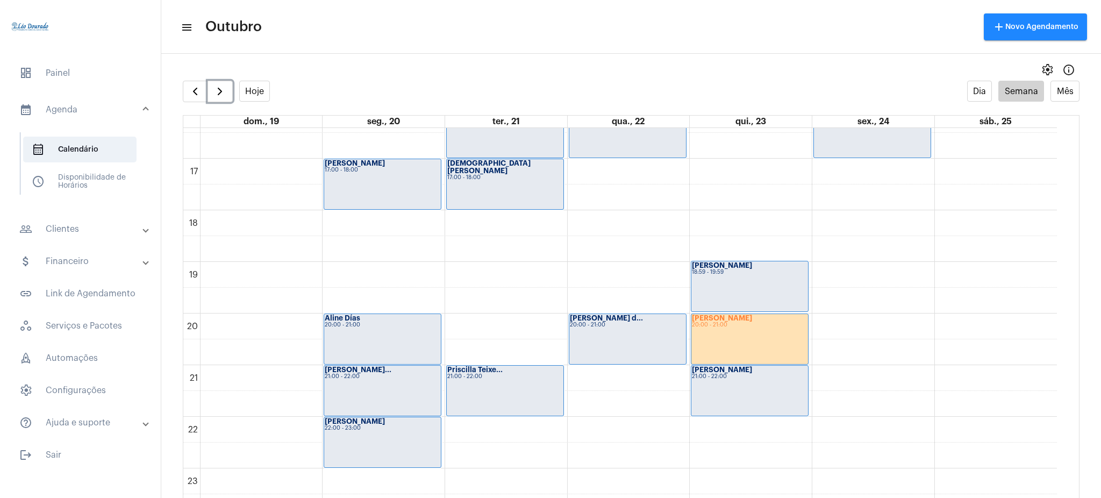
click at [770, 329] on div "Luciana Alves 20:00 - 21:00" at bounding box center [750, 339] width 117 height 50
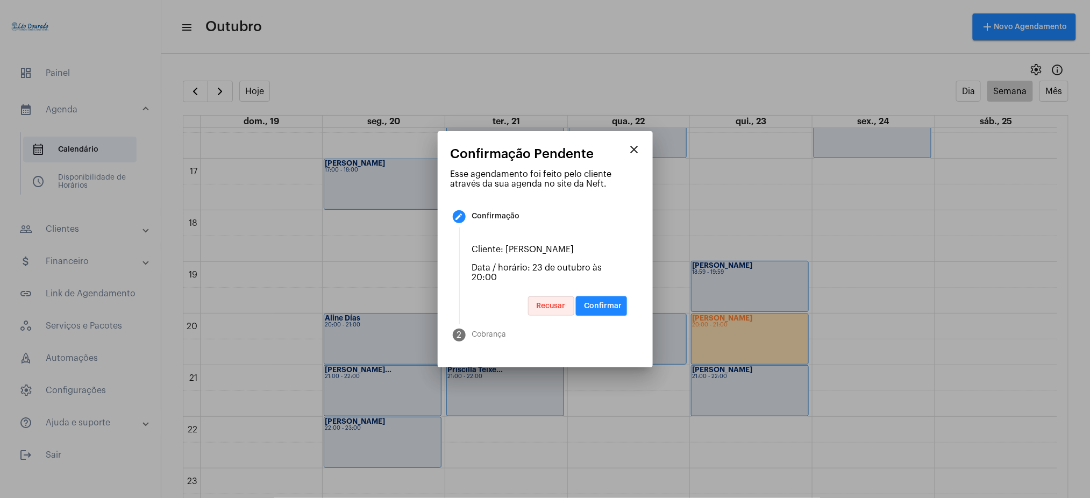
click at [542, 307] on span "Recusar" at bounding box center [551, 306] width 29 height 8
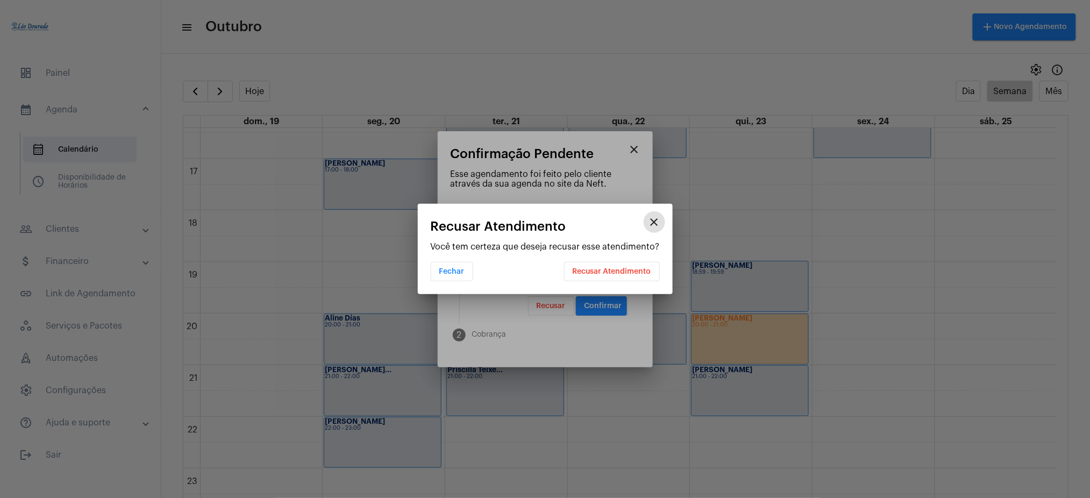
click at [612, 274] on span "Recusar Atendimento" at bounding box center [612, 272] width 79 height 8
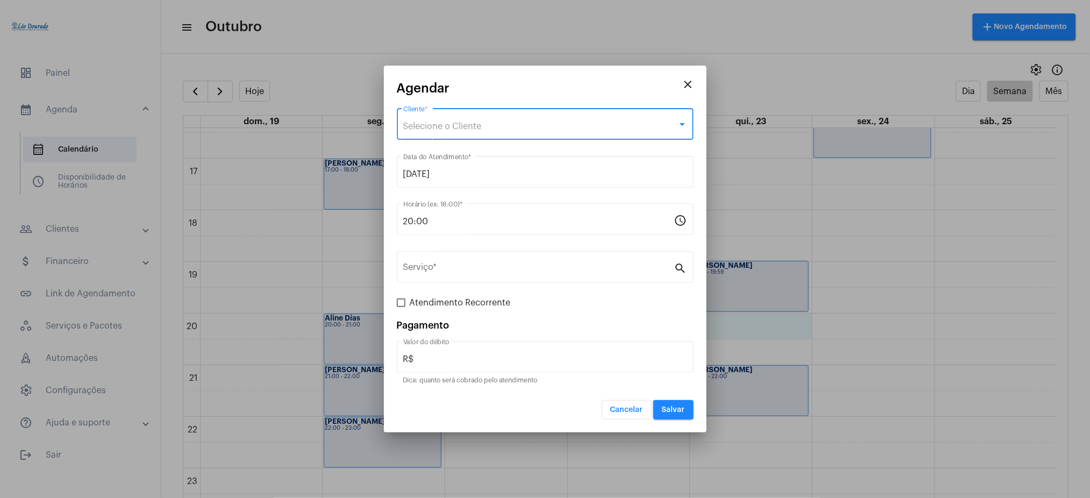
click at [588, 125] on div "Selecione o Cliente" at bounding box center [540, 127] width 274 height 10
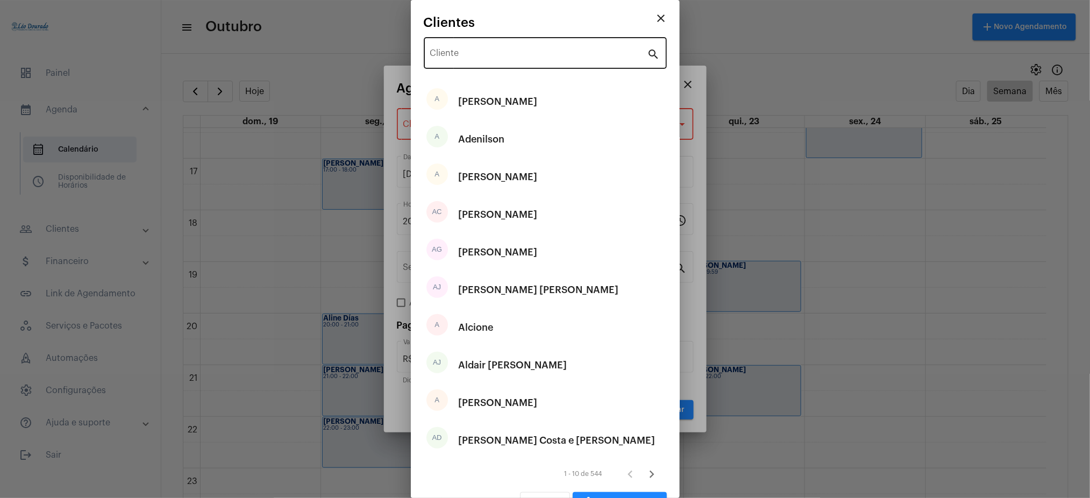
click at [592, 46] on div "Cliente" at bounding box center [538, 52] width 217 height 34
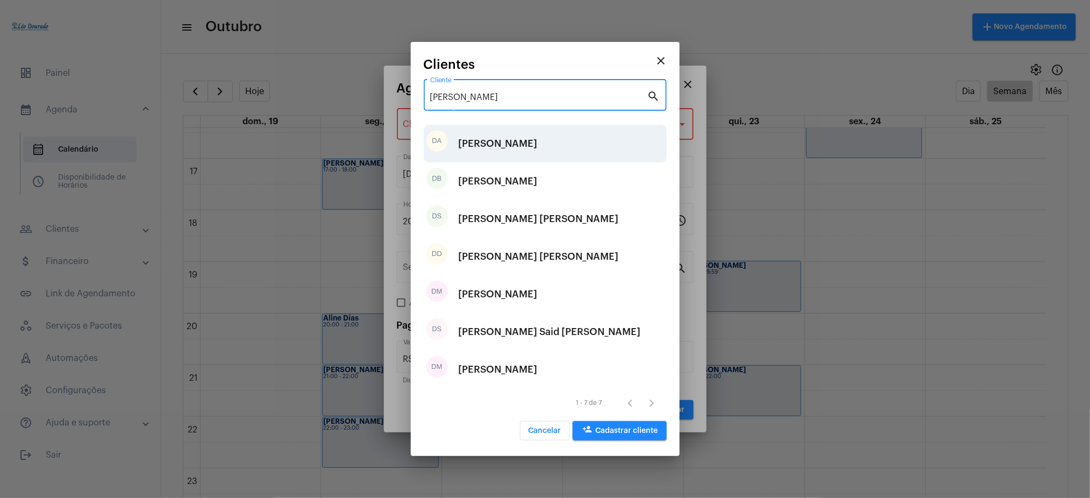
type input "daniel"
click at [513, 134] on div "[PERSON_NAME]" at bounding box center [498, 143] width 79 height 32
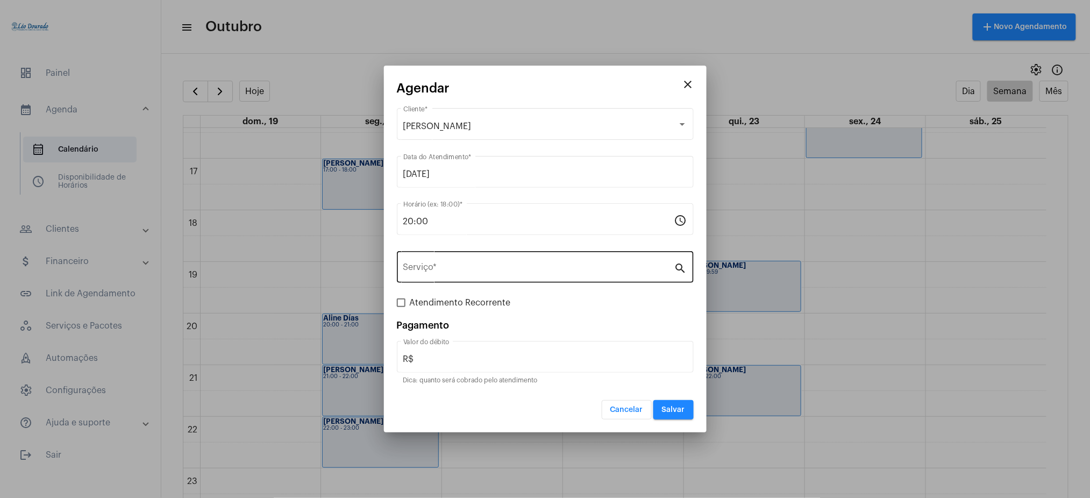
click at [442, 262] on div "Serviço *" at bounding box center [538, 266] width 271 height 34
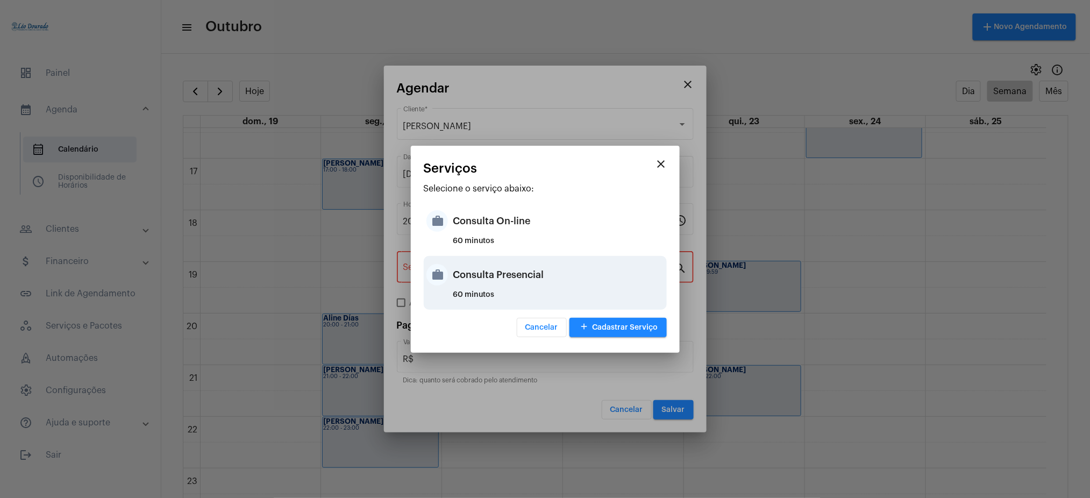
click at [518, 263] on div "Consulta Presencial" at bounding box center [558, 275] width 211 height 32
type input "Consulta Presencial"
type input "R$ 150"
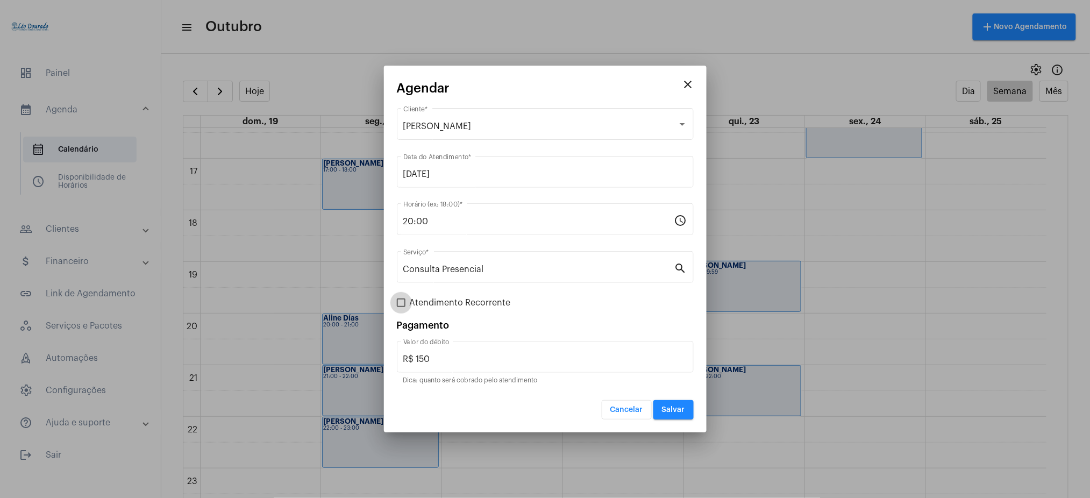
click at [400, 300] on span at bounding box center [401, 302] width 9 height 9
click at [401, 307] on input "Atendimento Recorrente" at bounding box center [401, 307] width 1 height 1
checkbox input "true"
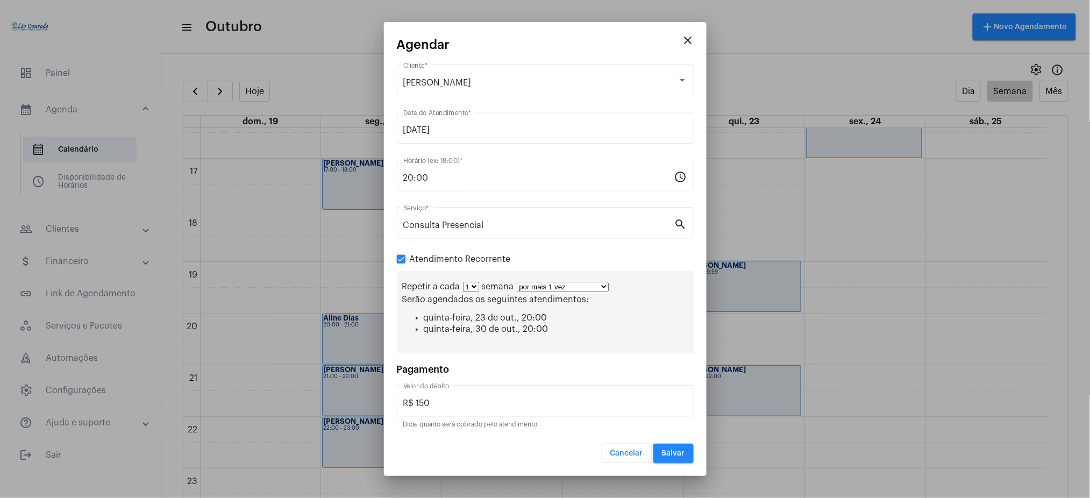
click at [537, 287] on select "por mais 1 vez por mais 2 vezes por mais 3 vezes por mais 4 vezes por mais 5 ve…" at bounding box center [563, 287] width 92 height 10
select select "10: 0"
click at [517, 282] on select "por mais 1 vez por mais 2 vezes por mais 3 vezes por mais 4 vezes por mais 5 ve…" at bounding box center [563, 287] width 92 height 10
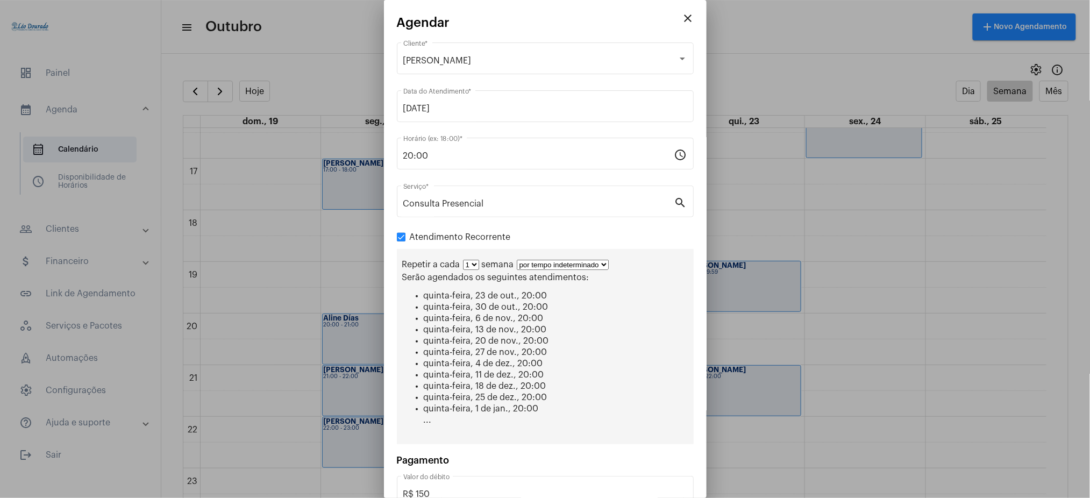
click at [466, 260] on select "1 2 3 4 5 6 7 8" at bounding box center [471, 265] width 16 height 10
select select "1: 2"
click at [463, 260] on select "1 2 3 4 5 6 7 8" at bounding box center [471, 265] width 16 height 10
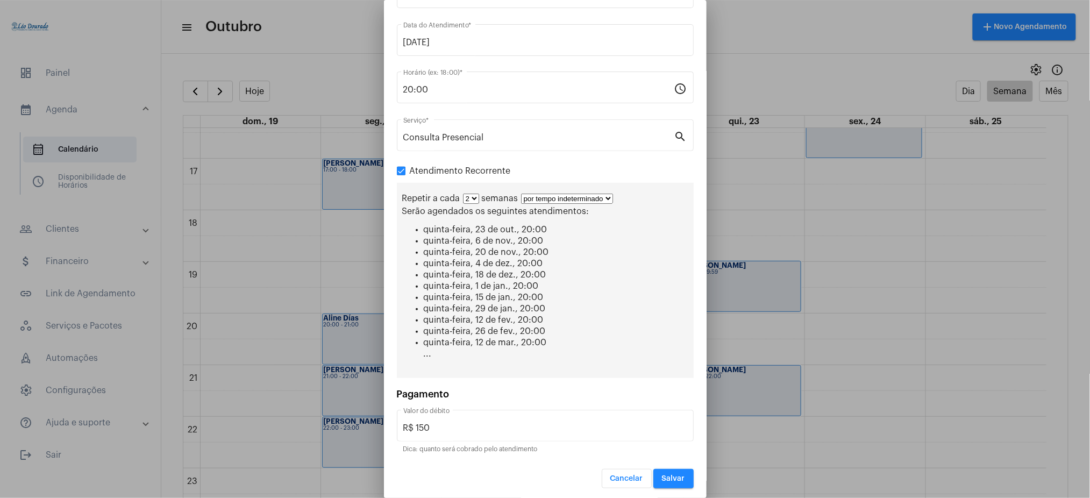
scroll to position [68, 0]
click at [670, 474] on span "Salvar" at bounding box center [673, 477] width 23 height 8
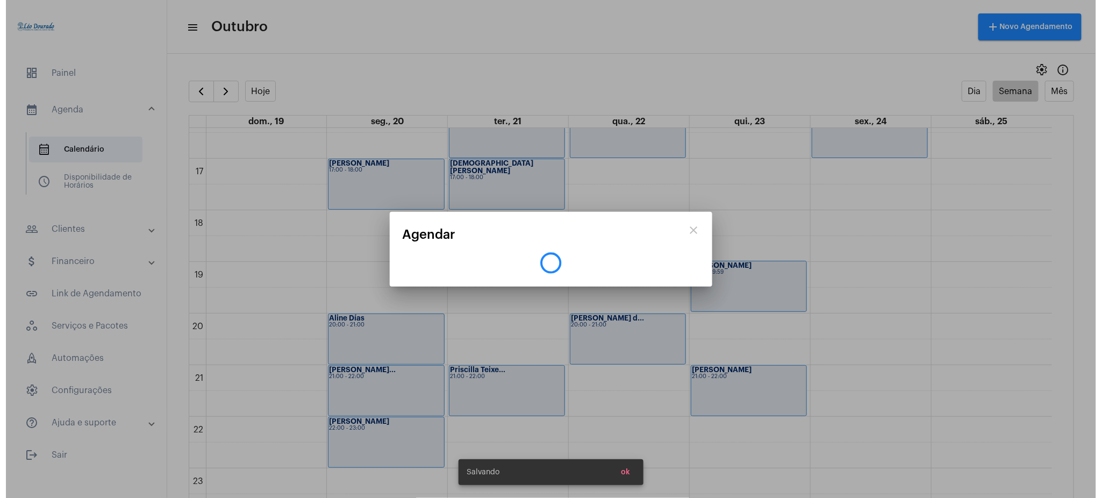
scroll to position [0, 0]
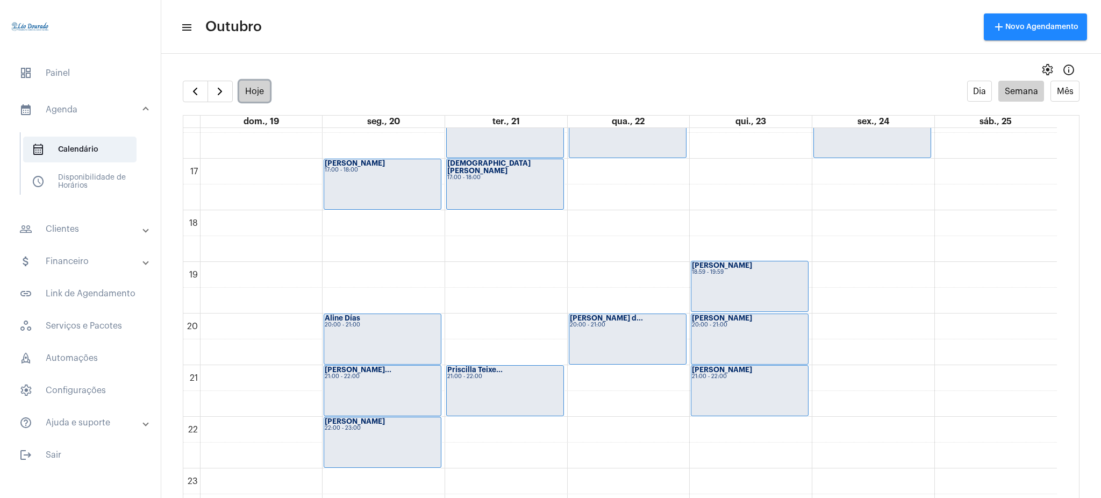
click at [257, 92] on button "Hoje" at bounding box center [254, 91] width 31 height 21
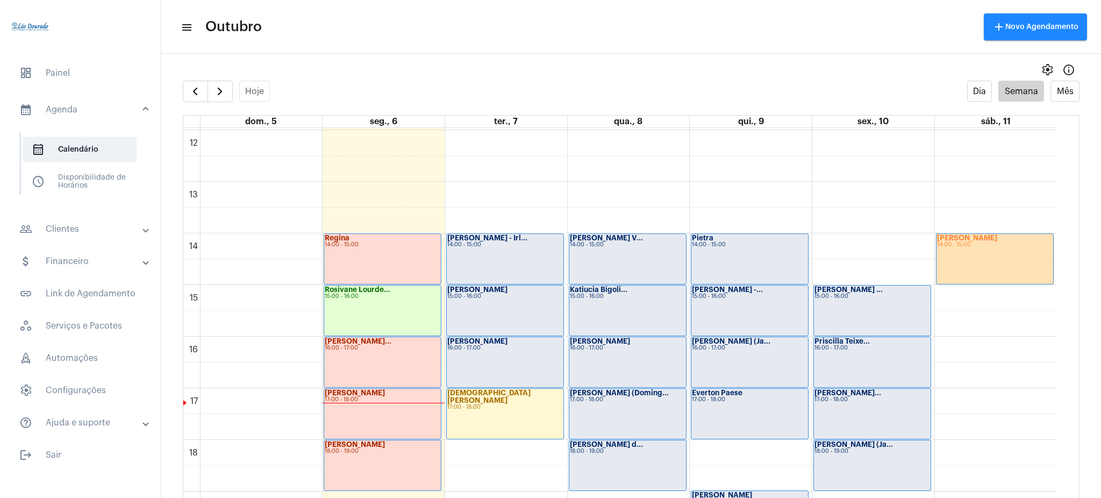
scroll to position [614, 0]
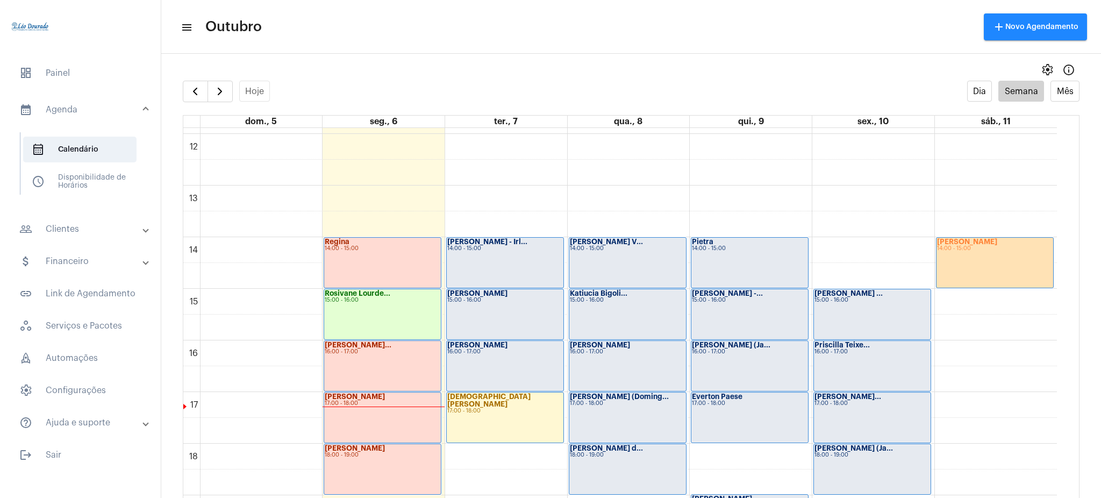
click at [1001, 258] on div "Gabriela 14:00 - 15:00" at bounding box center [995, 263] width 117 height 50
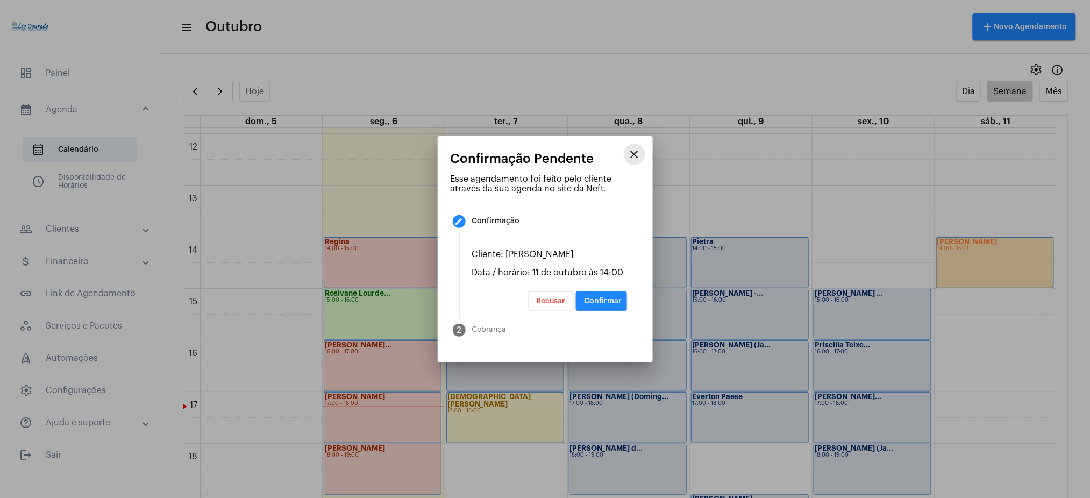
click at [632, 156] on mat-icon "close" at bounding box center [634, 154] width 13 height 13
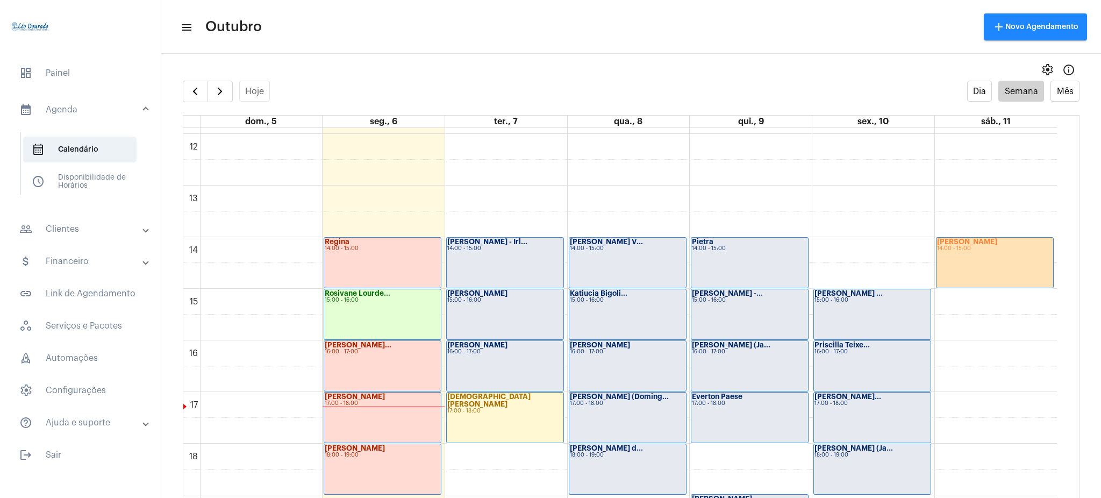
scroll to position [847, 0]
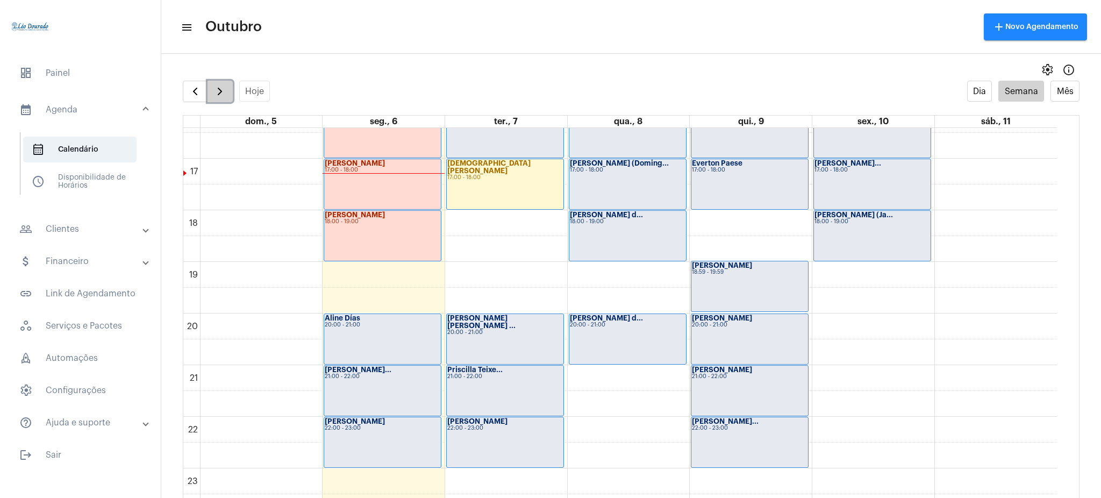
click at [222, 93] on span "button" at bounding box center [220, 91] width 13 height 13
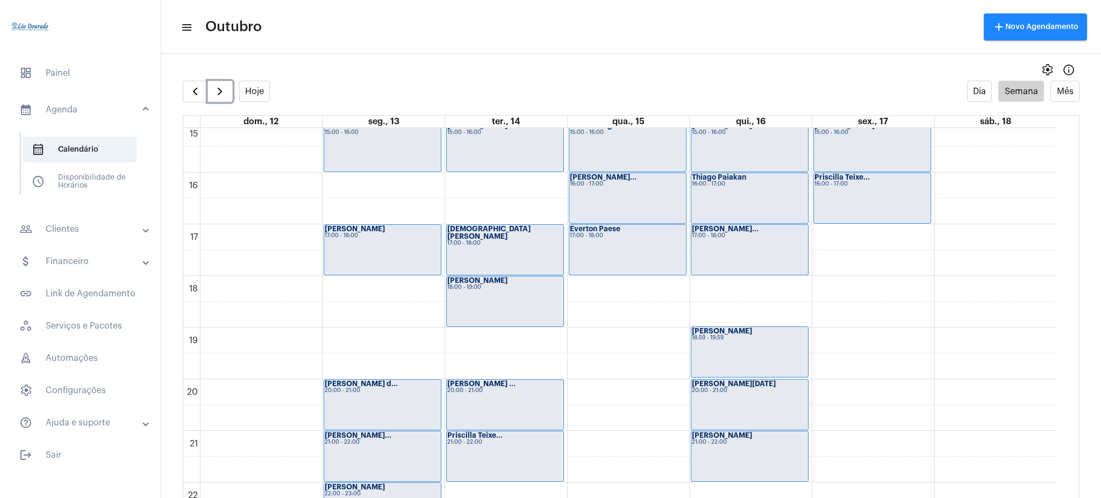
scroll to position [847, 0]
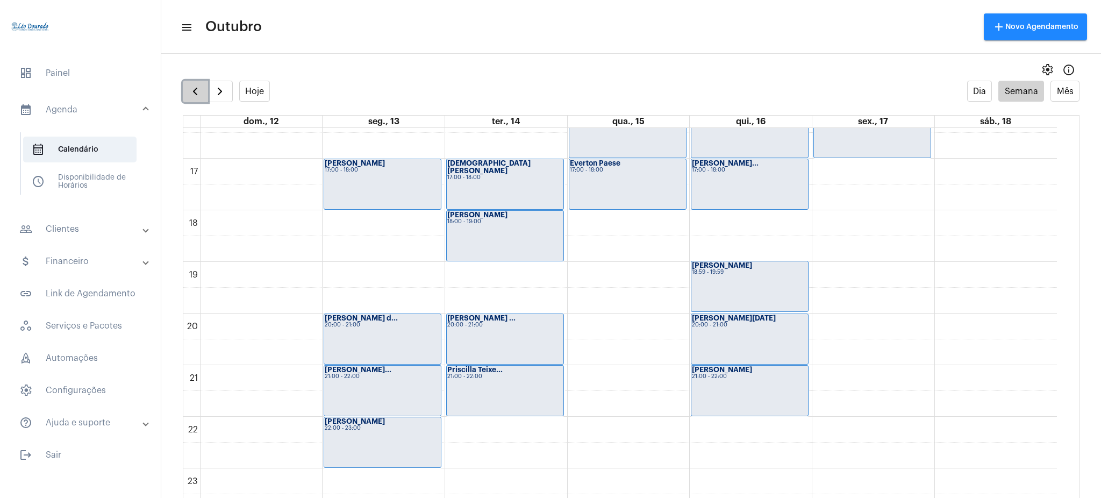
click at [195, 90] on span "button" at bounding box center [195, 91] width 13 height 13
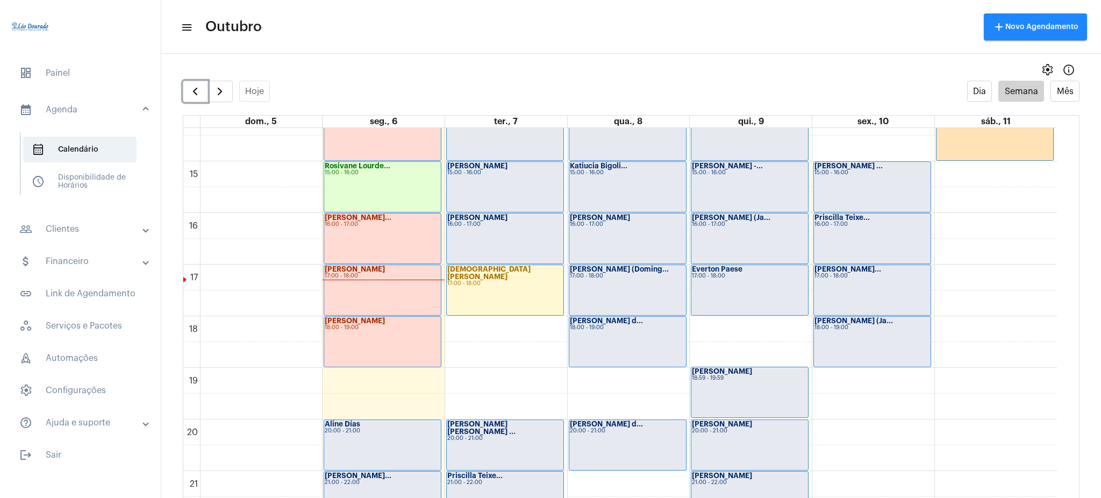
scroll to position [847, 0]
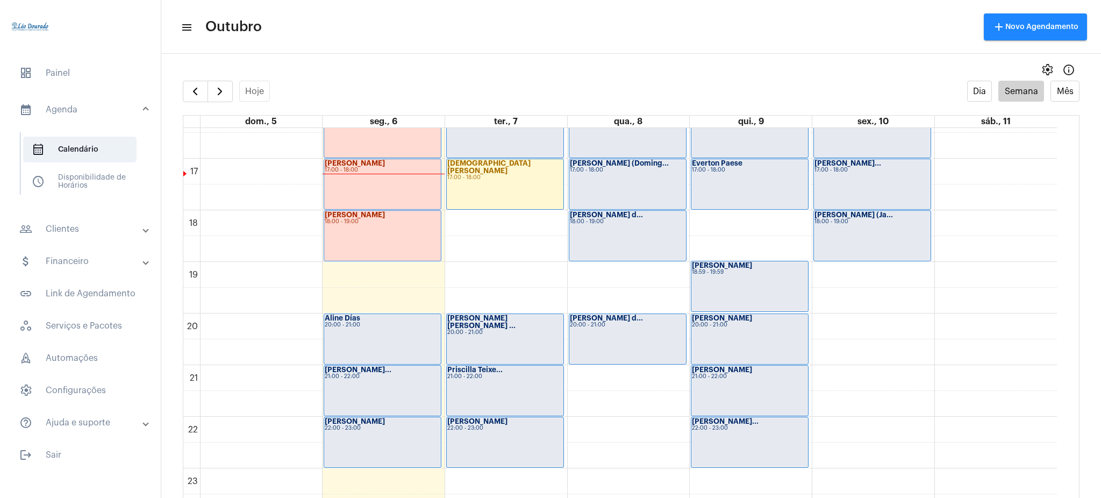
click at [81, 234] on mat-panel-title "people_outline Clientes" at bounding box center [81, 229] width 124 height 13
click at [80, 186] on span "people_outline Meus Clientes" at bounding box center [79, 184] width 113 height 26
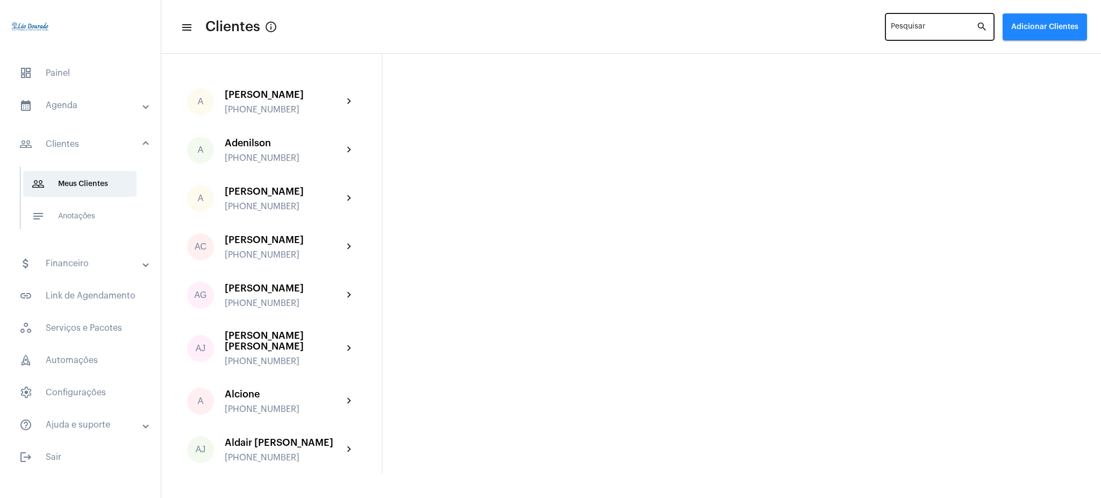
click at [933, 23] on div "Pesquisar" at bounding box center [934, 26] width 86 height 30
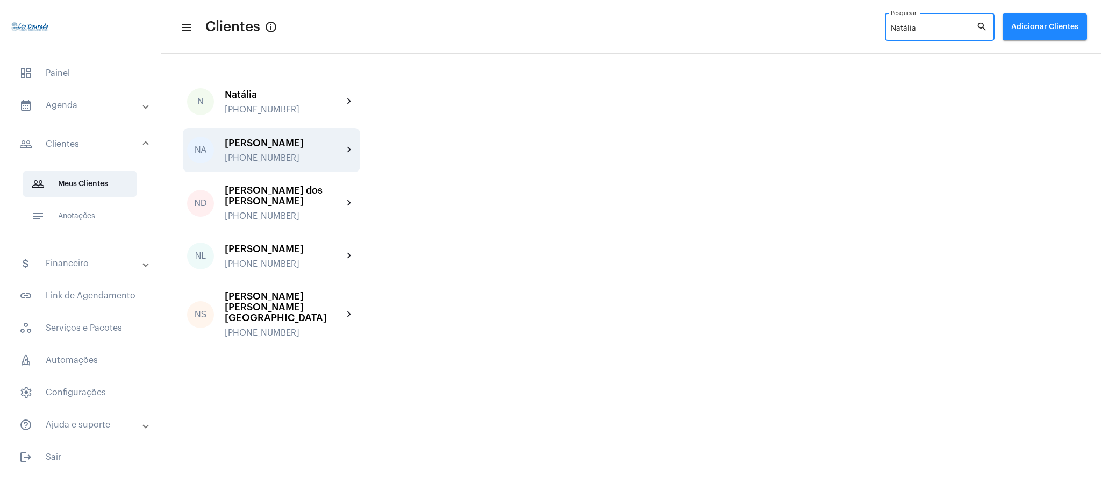
type input "Natália"
click at [329, 153] on div "+5531995741516" at bounding box center [284, 158] width 118 height 10
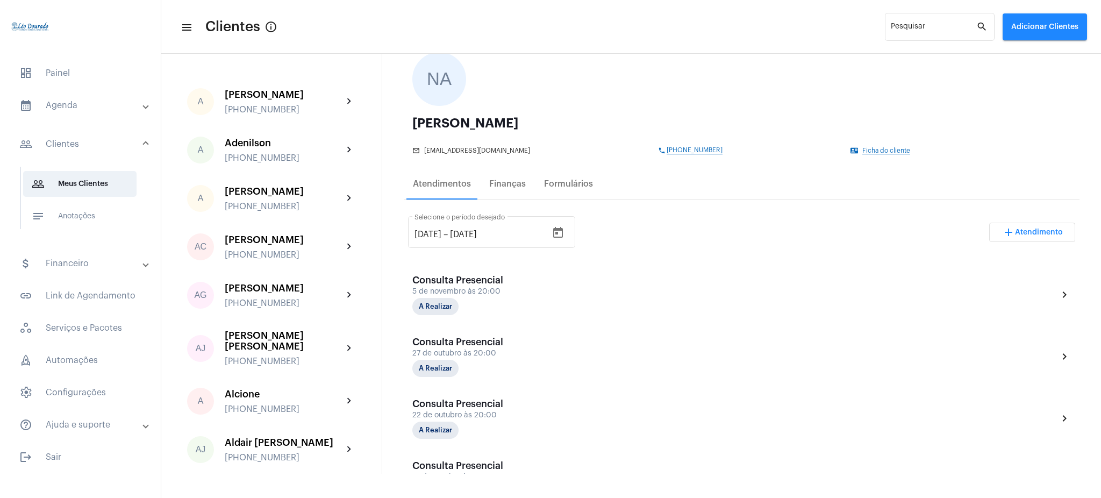
scroll to position [73, 0]
click at [667, 149] on span "+5531995741516" at bounding box center [695, 148] width 56 height 8
click at [76, 102] on mat-panel-title "calendar_month_outlined Agenda" at bounding box center [81, 105] width 124 height 13
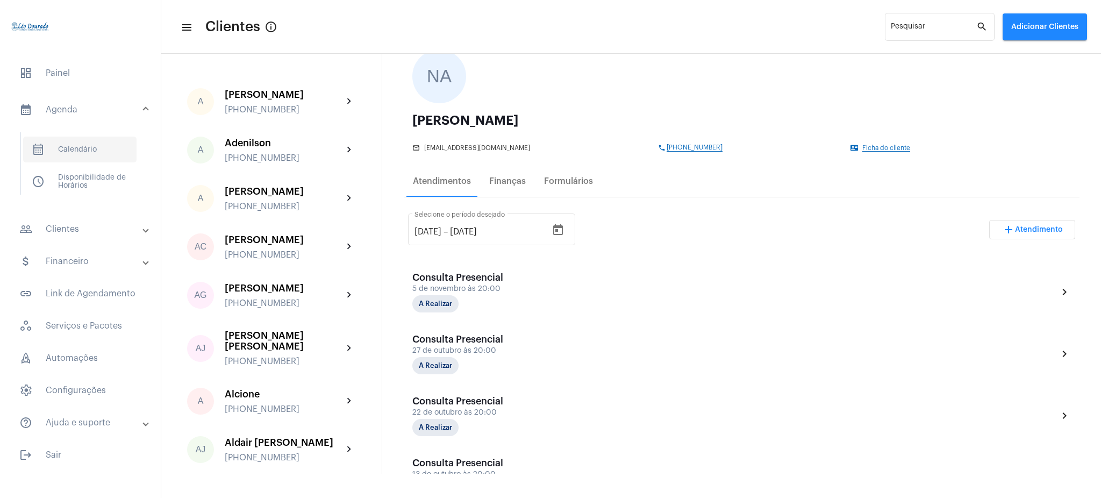
click at [81, 149] on span "calendar_month_outlined Calendário" at bounding box center [79, 150] width 113 height 26
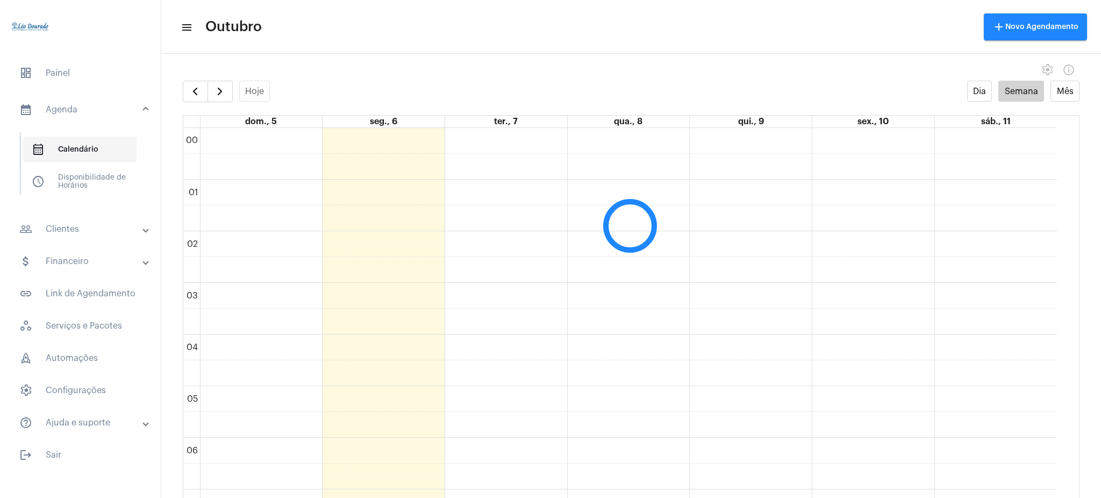
scroll to position [310, 0]
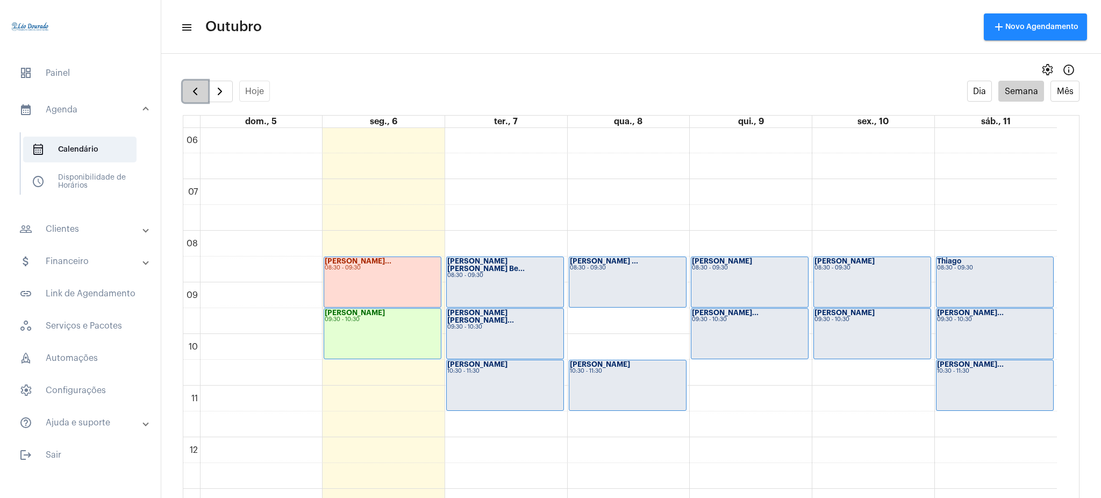
click at [183, 96] on button "button" at bounding box center [195, 92] width 25 height 22
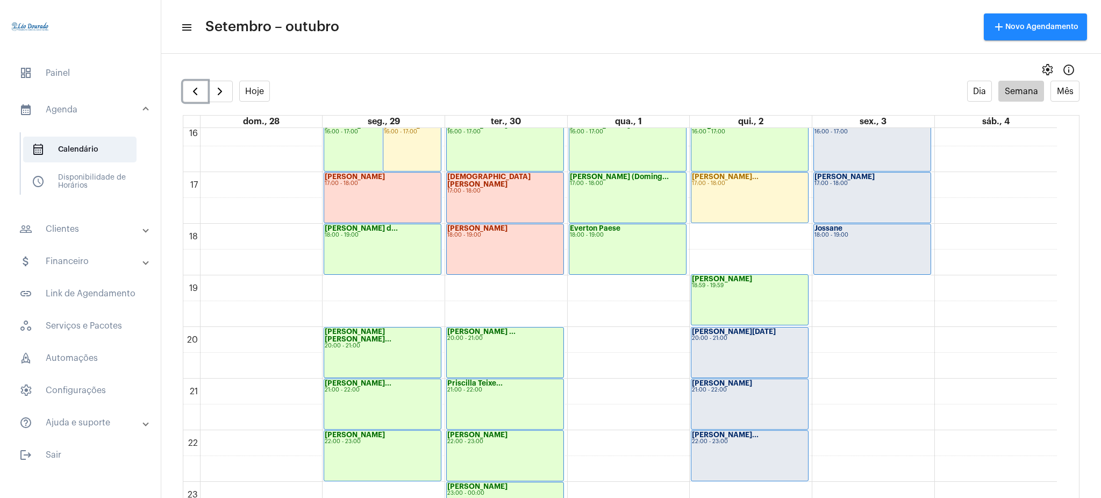
scroll to position [847, 0]
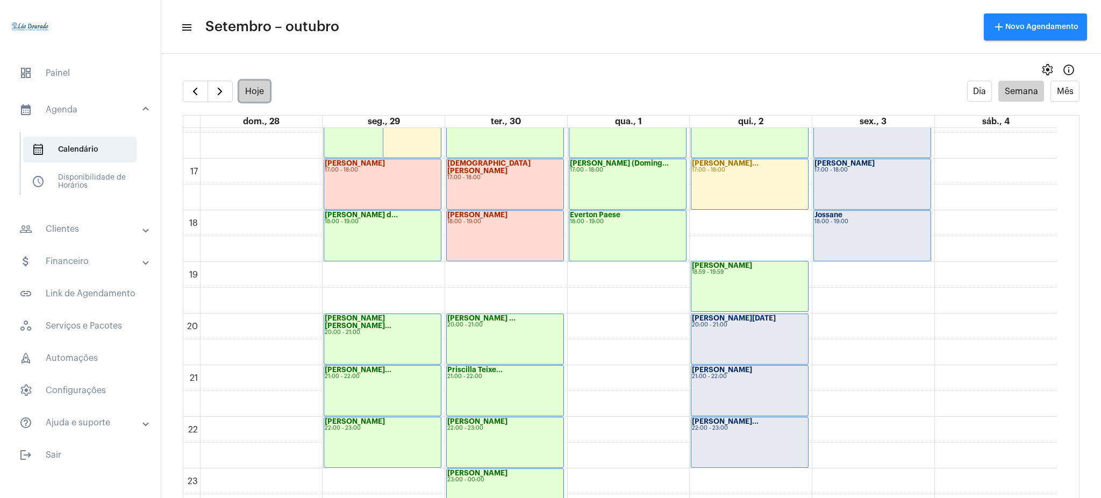
click at [259, 90] on button "Hoje" at bounding box center [254, 91] width 31 height 21
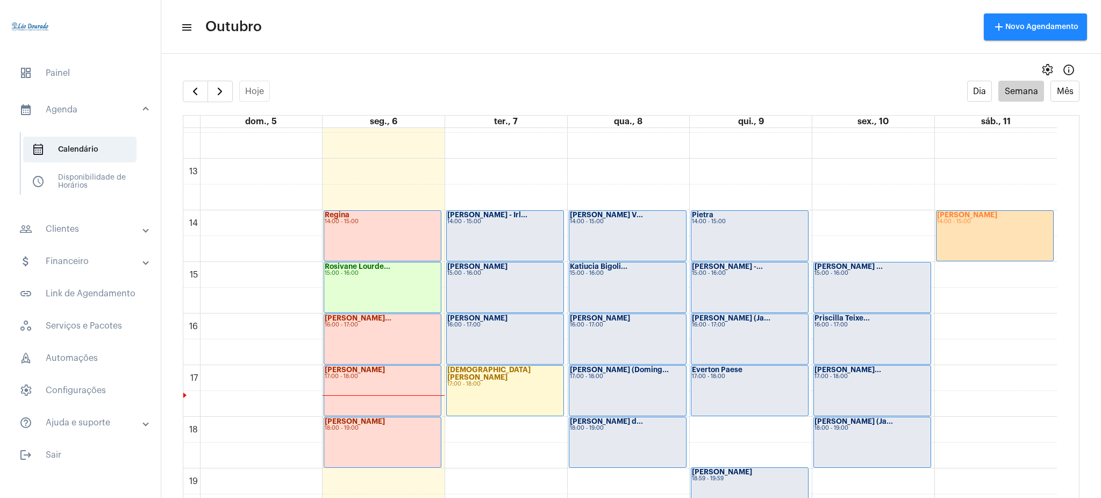
scroll to position [642, 0]
click at [202, 99] on button "button" at bounding box center [195, 92] width 25 height 22
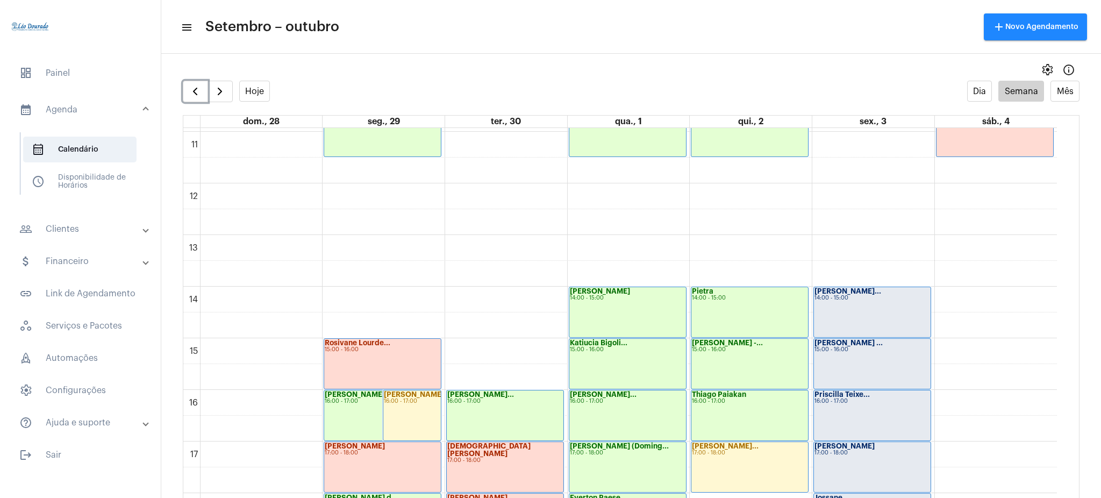
scroll to position [560, 0]
